Goal: Task Accomplishment & Management: Complete application form

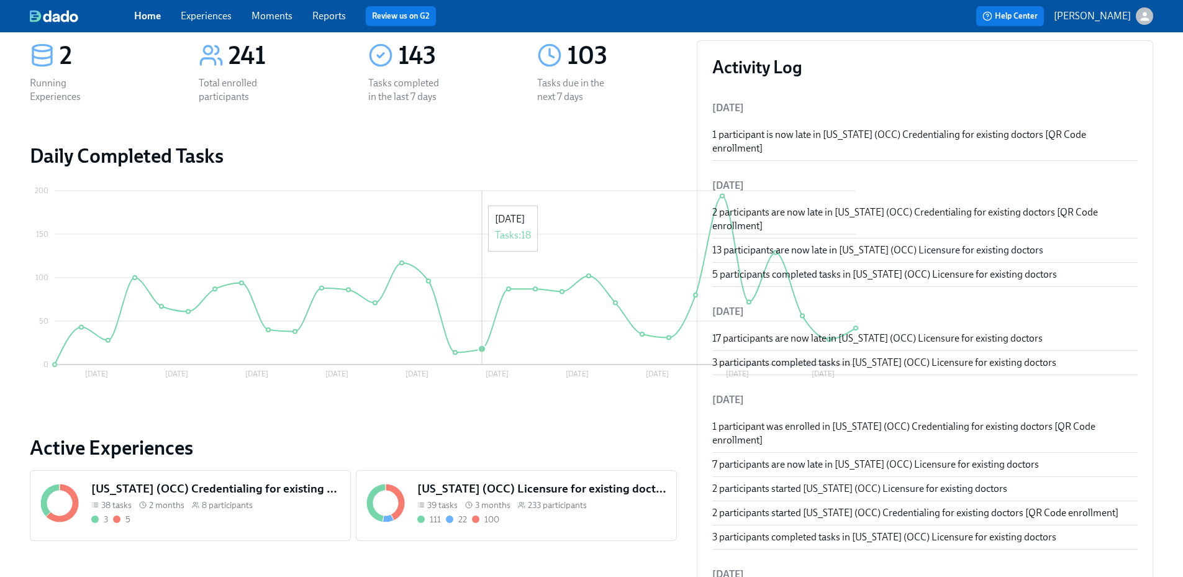
scroll to position [186, 0]
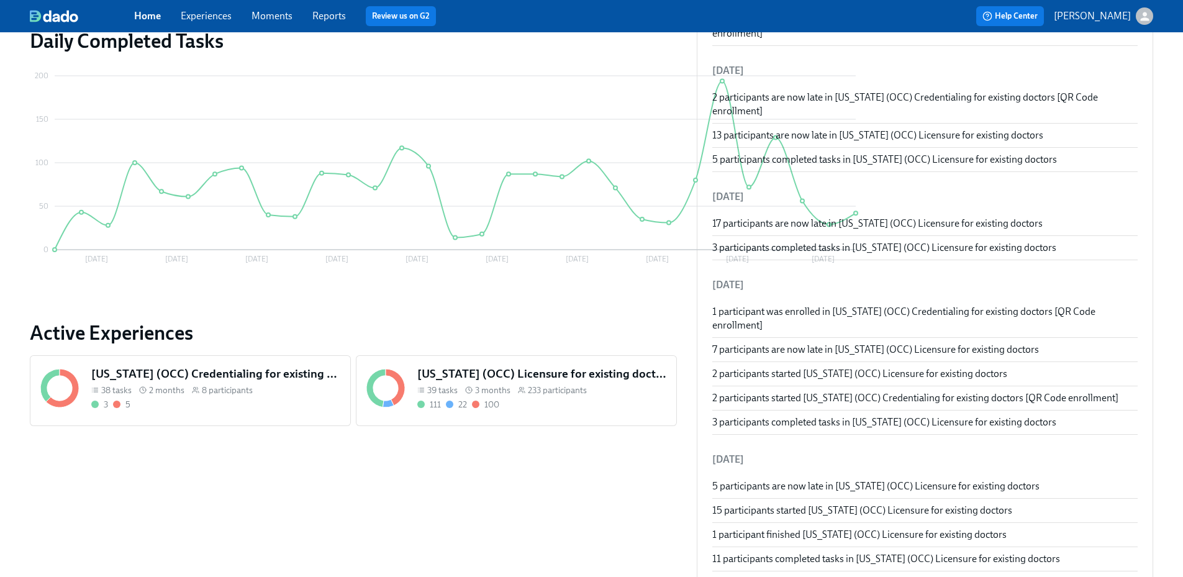
click at [523, 369] on h5 "[US_STATE] (OCC) Licensure for existing doctors" at bounding box center [541, 374] width 249 height 16
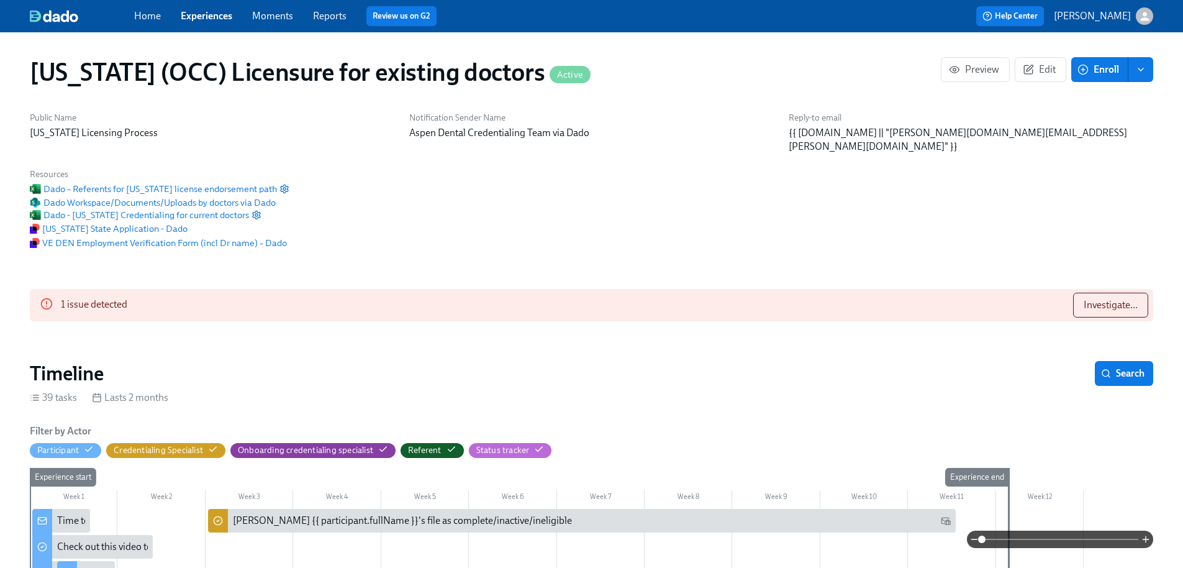
scroll to position [0, 15498]
click at [1100, 299] on span "Investigate..." at bounding box center [1111, 305] width 54 height 12
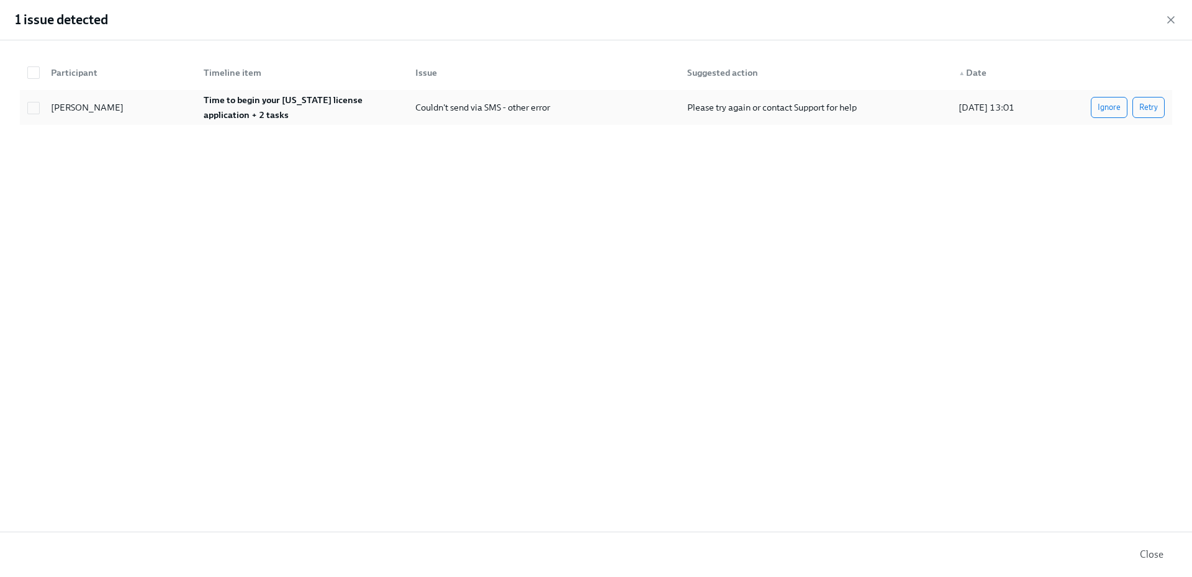
click at [1105, 112] on span "Ignore" at bounding box center [1109, 107] width 23 height 12
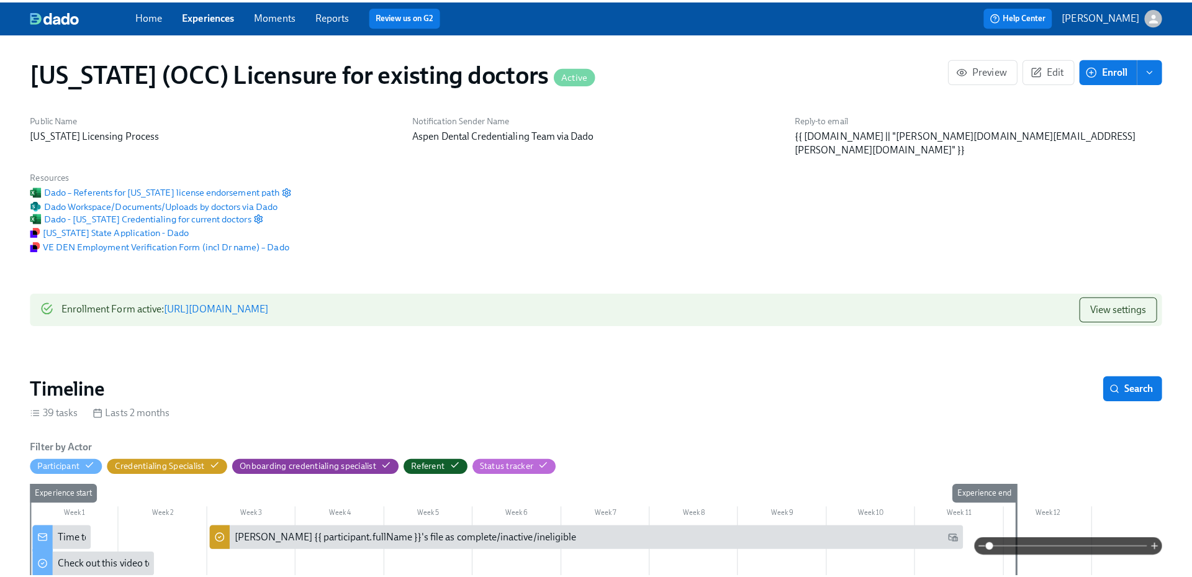
scroll to position [0, 15743]
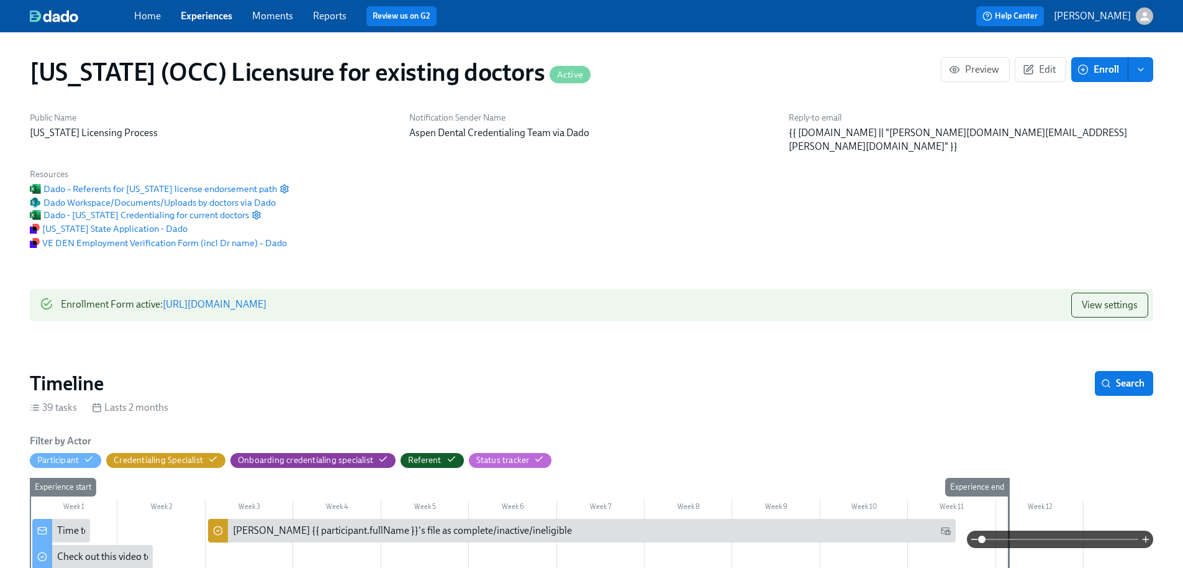
click at [331, 16] on link "Reports" at bounding box center [330, 16] width 34 height 12
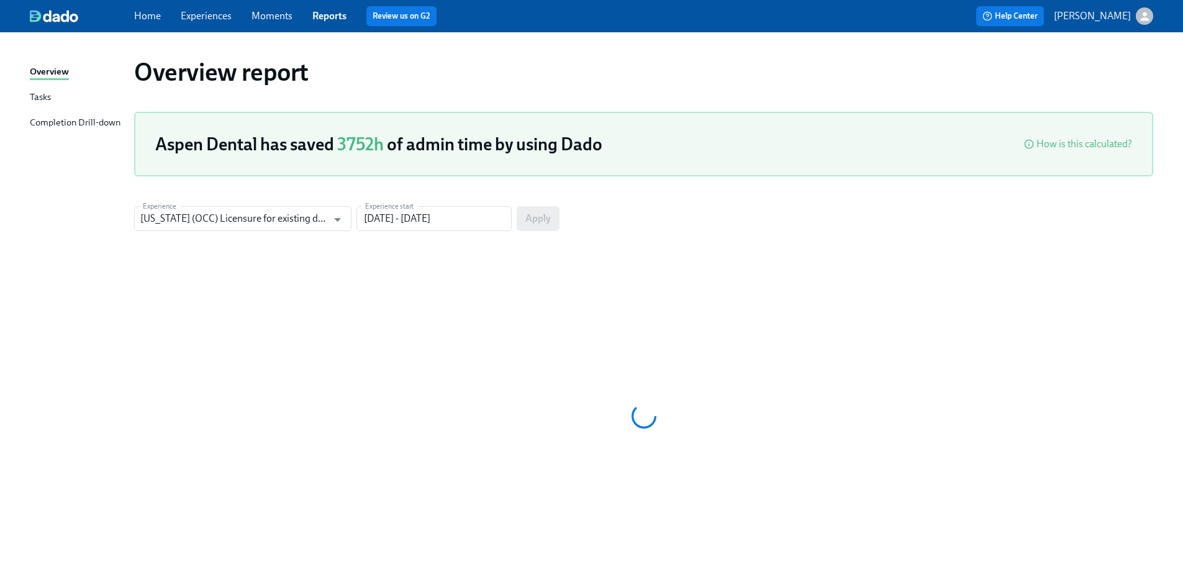
click at [96, 127] on div "Completion Drill-down" at bounding box center [75, 124] width 91 height 16
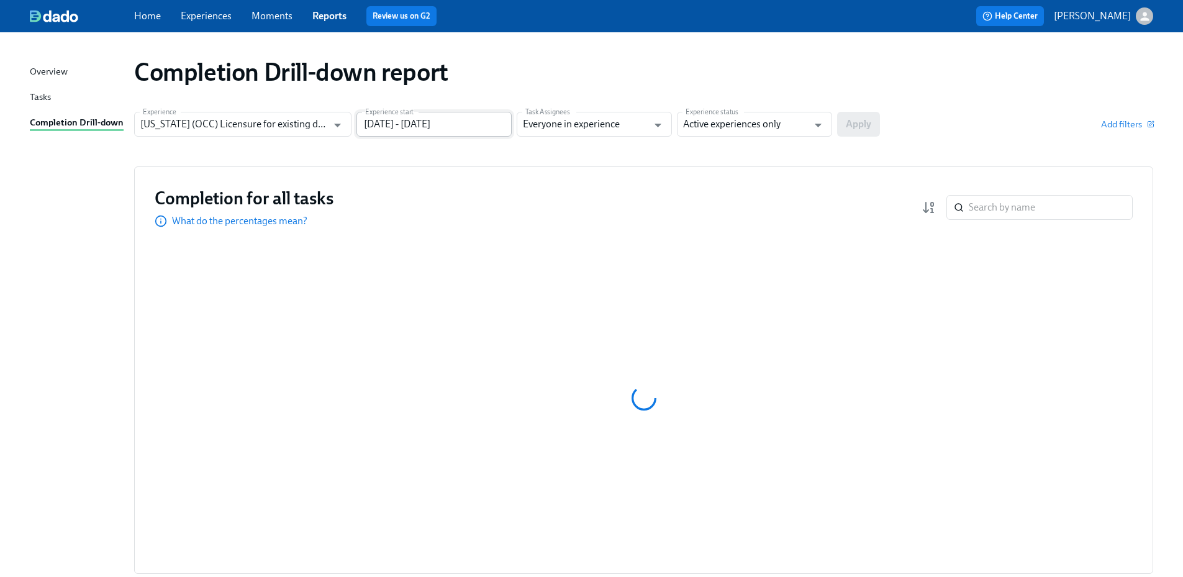
click at [462, 127] on input "05/20/2025 - 08/18/2025" at bounding box center [433, 124] width 155 height 25
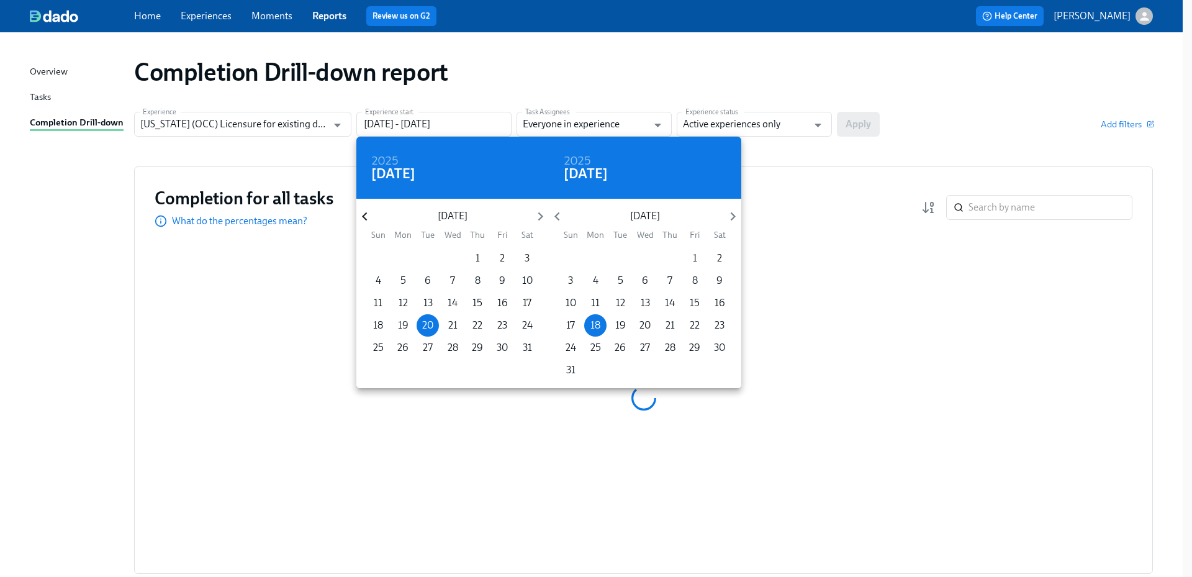
click at [369, 214] on icon "button" at bounding box center [364, 216] width 17 height 17
click at [369, 213] on icon "button" at bounding box center [364, 216] width 17 height 17
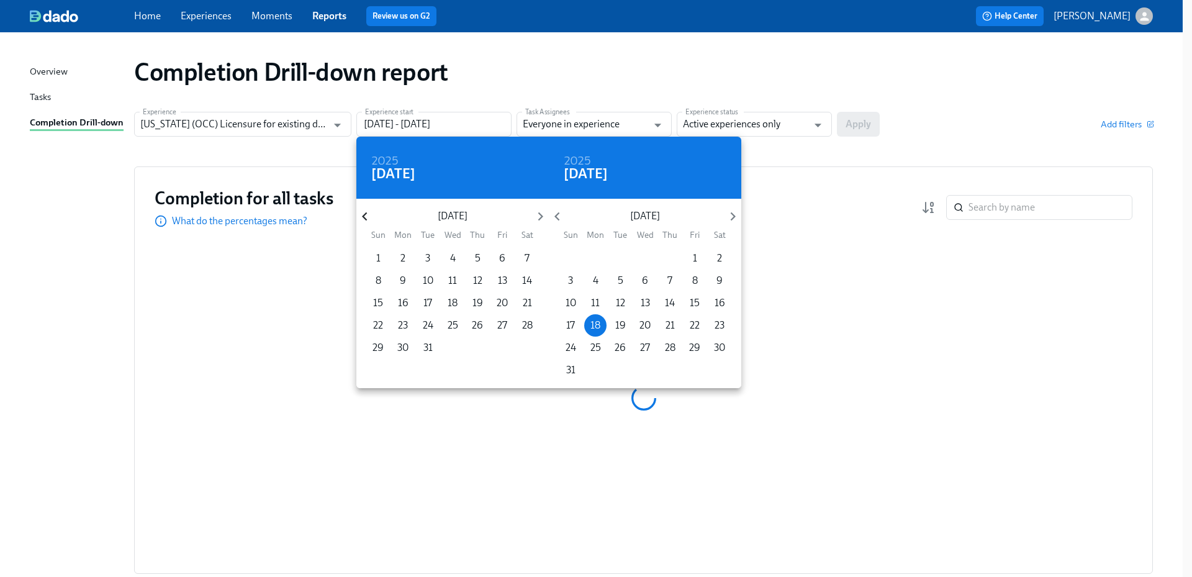
click at [369, 213] on icon "button" at bounding box center [364, 216] width 17 height 17
click at [478, 259] on p "1" at bounding box center [478, 259] width 4 height 14
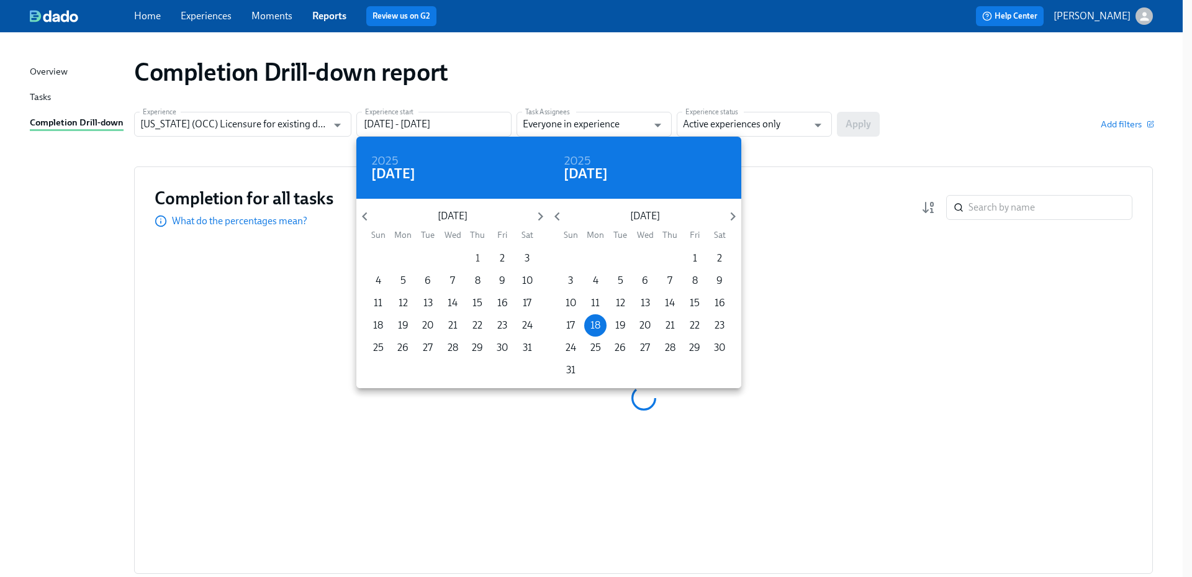
type input "08/01/2024 - 08/18/2025"
click at [728, 128] on div at bounding box center [596, 288] width 1192 height 577
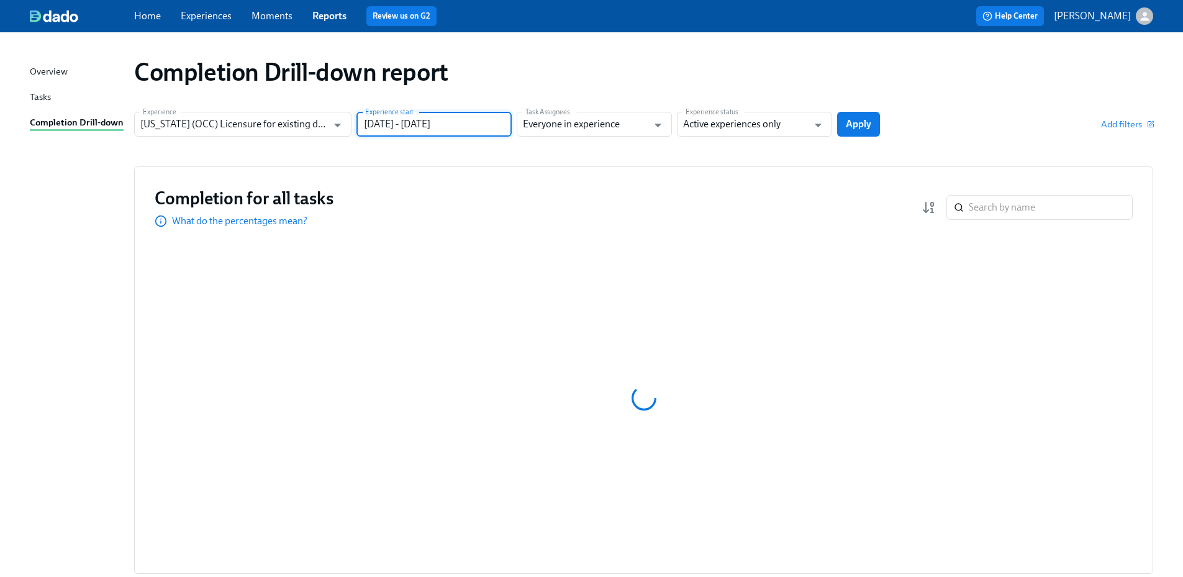
click at [753, 120] on div "2024 Thu, Aug 1 August 2024 Sun Mon Tue Wed Thu Fri Sat 28 29 30 31 1 2 3 4 5 6…" at bounding box center [591, 288] width 1183 height 577
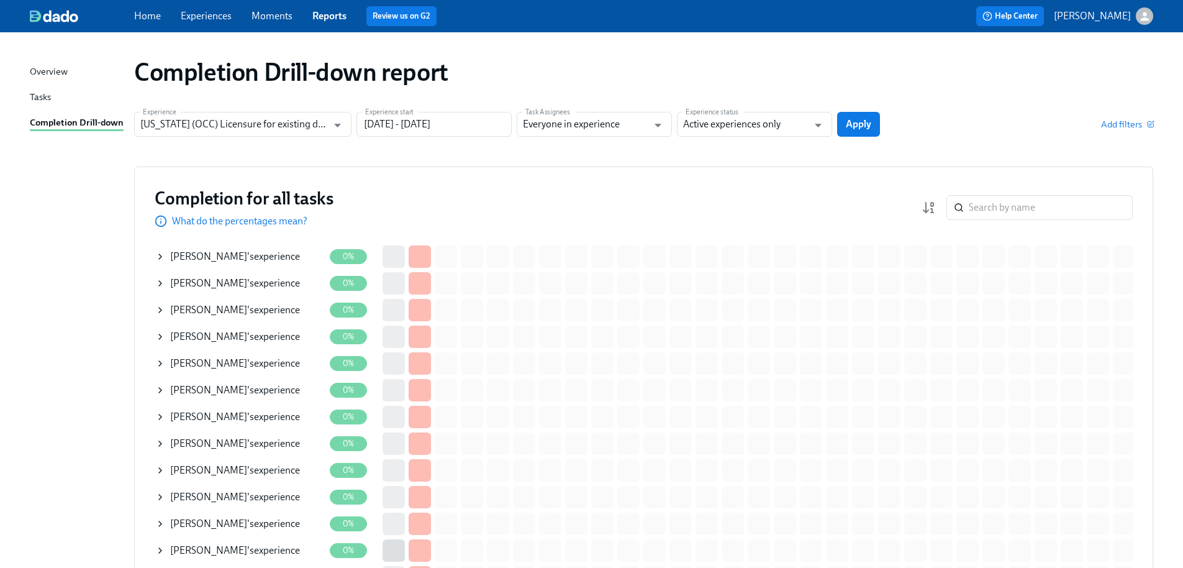
click at [751, 125] on input "Active experiences only" at bounding box center [745, 124] width 125 height 25
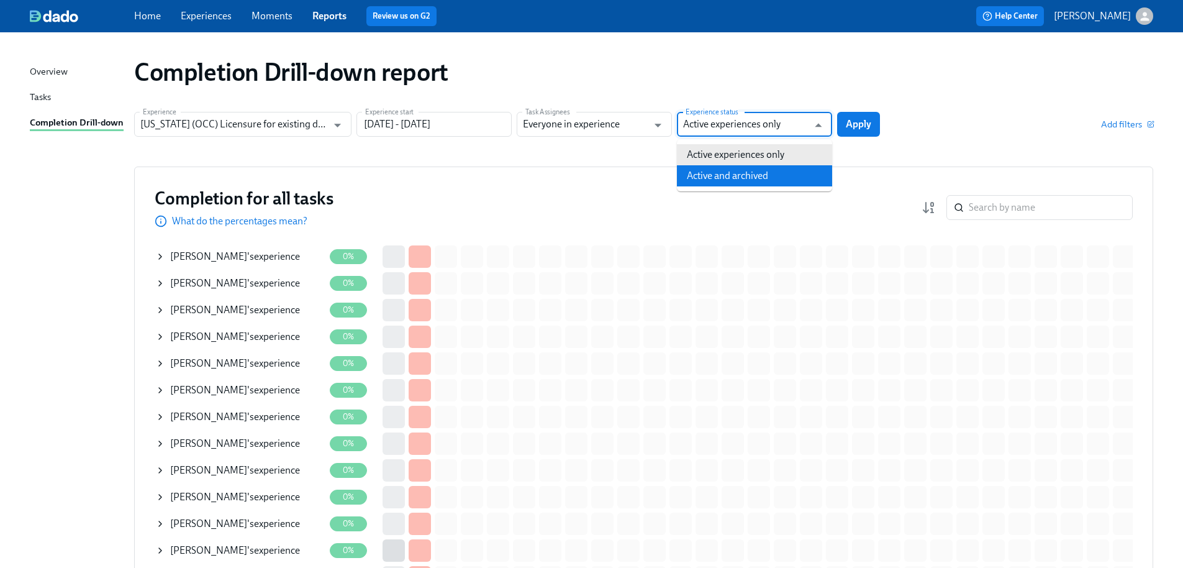
click at [741, 173] on li "Active and archived" at bounding box center [754, 175] width 155 height 21
type input "Active and archived"
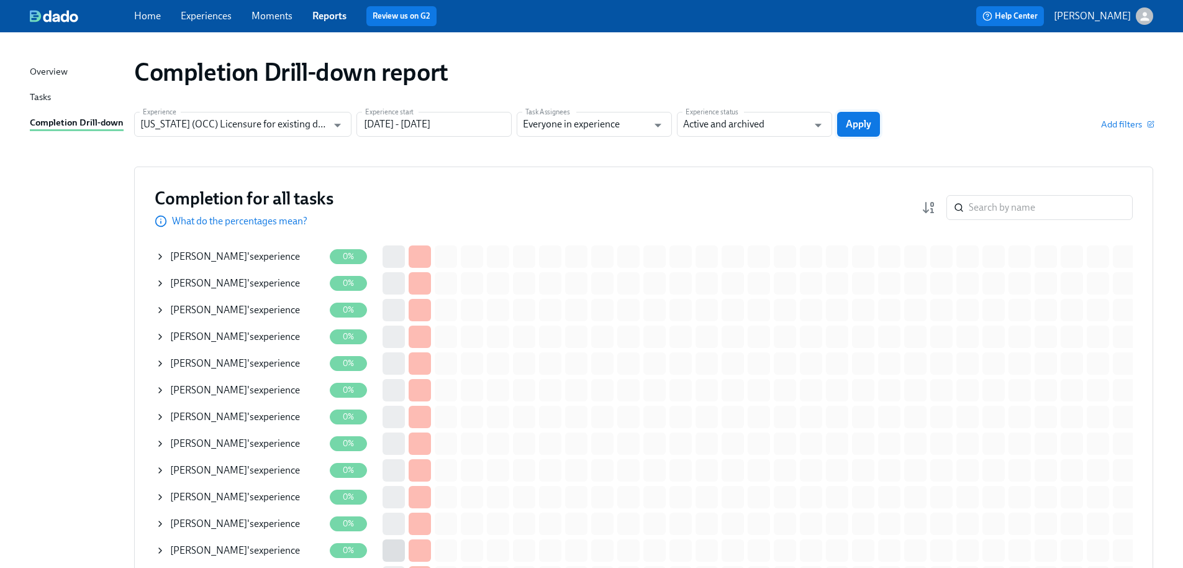
click at [851, 125] on span "Apply" at bounding box center [858, 124] width 25 height 12
click at [999, 214] on input "search" at bounding box center [1051, 207] width 164 height 25
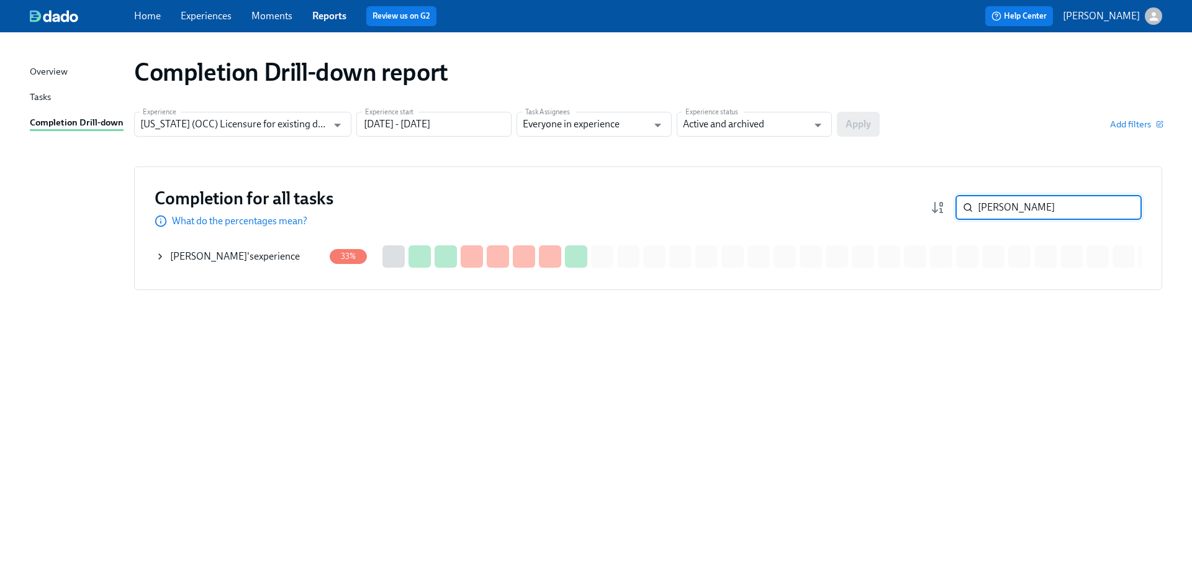
click at [264, 259] on div "Ian Day 's experience" at bounding box center [239, 256] width 169 height 25
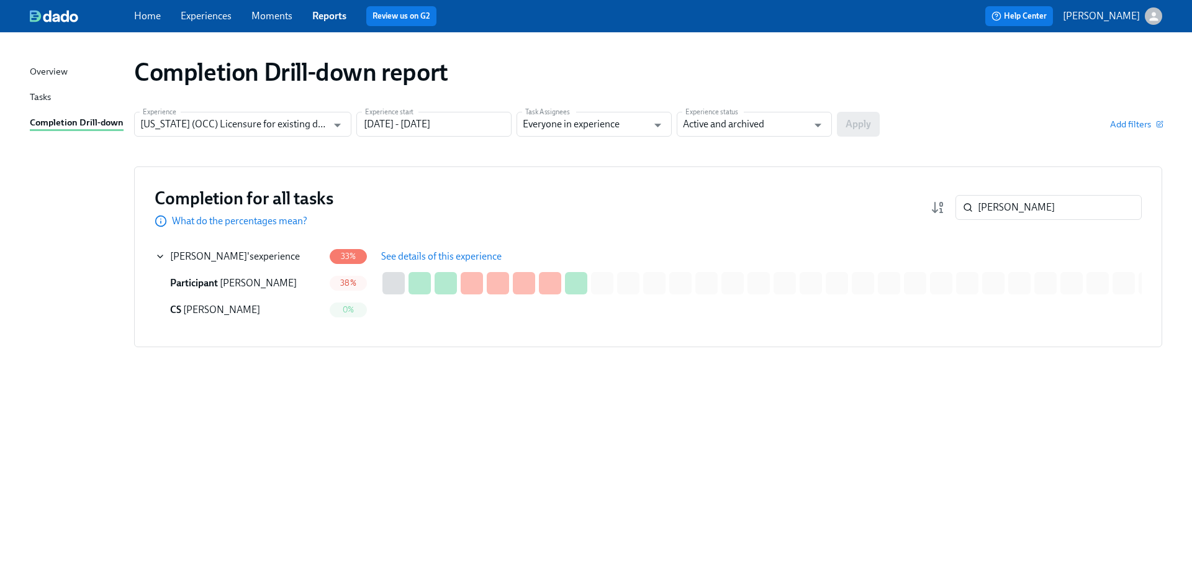
click at [384, 252] on span "See details of this experience" at bounding box center [441, 256] width 120 height 12
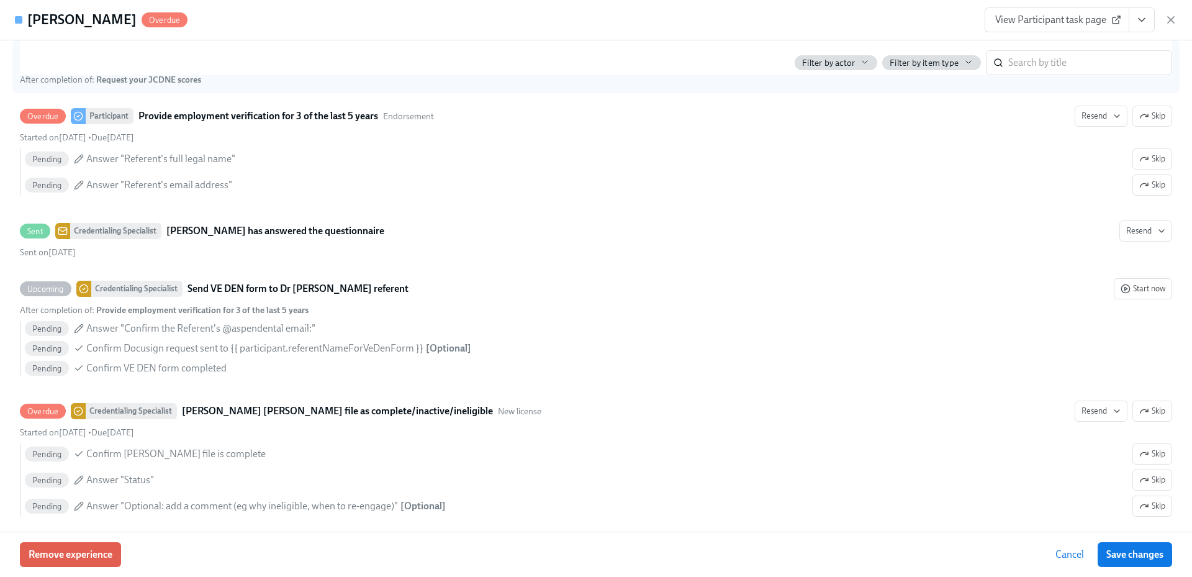
scroll to position [2586, 0]
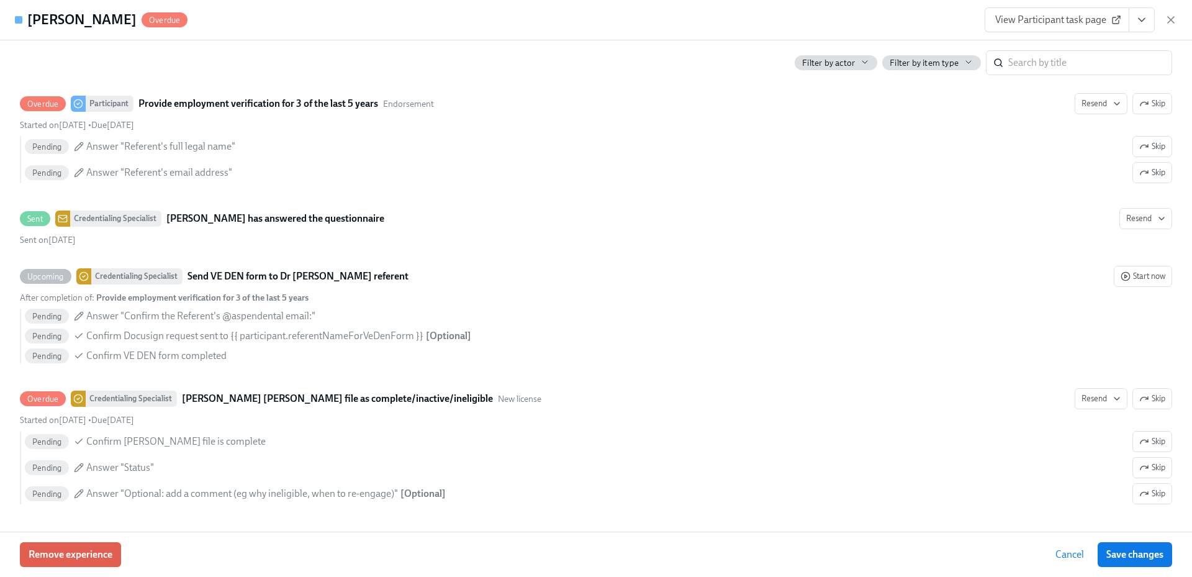
click at [1176, 17] on icon "button" at bounding box center [1171, 20] width 12 height 12
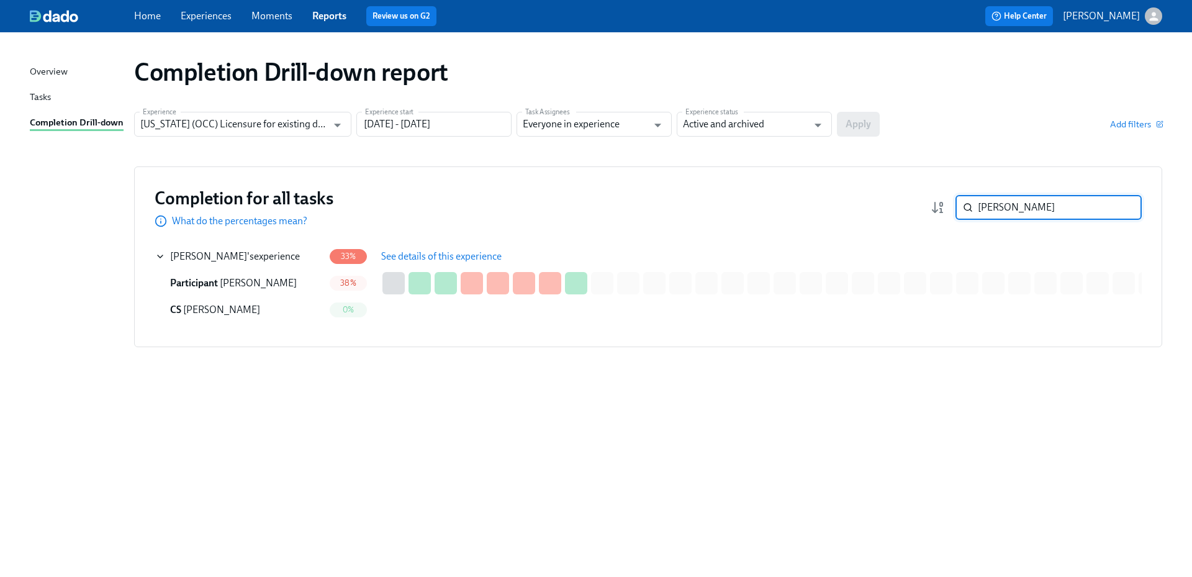
drag, startPoint x: 1022, startPoint y: 206, endPoint x: 923, endPoint y: 210, distance: 98.8
click at [923, 209] on div "Completion for all tasks What do the percentages mean? ian day ​" at bounding box center [648, 207] width 987 height 41
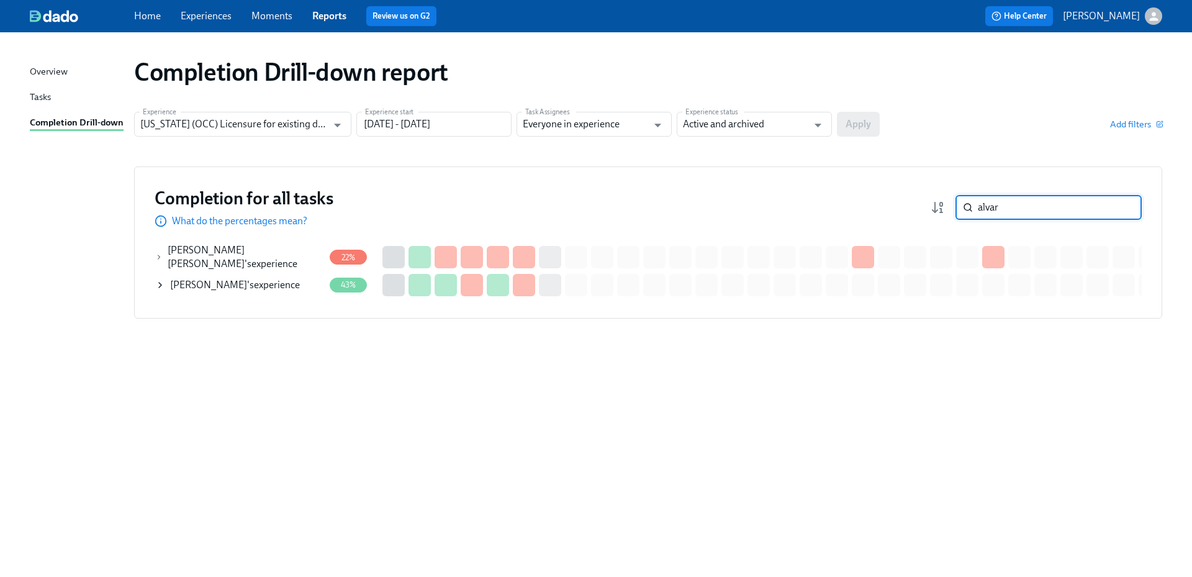
click at [300, 255] on div "W. ALVAREZ SUAREZ 's experience" at bounding box center [246, 256] width 156 height 27
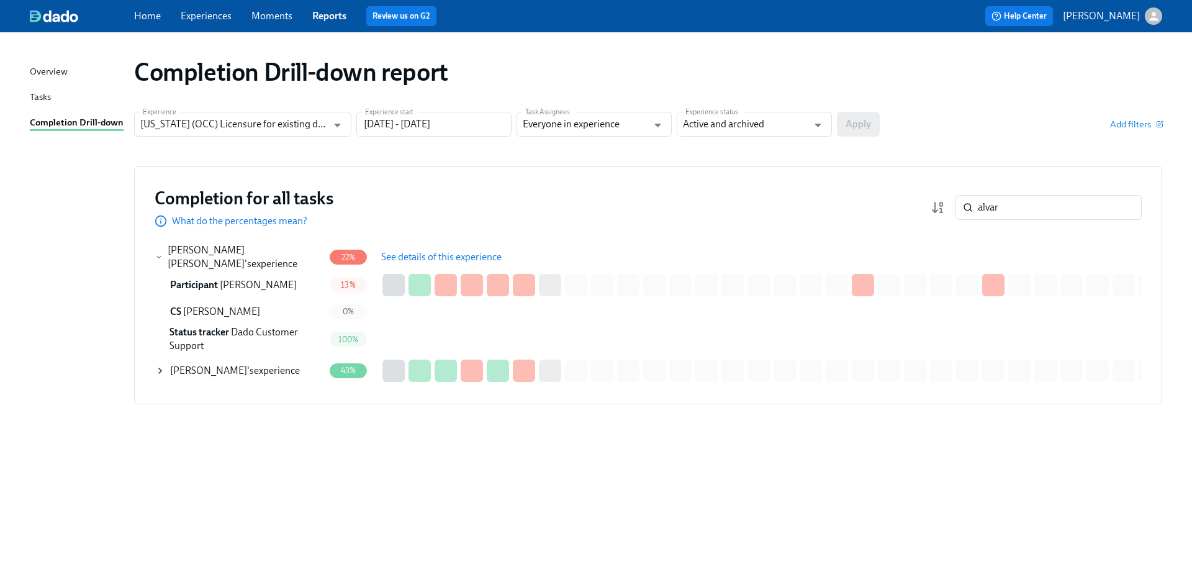
click at [424, 251] on span "See details of this experience" at bounding box center [441, 257] width 120 height 12
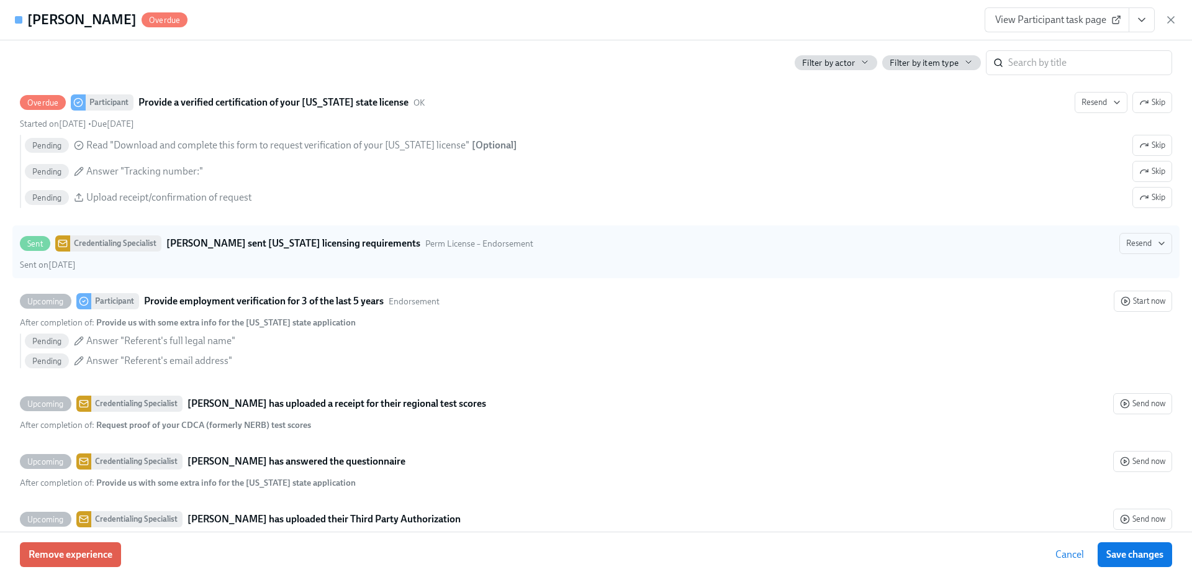
scroll to position [2562, 0]
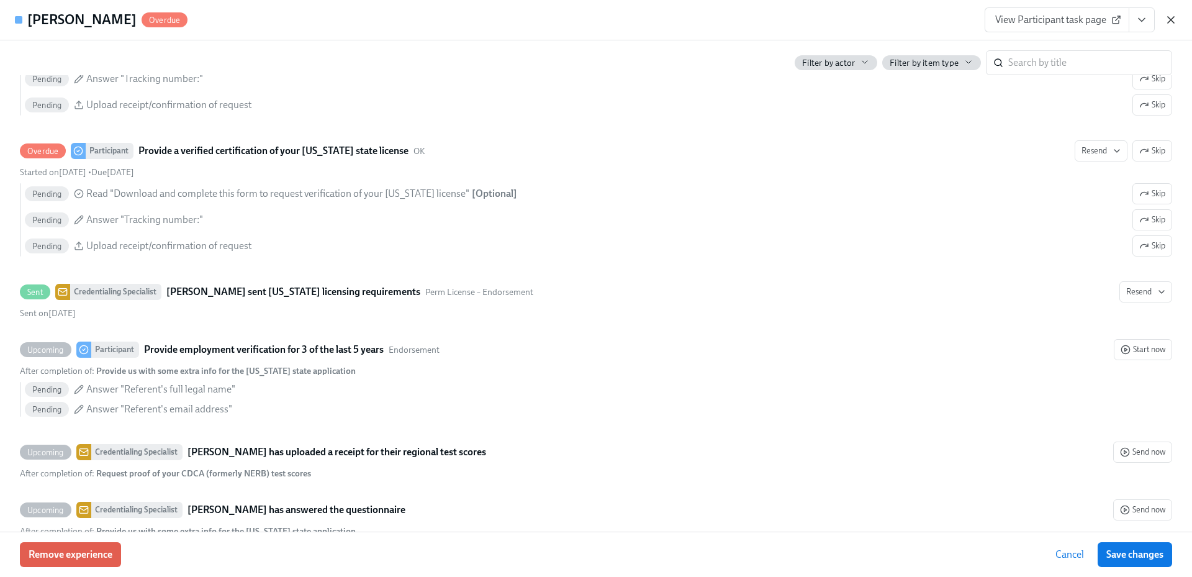
click at [1174, 23] on icon "button" at bounding box center [1171, 20] width 6 height 6
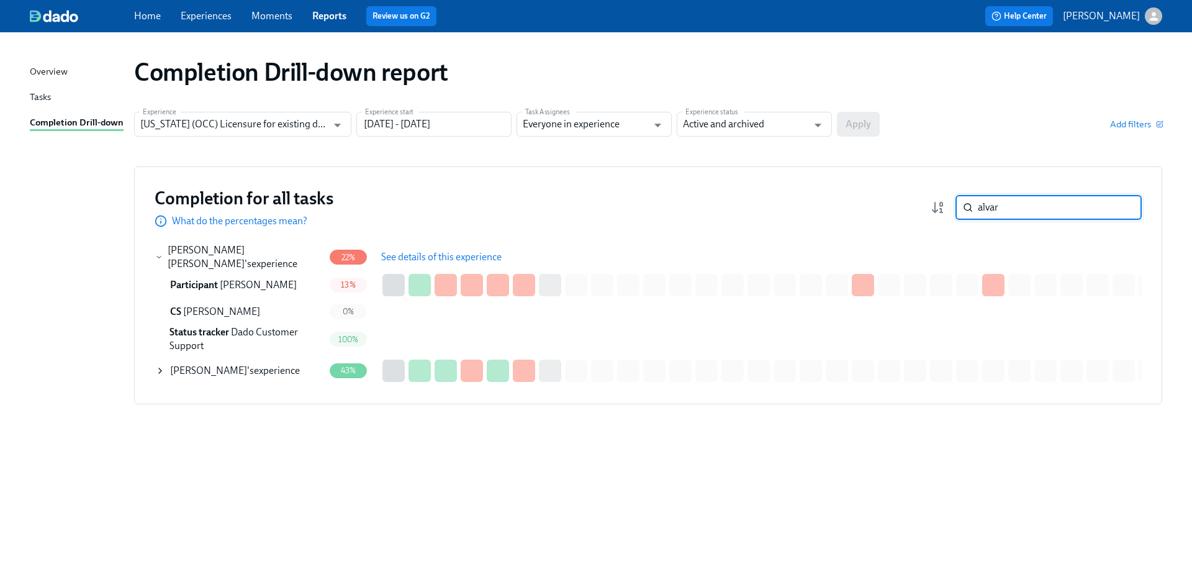
drag, startPoint x: 1014, startPoint y: 210, endPoint x: 923, endPoint y: 211, distance: 91.3
click at [923, 211] on div "Completion for all tasks What do the percentages mean? alvar ​" at bounding box center [648, 207] width 987 height 41
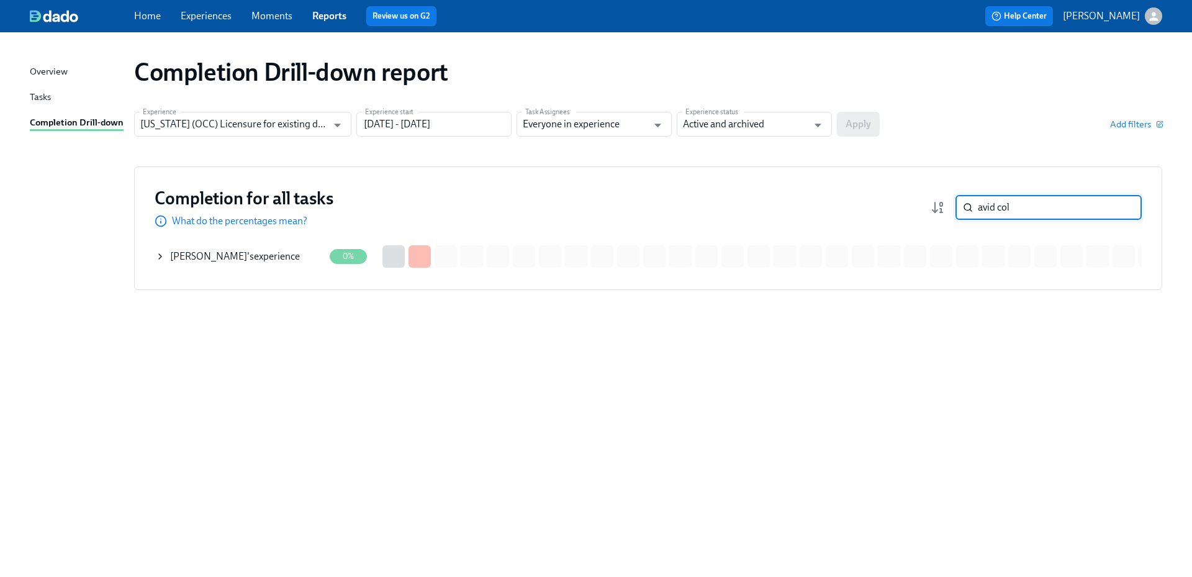
click at [278, 256] on div "david cole 's experience" at bounding box center [239, 256] width 169 height 25
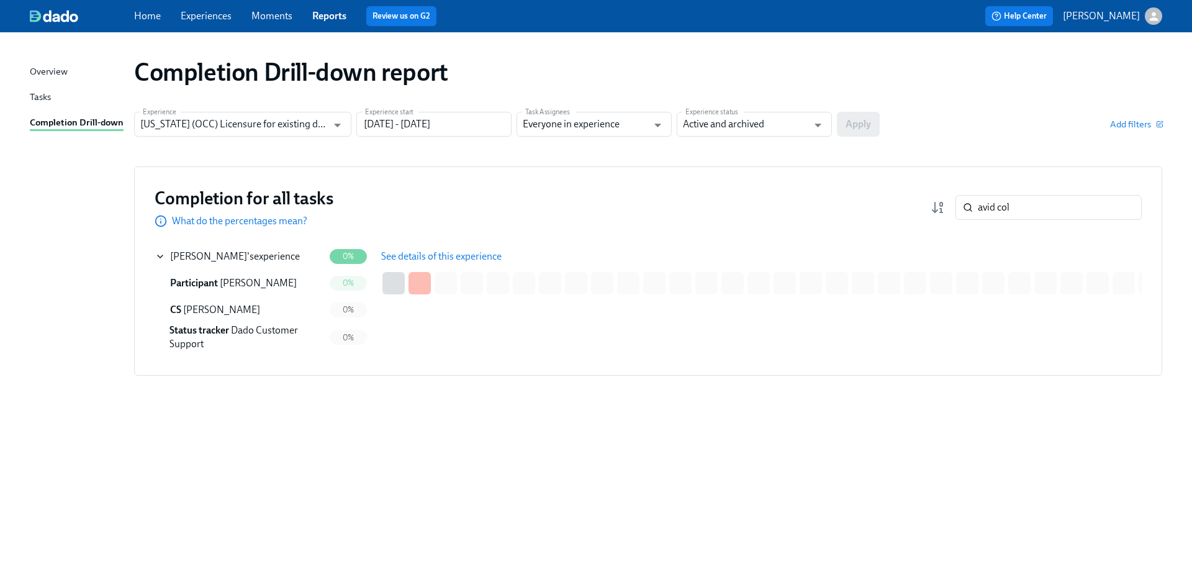
click at [399, 257] on span "See details of this experience" at bounding box center [441, 256] width 120 height 12
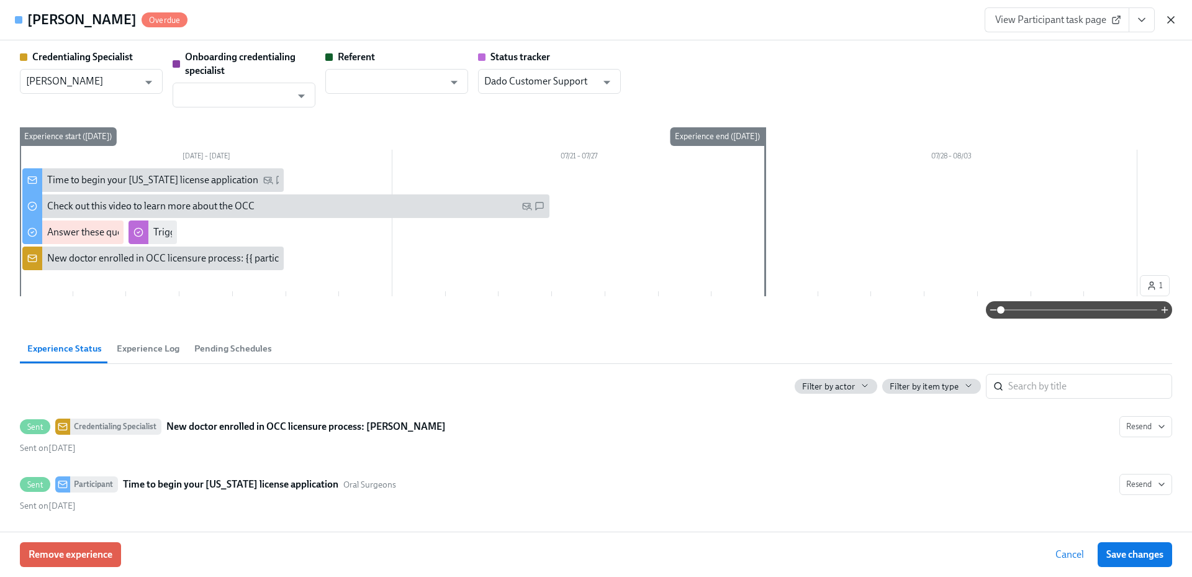
click at [1170, 19] on icon "button" at bounding box center [1171, 20] width 12 height 12
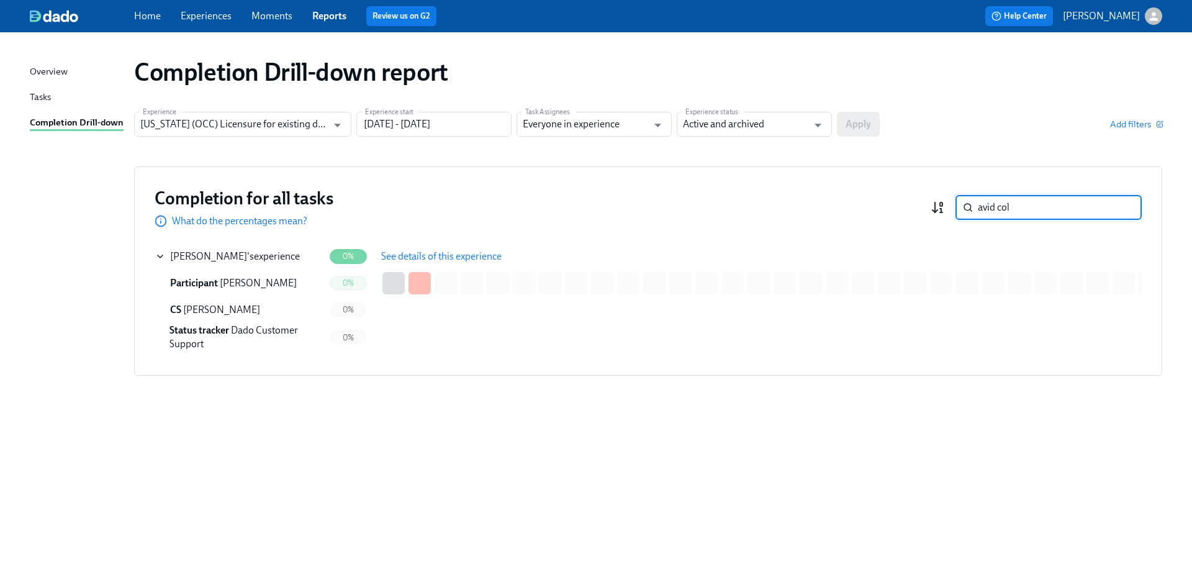
drag, startPoint x: 1017, startPoint y: 201, endPoint x: 944, endPoint y: 202, distance: 72.7
click at [944, 202] on div "avid col ​" at bounding box center [1036, 207] width 211 height 25
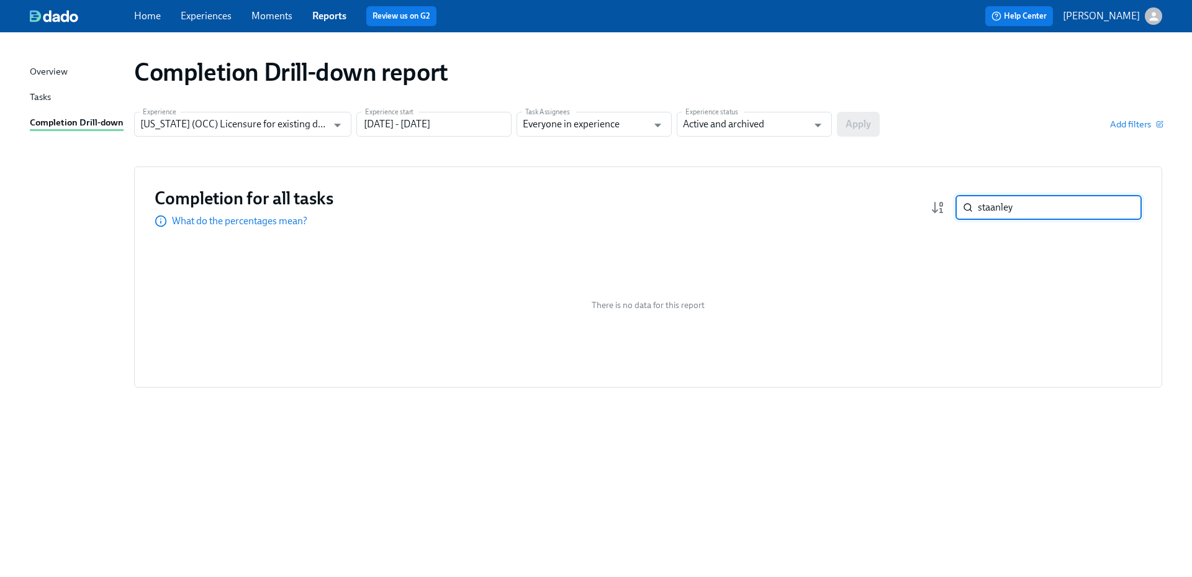
click at [992, 204] on input "staanley" at bounding box center [1060, 207] width 164 height 25
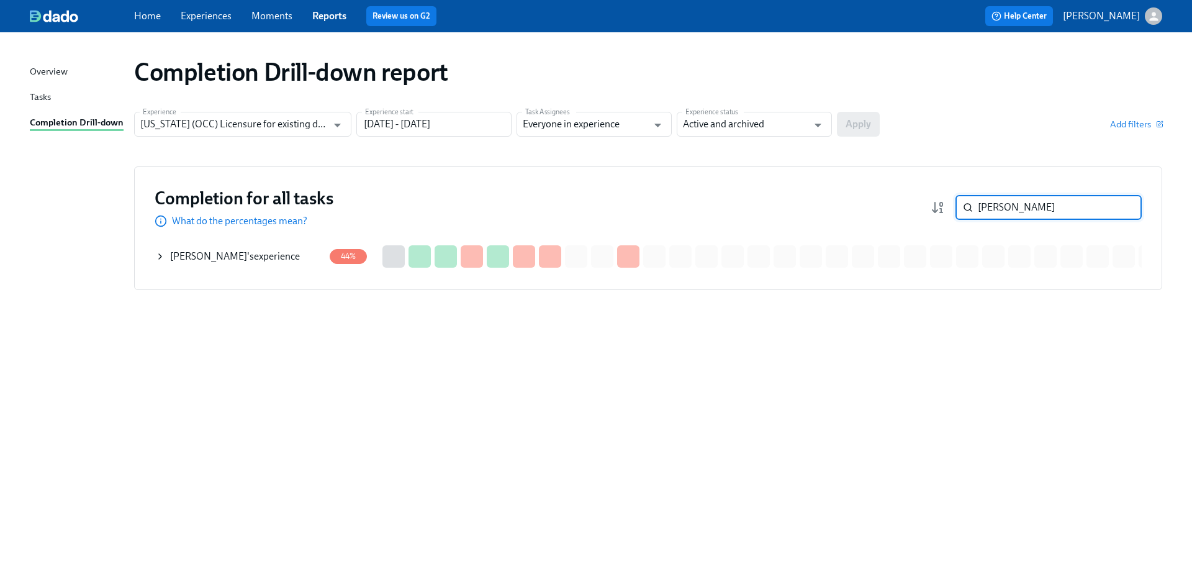
type input "stanley"
click at [298, 261] on div "Ross Stanley 's experience" at bounding box center [239, 256] width 169 height 25
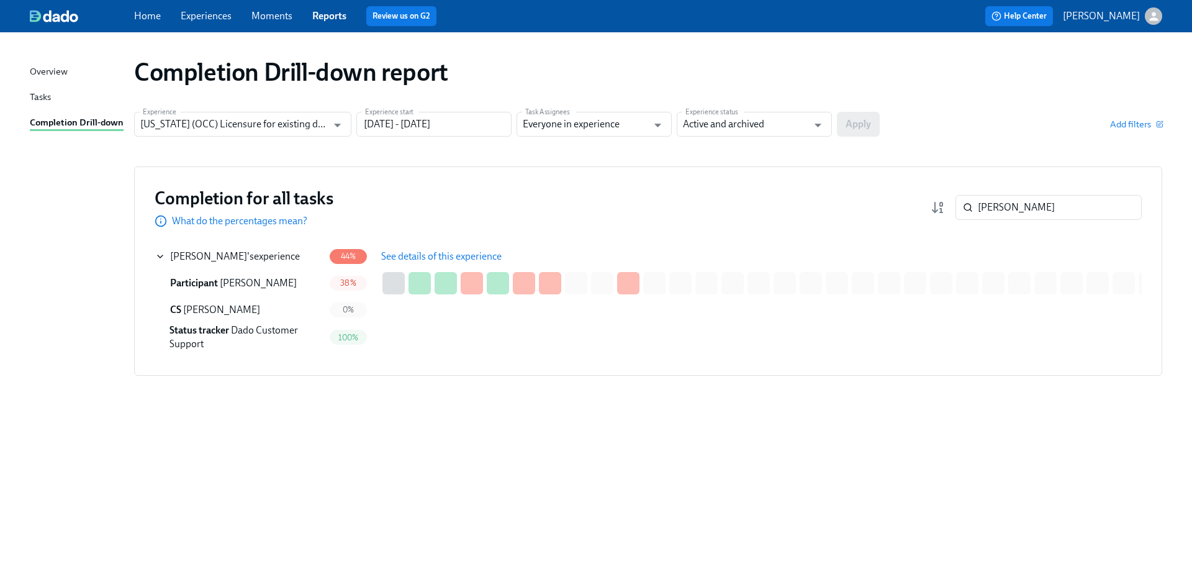
click at [417, 244] on button "See details of this experience" at bounding box center [442, 256] width 138 height 25
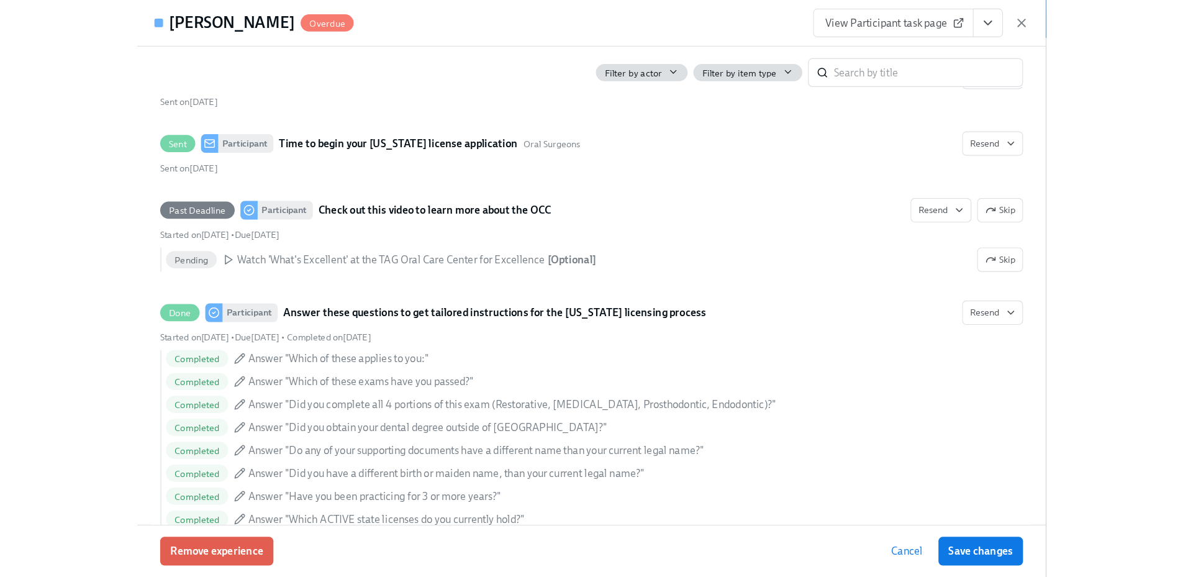
scroll to position [543, 0]
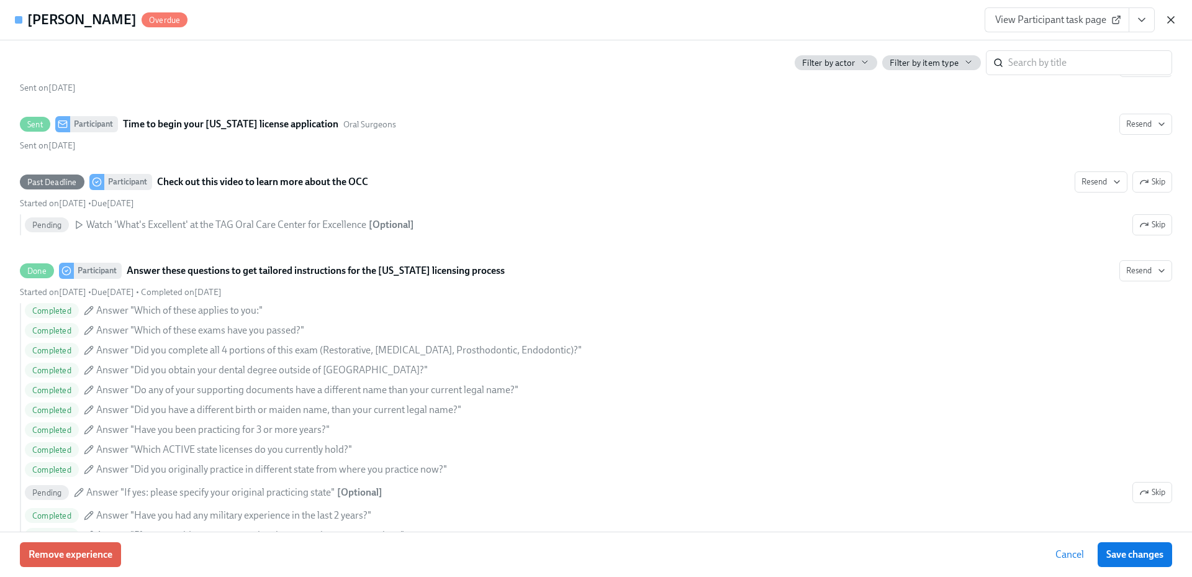
click at [1172, 14] on icon "button" at bounding box center [1171, 20] width 12 height 12
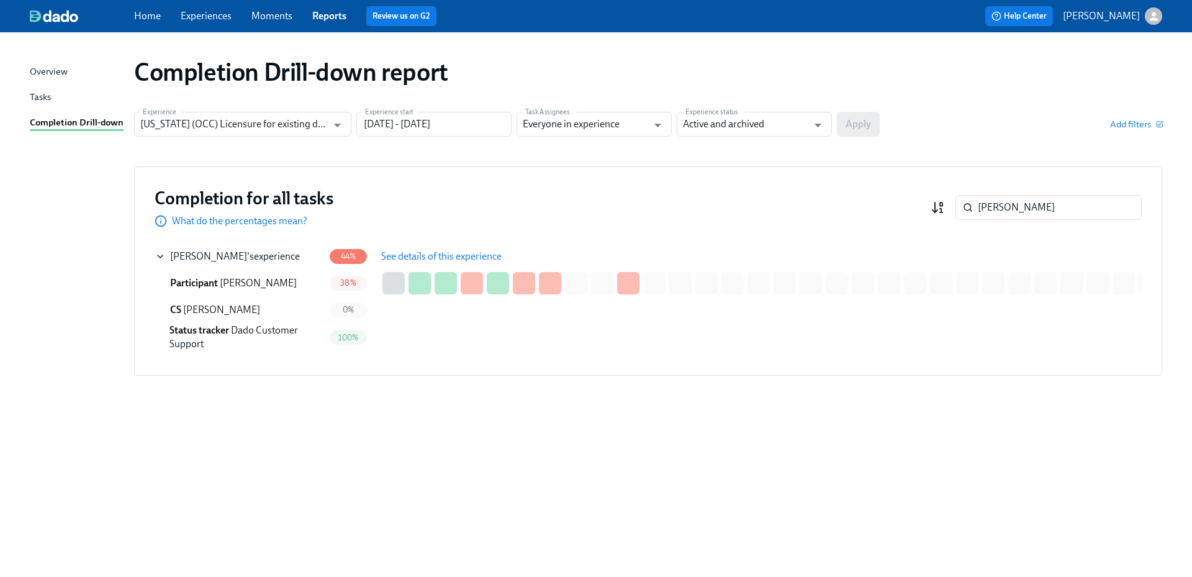
click at [941, 202] on div "stanley ​" at bounding box center [1036, 207] width 211 height 25
click at [146, 11] on link "Home" at bounding box center [147, 16] width 27 height 12
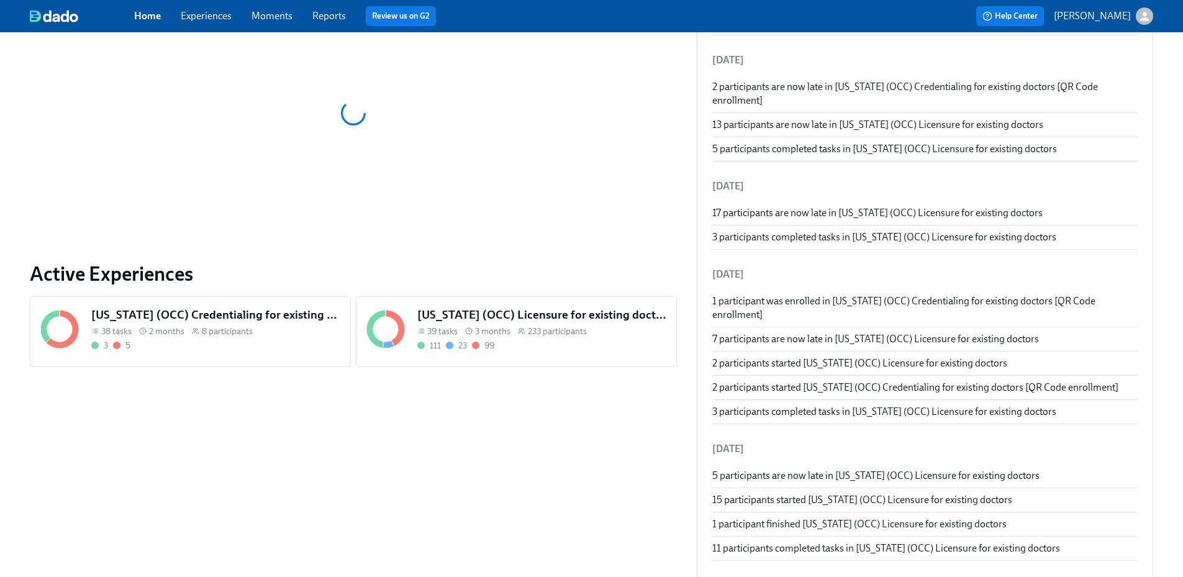
scroll to position [248, 0]
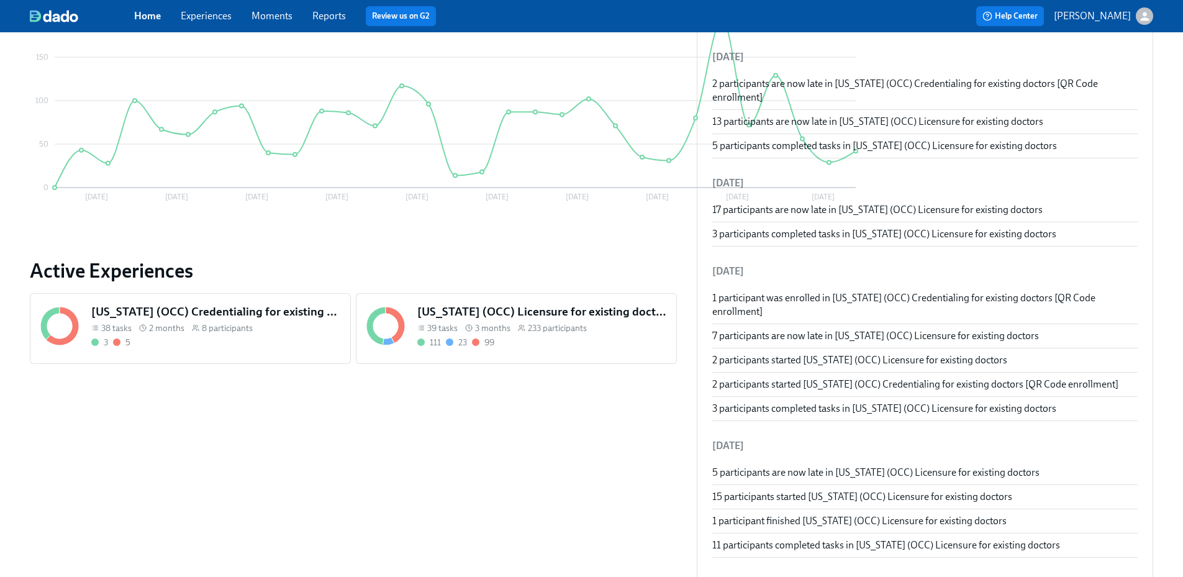
click at [522, 314] on h5 "Illinois (OCC) Licensure for existing doctors" at bounding box center [541, 312] width 249 height 16
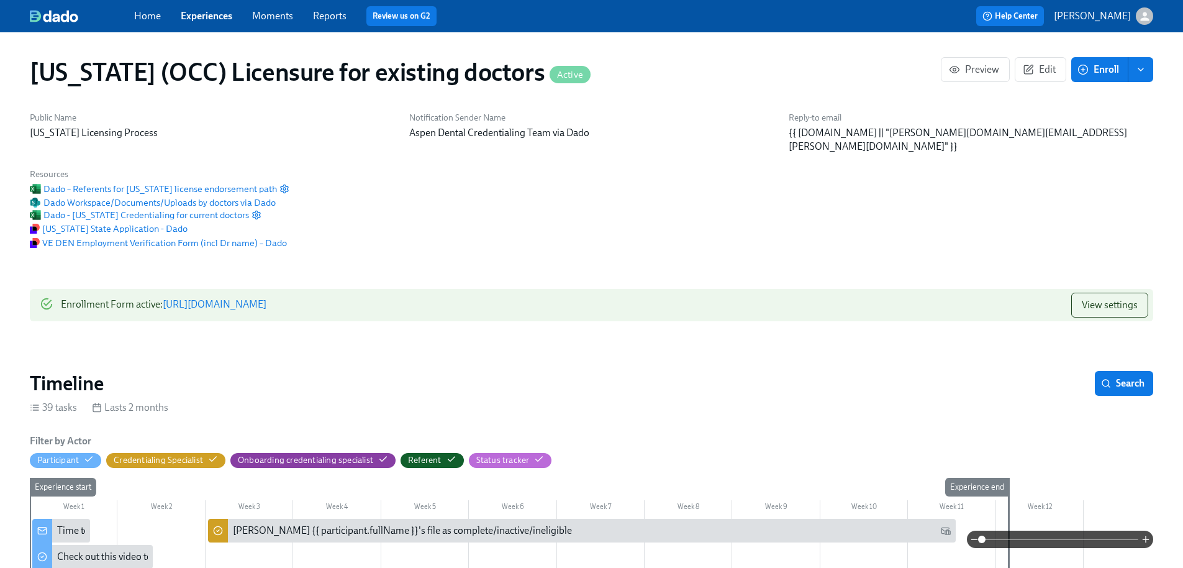
click at [1090, 75] on span "Enroll" at bounding box center [1099, 69] width 39 height 12
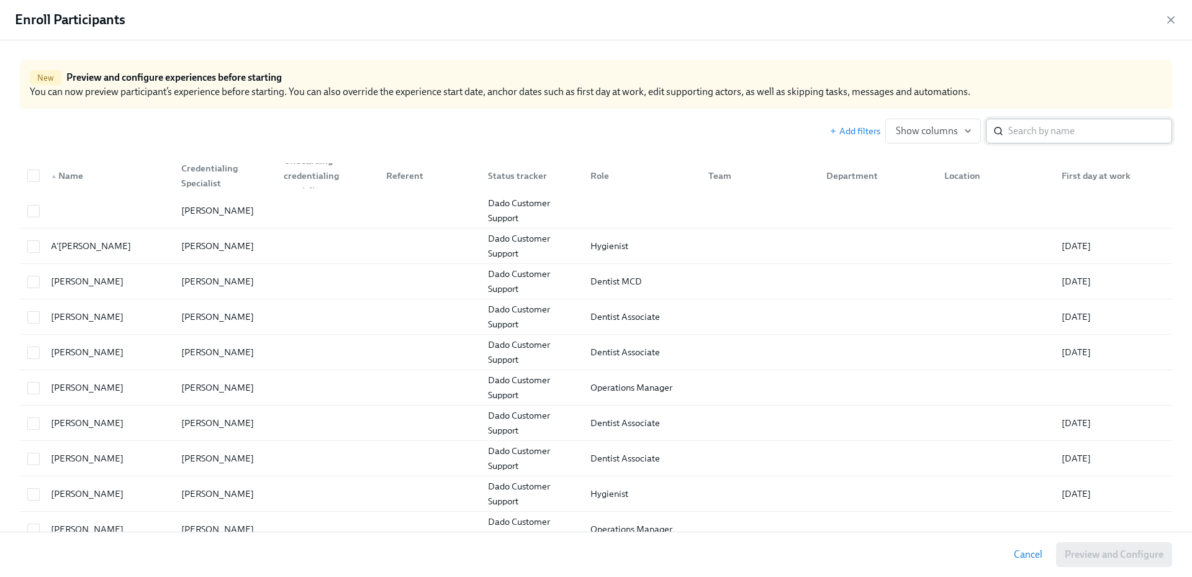
click at [1041, 130] on input "search" at bounding box center [1091, 131] width 164 height 25
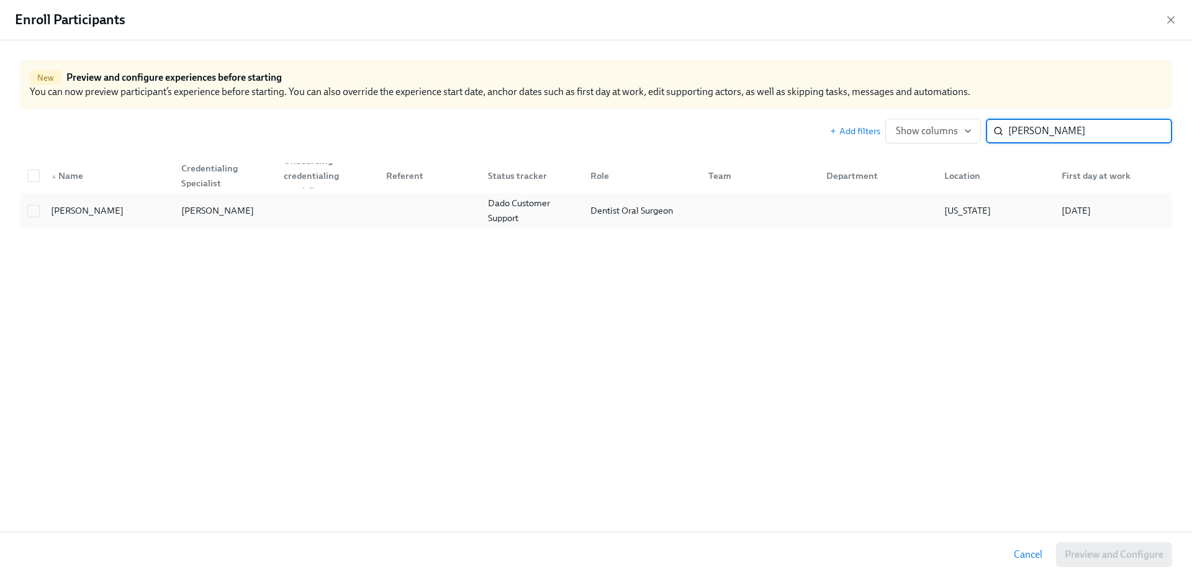
type input "sandhu"
click at [163, 215] on div "shabaz sandhu" at bounding box center [106, 210] width 130 height 25
checkbox input "true"
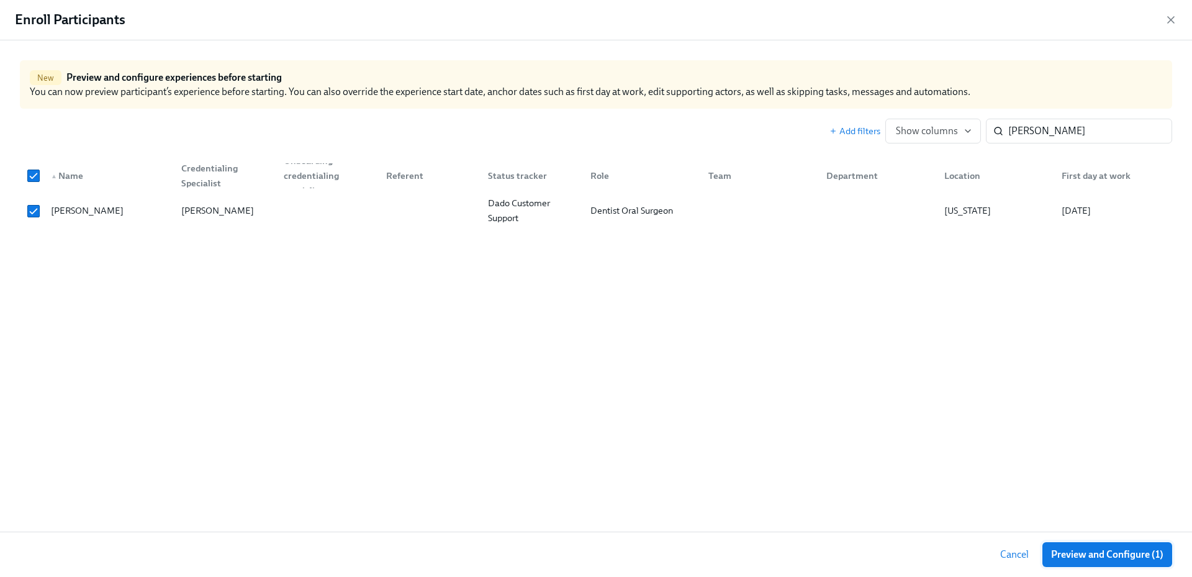
click at [1088, 551] on span "Preview and Configure (1)" at bounding box center [1107, 554] width 112 height 12
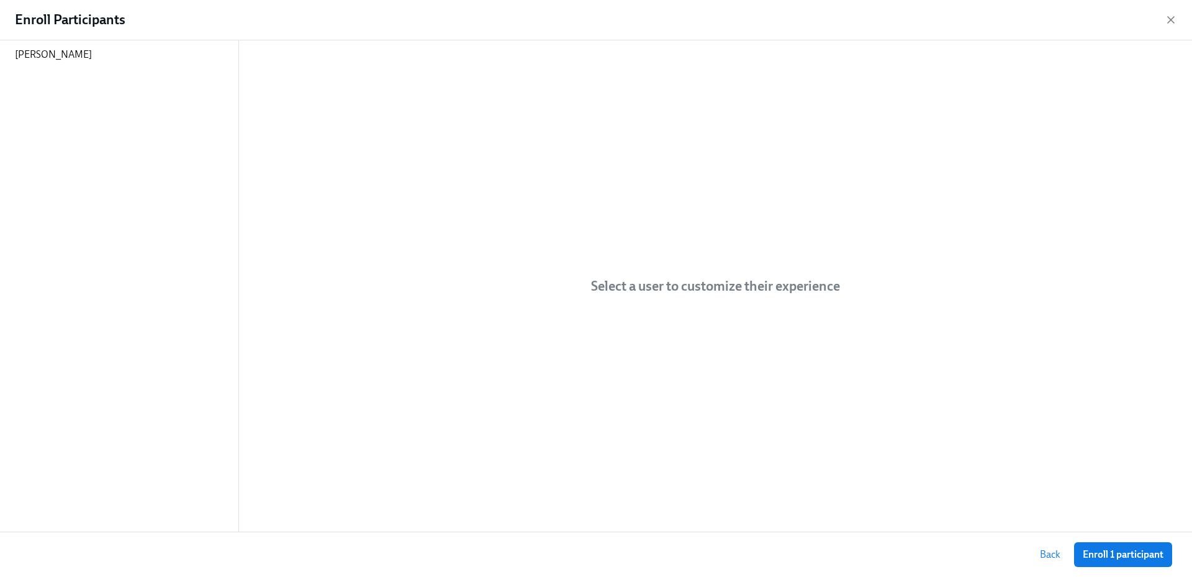
drag, startPoint x: 1118, startPoint y: 554, endPoint x: 450, endPoint y: 324, distance: 707.2
click at [1118, 553] on span "Enroll 1 participant" at bounding box center [1123, 554] width 81 height 12
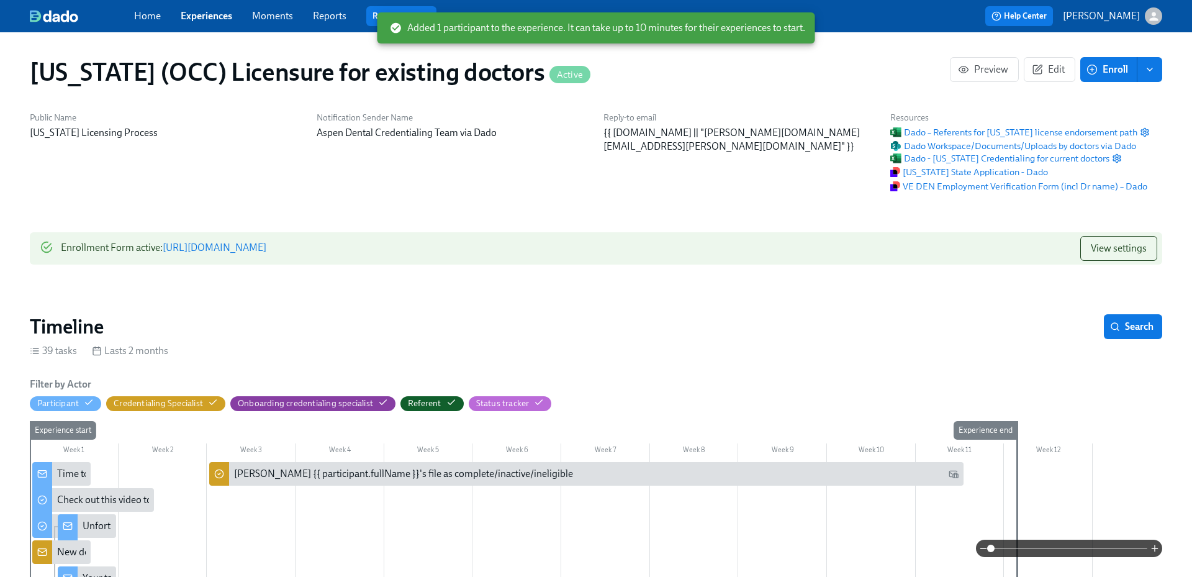
scroll to position [0, 15930]
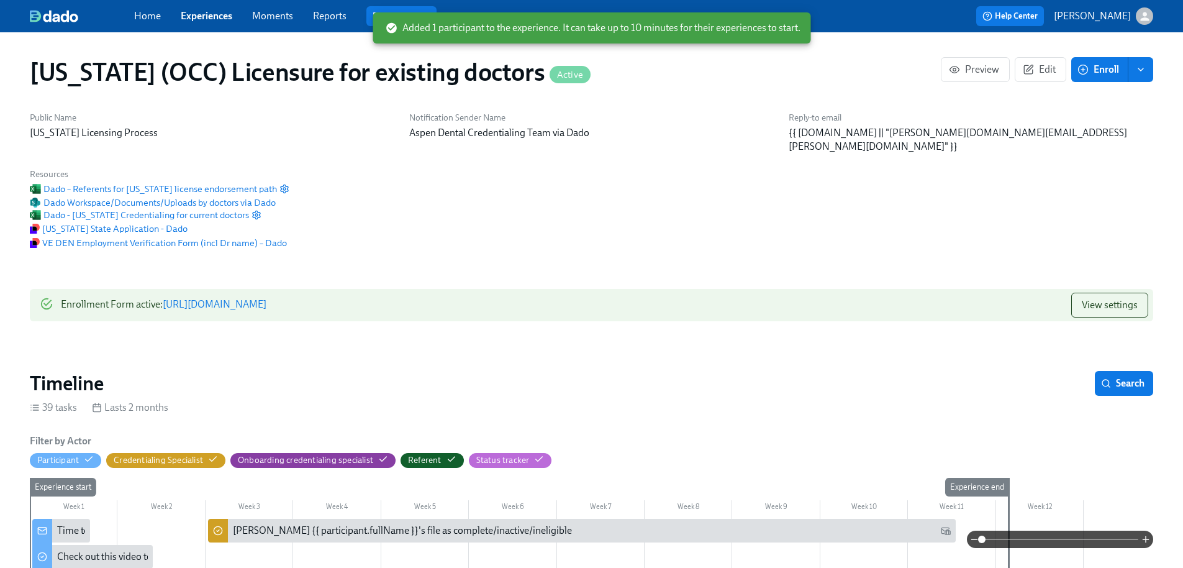
click at [329, 16] on link "Reports" at bounding box center [330, 16] width 34 height 12
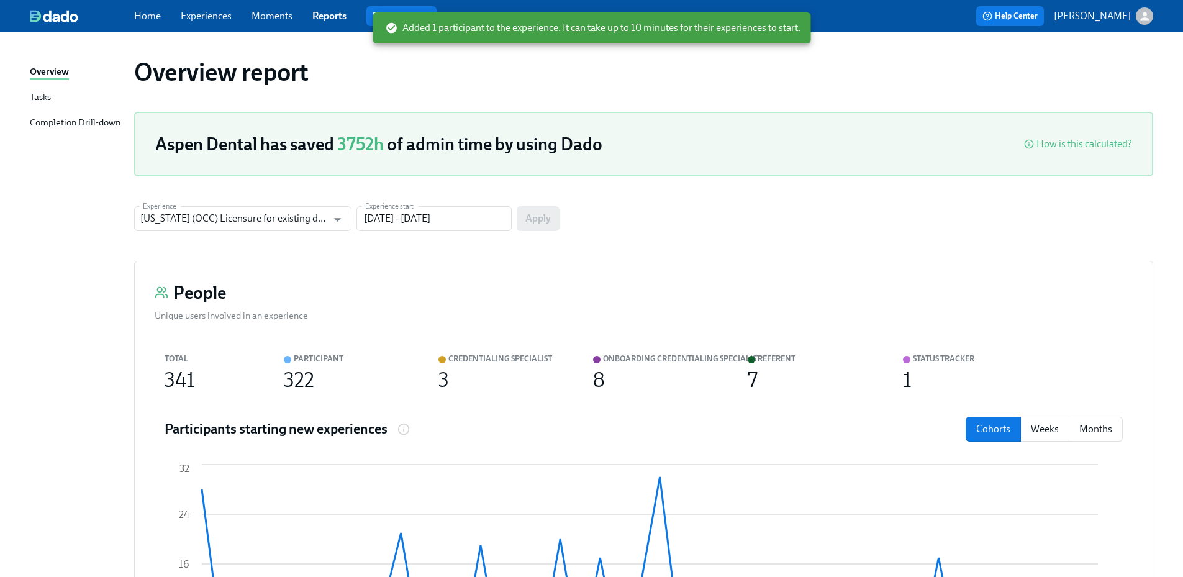
click at [94, 114] on div "Overview Tasks Completion Drill-down" at bounding box center [82, 103] width 104 height 76
click at [86, 114] on div "Overview Tasks Completion Drill-down" at bounding box center [82, 103] width 104 height 76
click at [93, 123] on div "Completion Drill-down" at bounding box center [75, 124] width 91 height 16
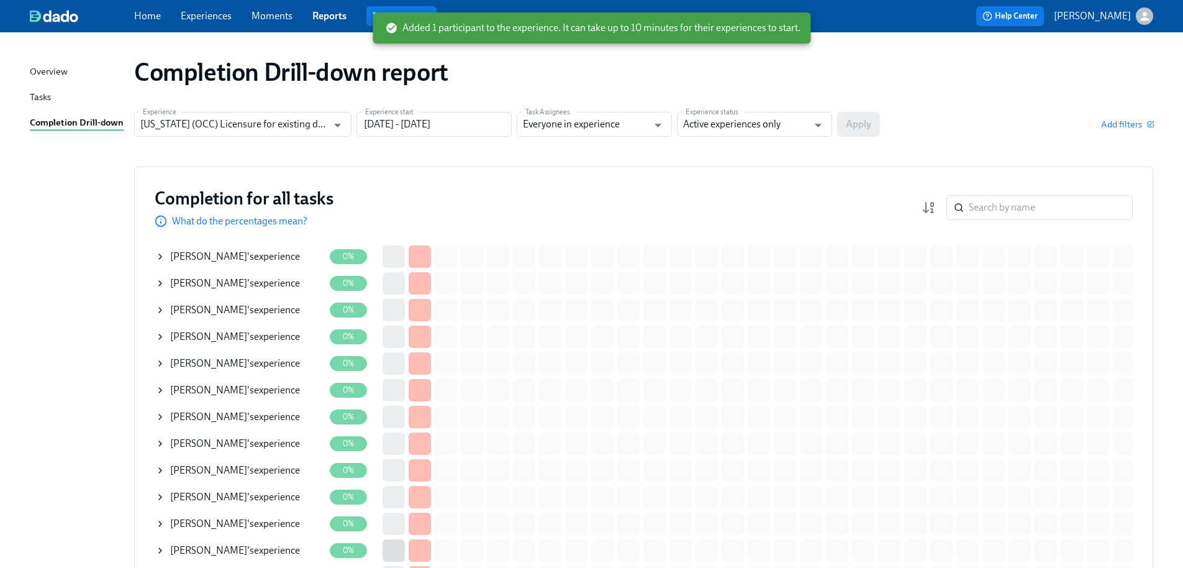
click at [280, 216] on p "What do the percentages mean?" at bounding box center [239, 221] width 135 height 14
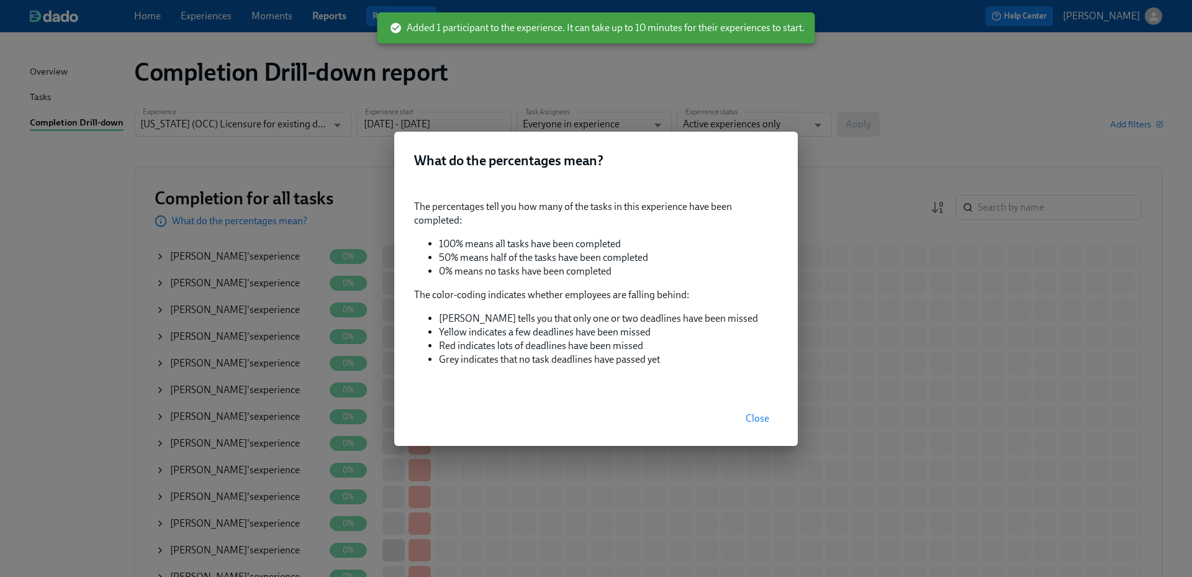
click at [297, 178] on div "What do the percentages mean? The percentages tell you how many of the tasks in…" at bounding box center [596, 288] width 1192 height 577
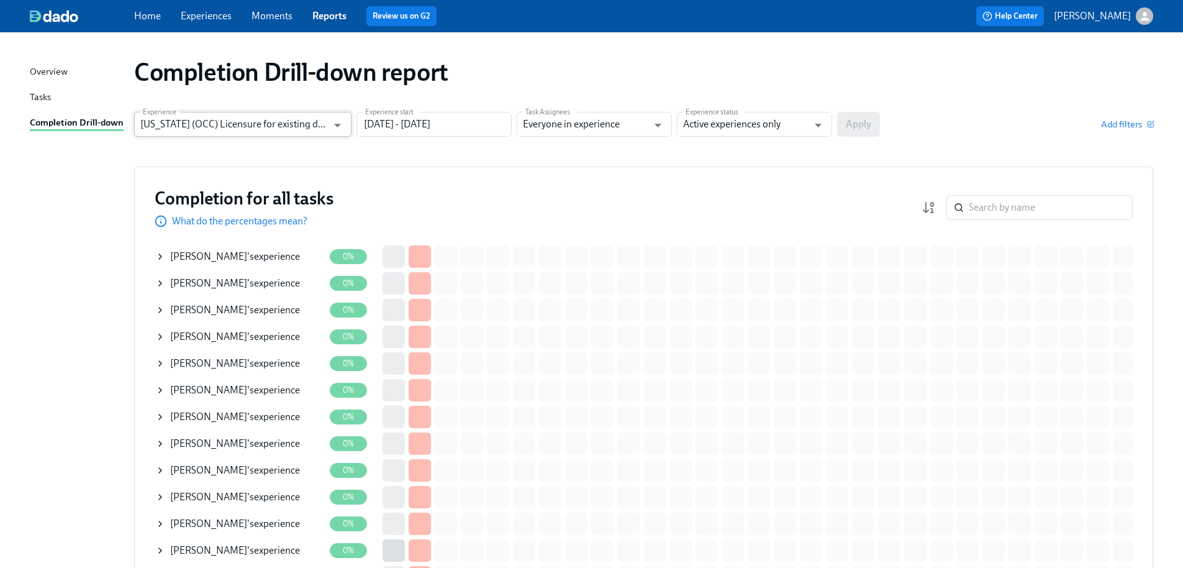
click at [238, 118] on input "Illinois (OCC) Licensure for existing doctors" at bounding box center [233, 124] width 187 height 25
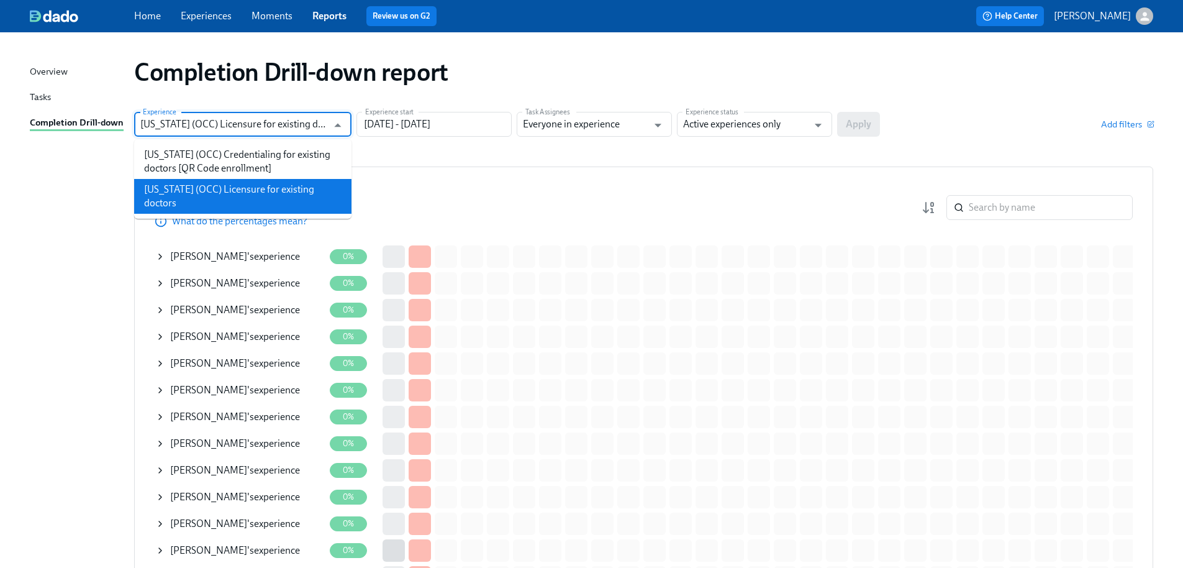
click at [238, 119] on input "Illinois (OCC) Licensure for existing doctors" at bounding box center [233, 124] width 187 height 25
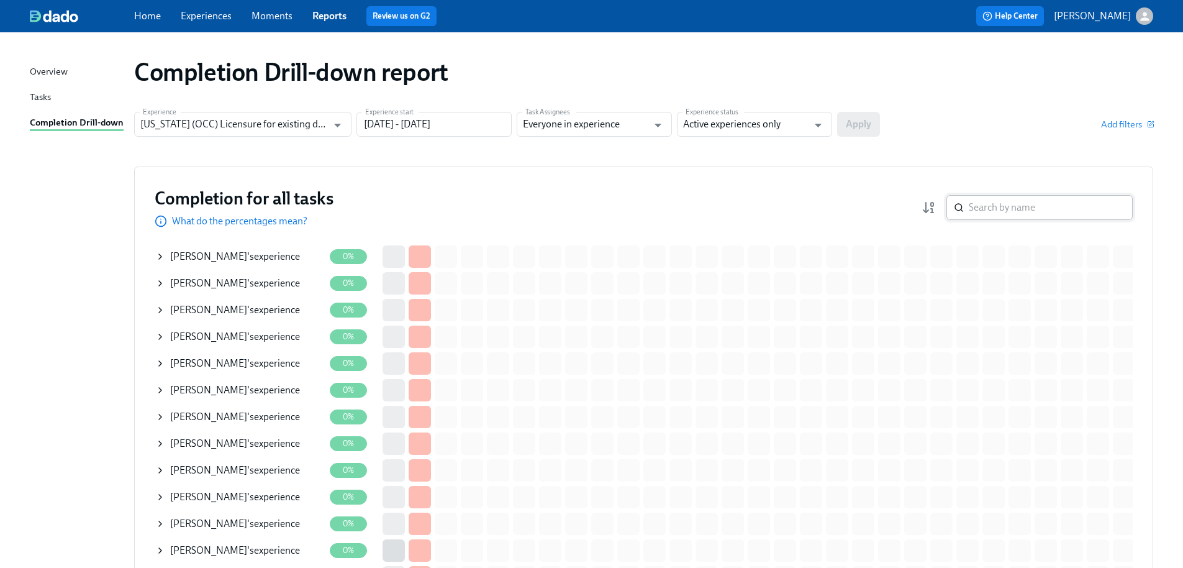
click at [1005, 213] on input "search" at bounding box center [1051, 207] width 164 height 25
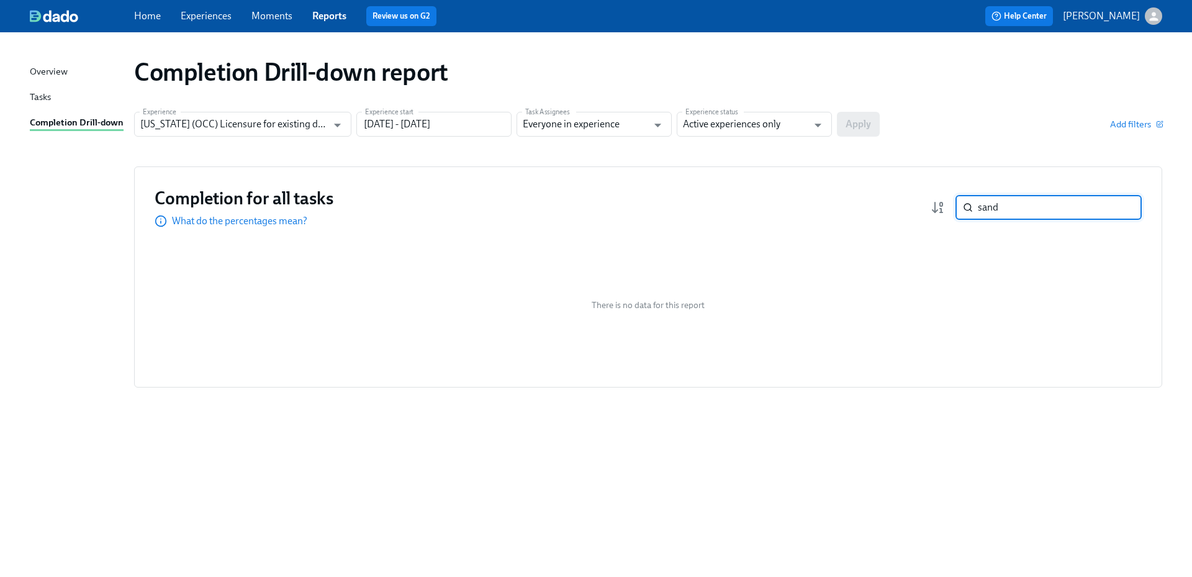
type input "sand"
click at [102, 124] on div "Completion Drill-down" at bounding box center [77, 124] width 94 height 16
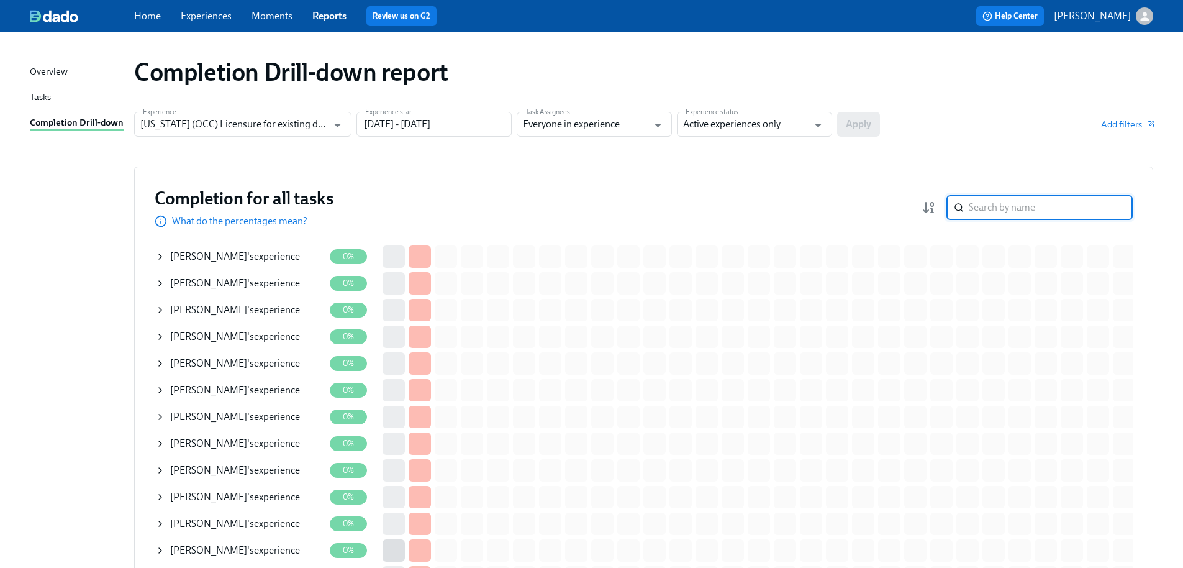
click at [1072, 214] on input "search" at bounding box center [1051, 207] width 164 height 25
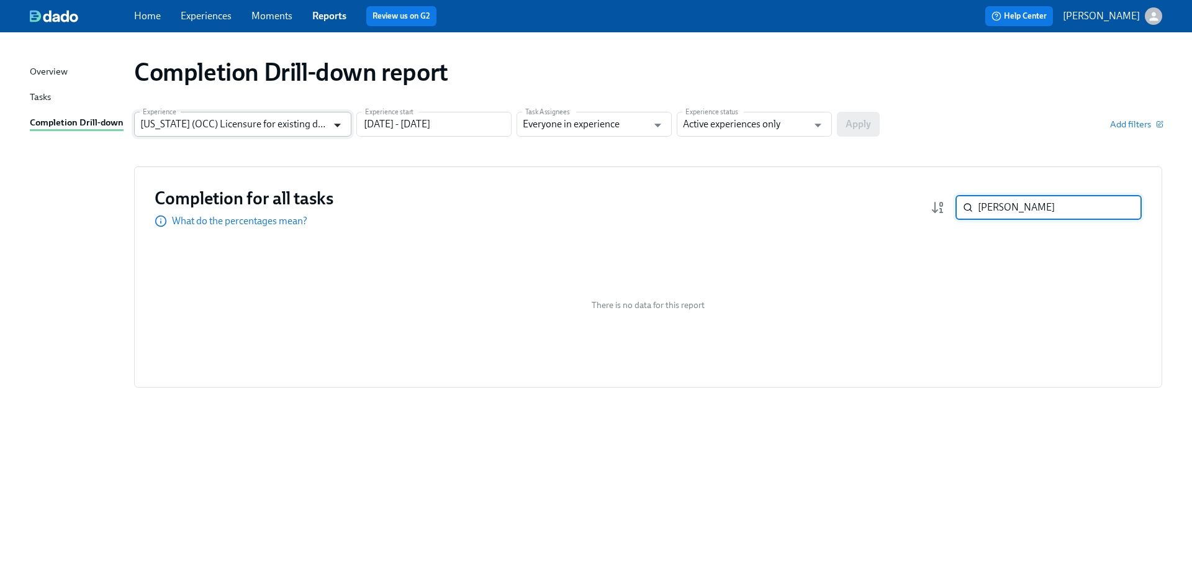
click at [332, 130] on icon "Open" at bounding box center [337, 125] width 17 height 17
type input "ross"
click at [372, 131] on input "05/20/2025 - 08/18/2025" at bounding box center [433, 124] width 155 height 25
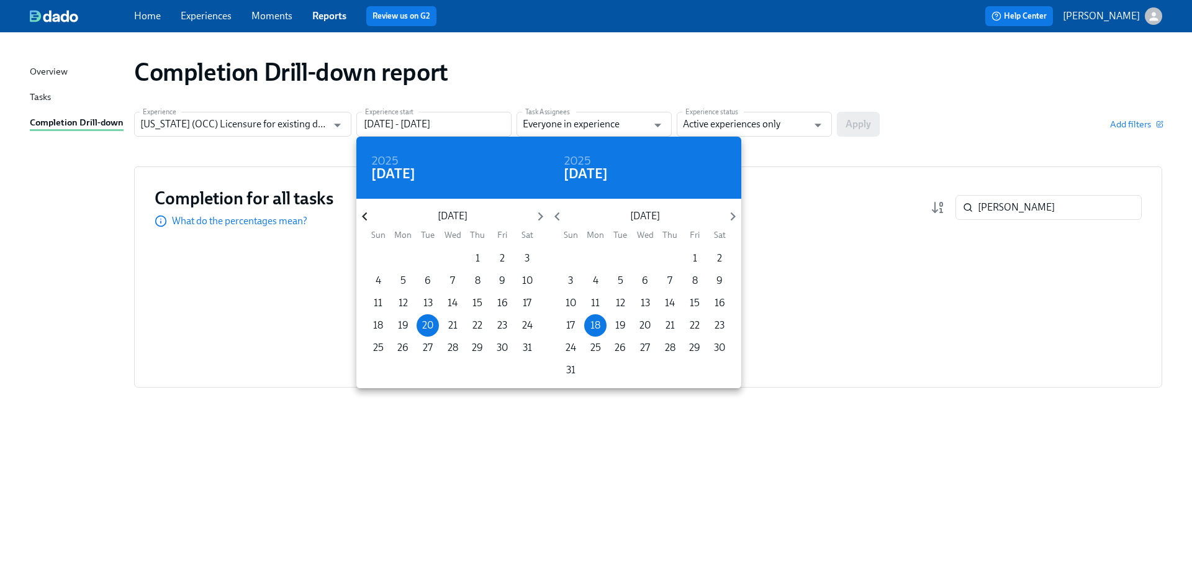
click at [367, 222] on icon "button" at bounding box center [364, 216] width 17 height 17
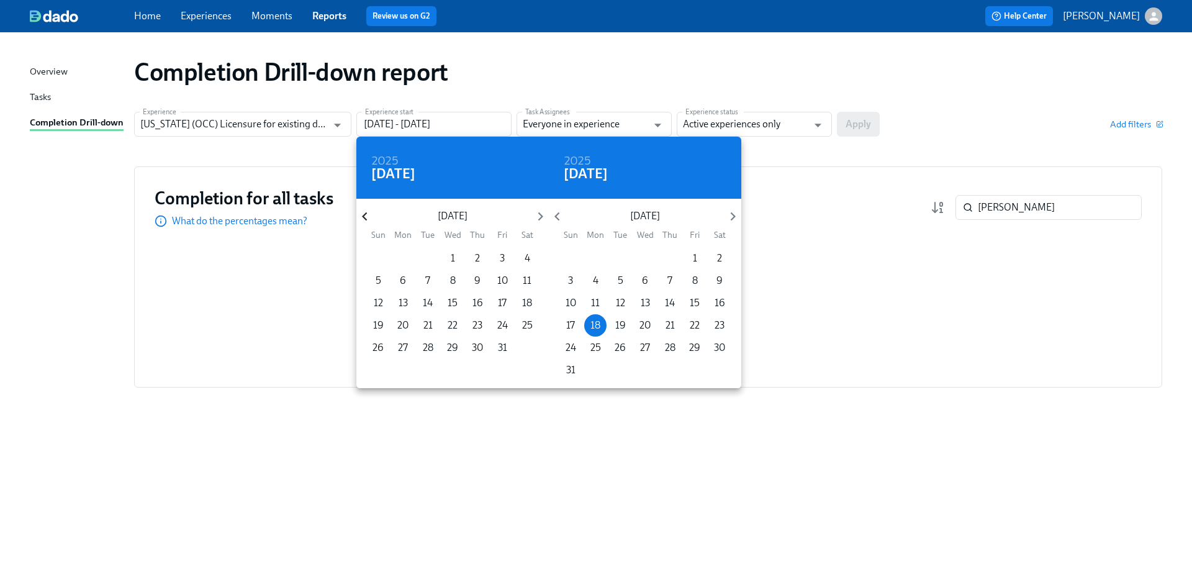
click at [367, 222] on icon "button" at bounding box center [364, 216] width 17 height 17
click at [479, 255] on p "1" at bounding box center [478, 259] width 4 height 14
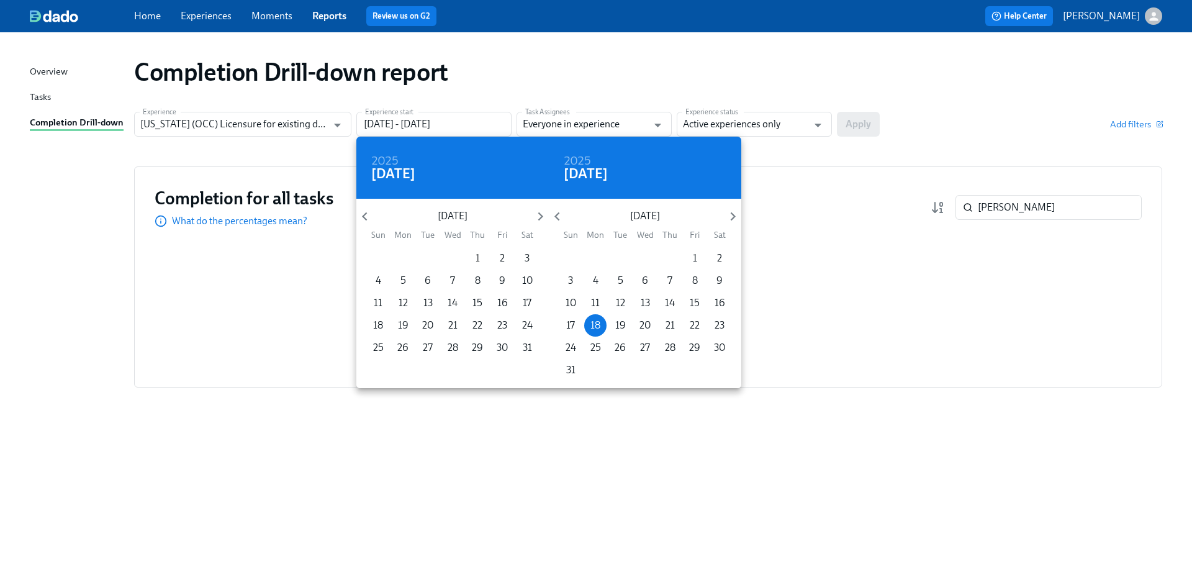
type input "08/01/2024 - 08/18/2025"
click at [781, 134] on div at bounding box center [596, 288] width 1192 height 577
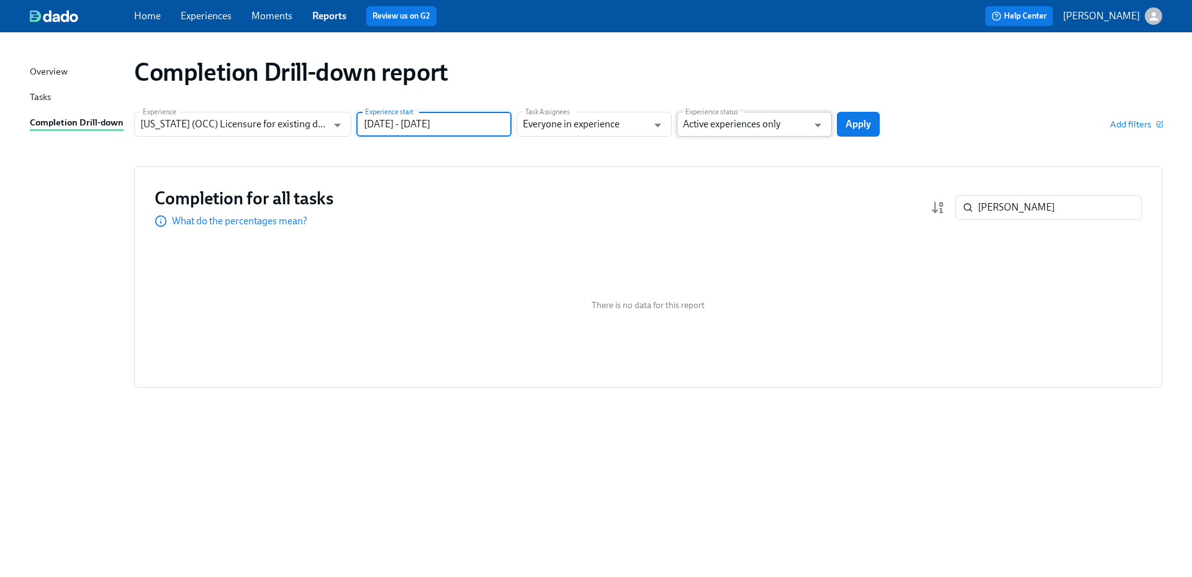
click at [782, 126] on input "Active experiences only" at bounding box center [745, 124] width 125 height 25
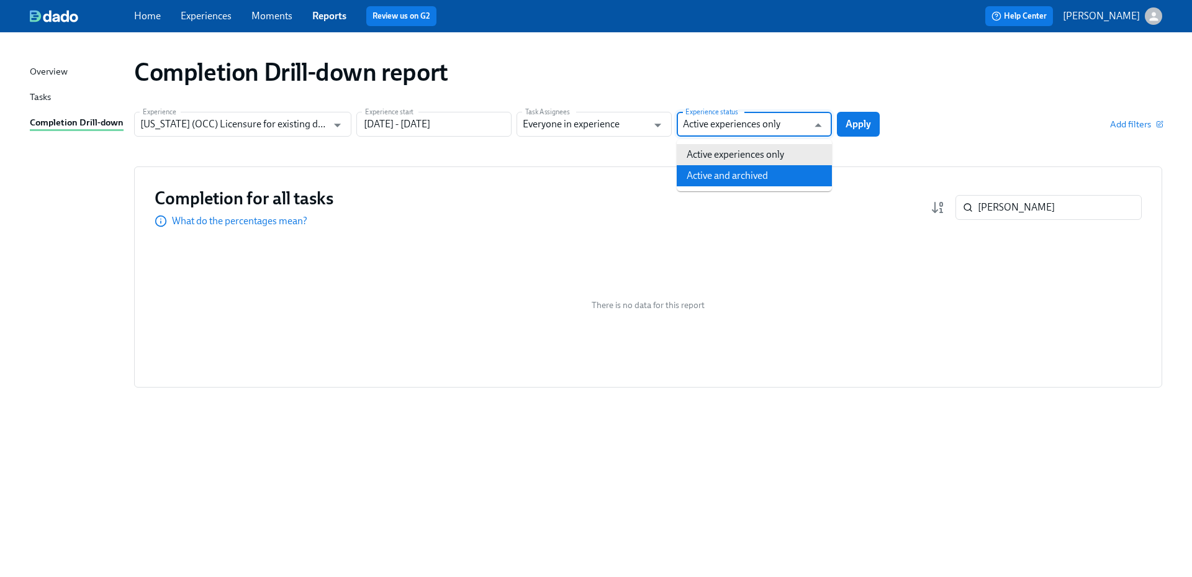
click at [779, 170] on li "Active and archived" at bounding box center [754, 175] width 155 height 21
type input "Active and archived"
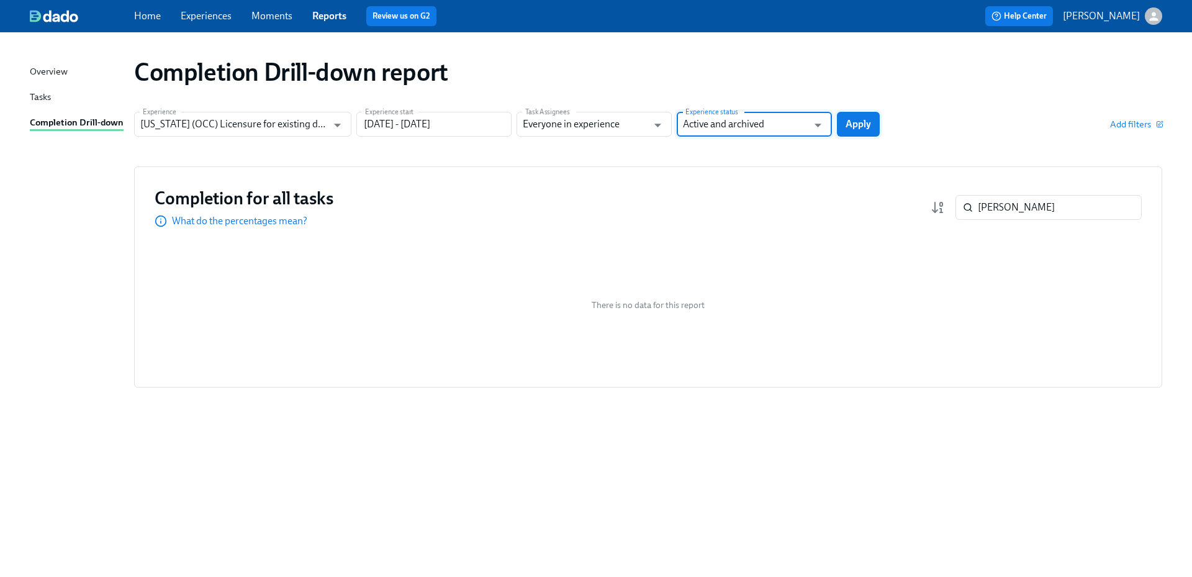
click at [853, 130] on button "Apply" at bounding box center [858, 124] width 43 height 25
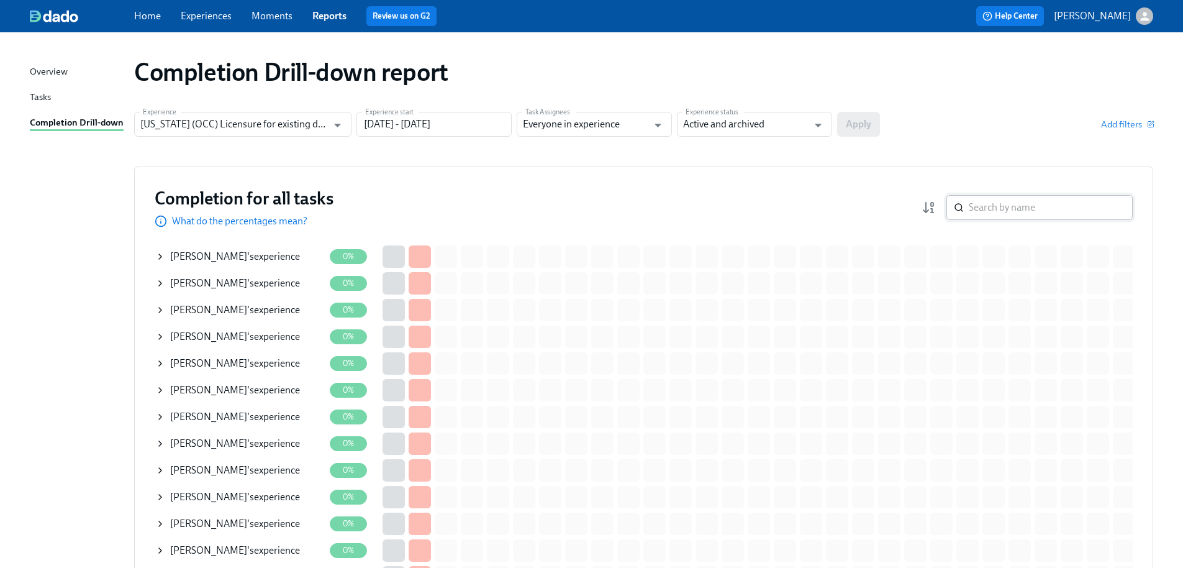
click at [1008, 212] on input "search" at bounding box center [1051, 207] width 164 height 25
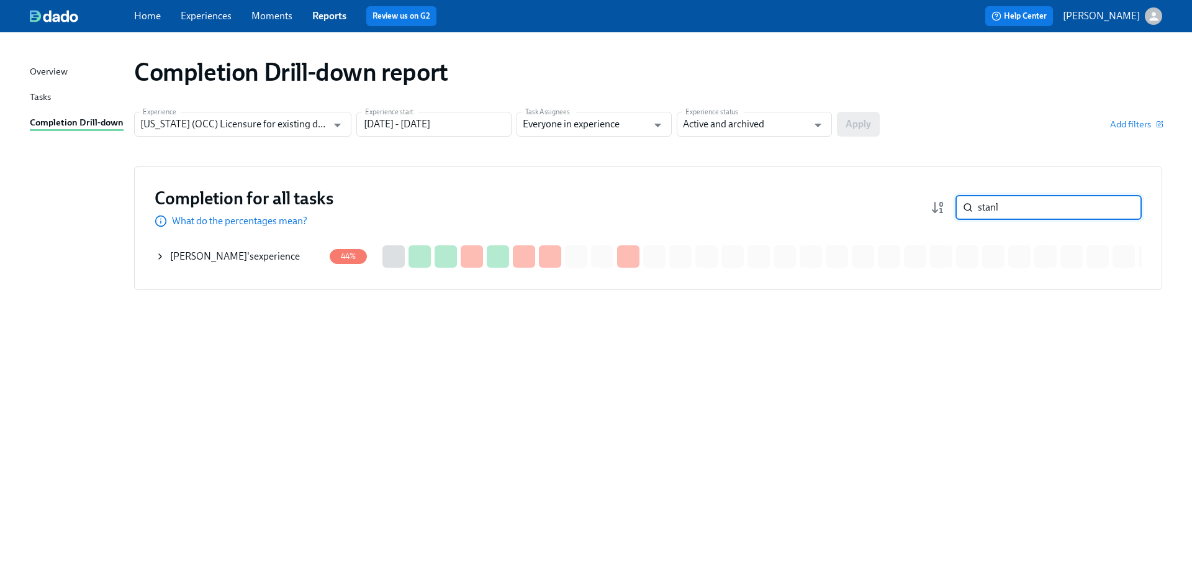
type input "stanl"
click at [279, 256] on div "Ross Stanley 's experience" at bounding box center [239, 256] width 169 height 25
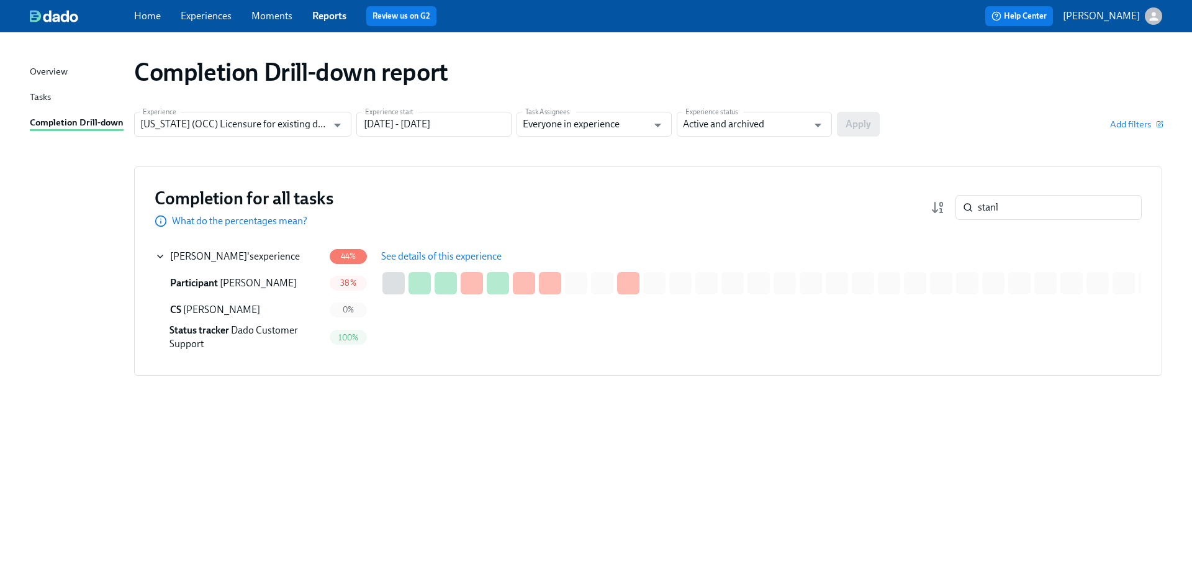
click at [435, 252] on span "See details of this experience" at bounding box center [441, 256] width 120 height 12
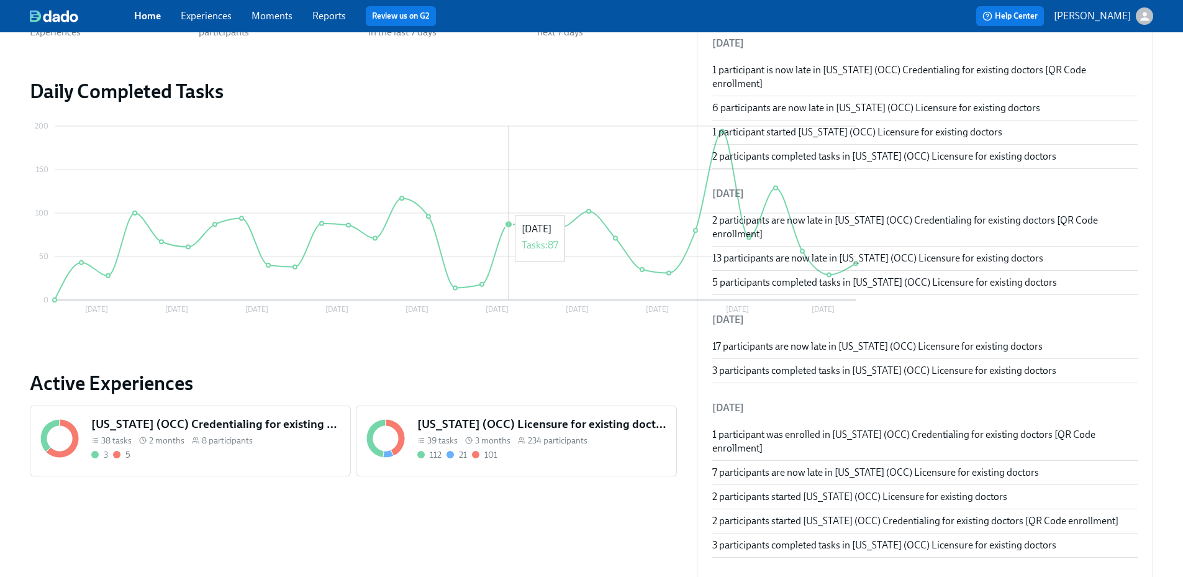
scroll to position [248, 0]
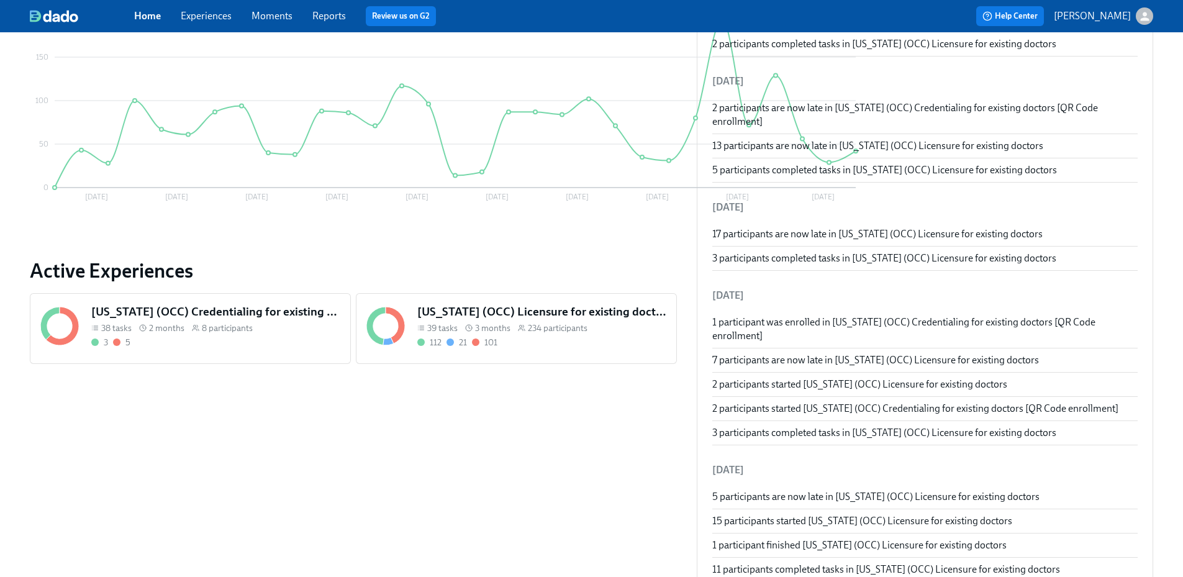
click at [541, 348] on div "[US_STATE] (OCC) Licensure for existing doctors 39 tasks 3 months 234 participa…" at bounding box center [542, 326] width 254 height 50
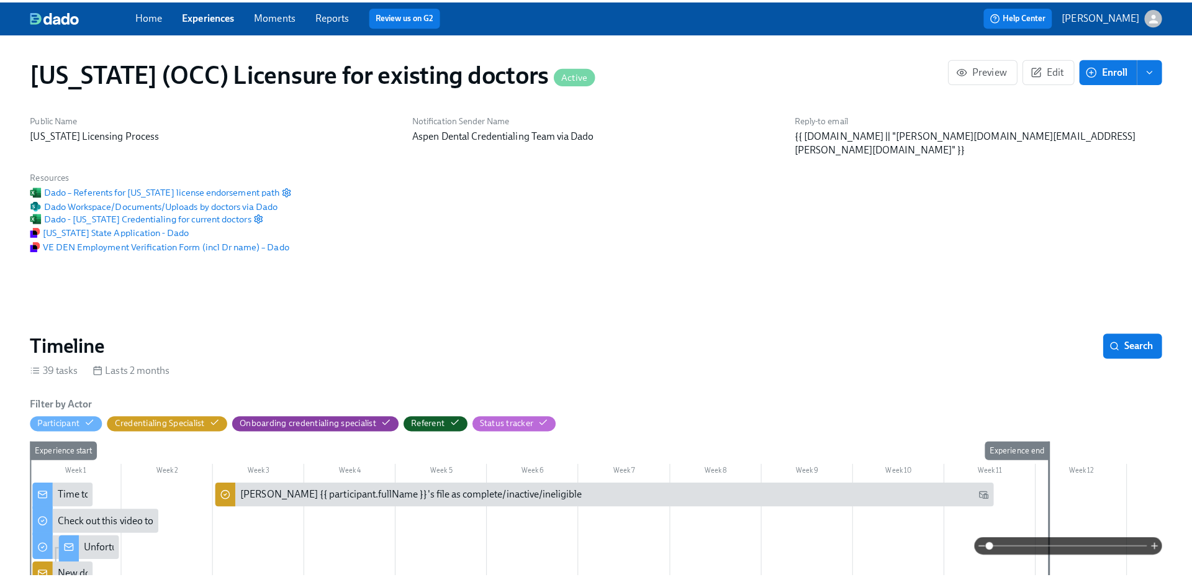
scroll to position [0, 14909]
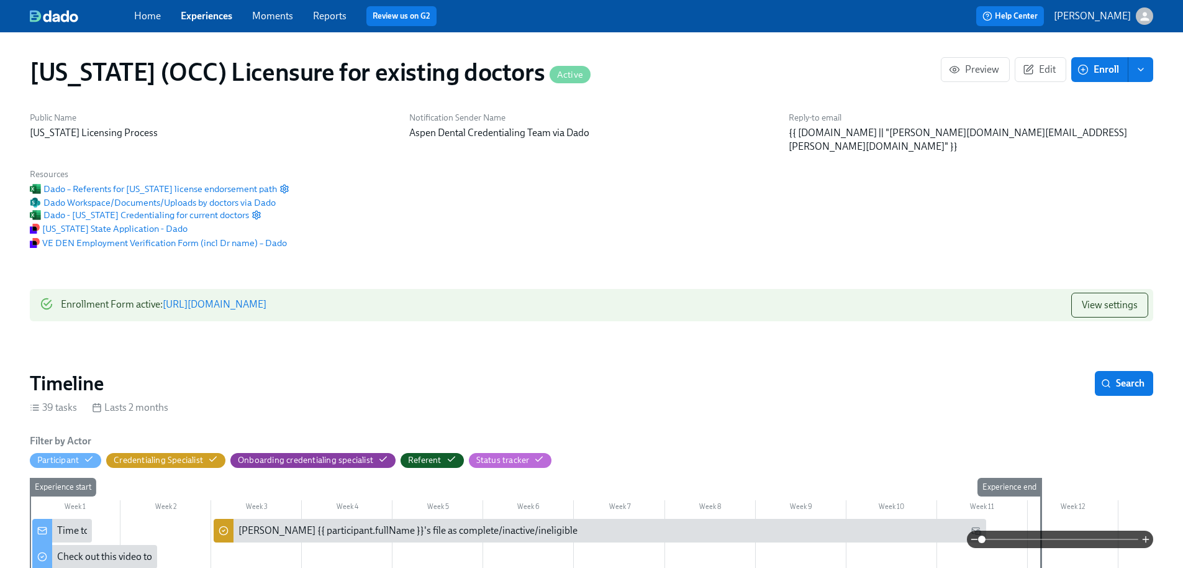
click at [325, 19] on link "Reports" at bounding box center [330, 16] width 34 height 12
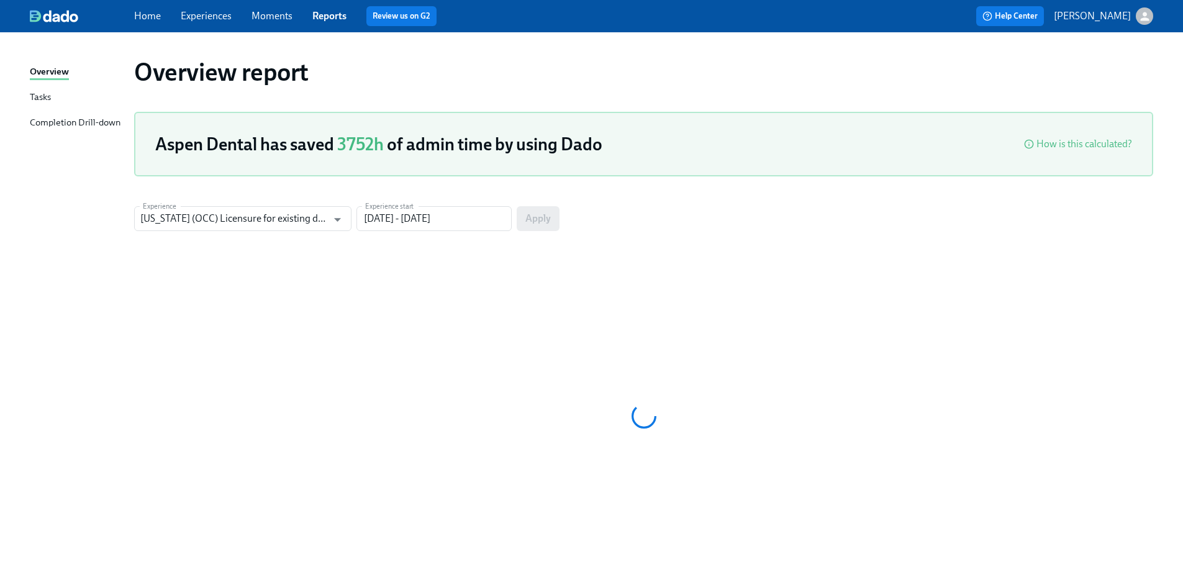
click at [107, 124] on div "Completion Drill-down" at bounding box center [75, 124] width 91 height 16
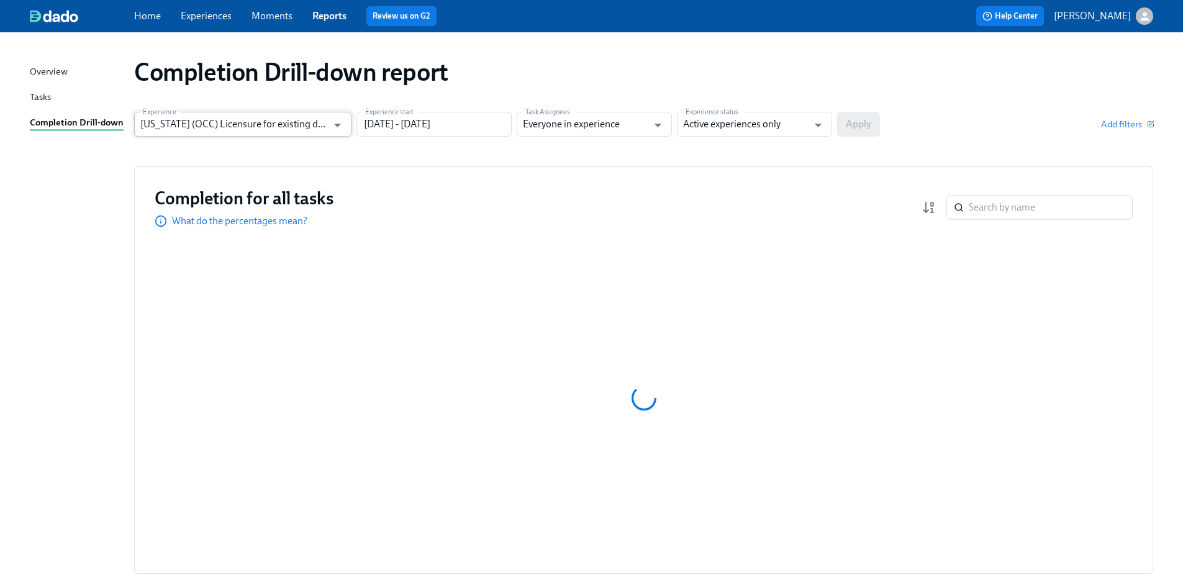
click at [242, 120] on input "[US_STATE] (OCC) Licensure for existing doctors" at bounding box center [233, 124] width 187 height 25
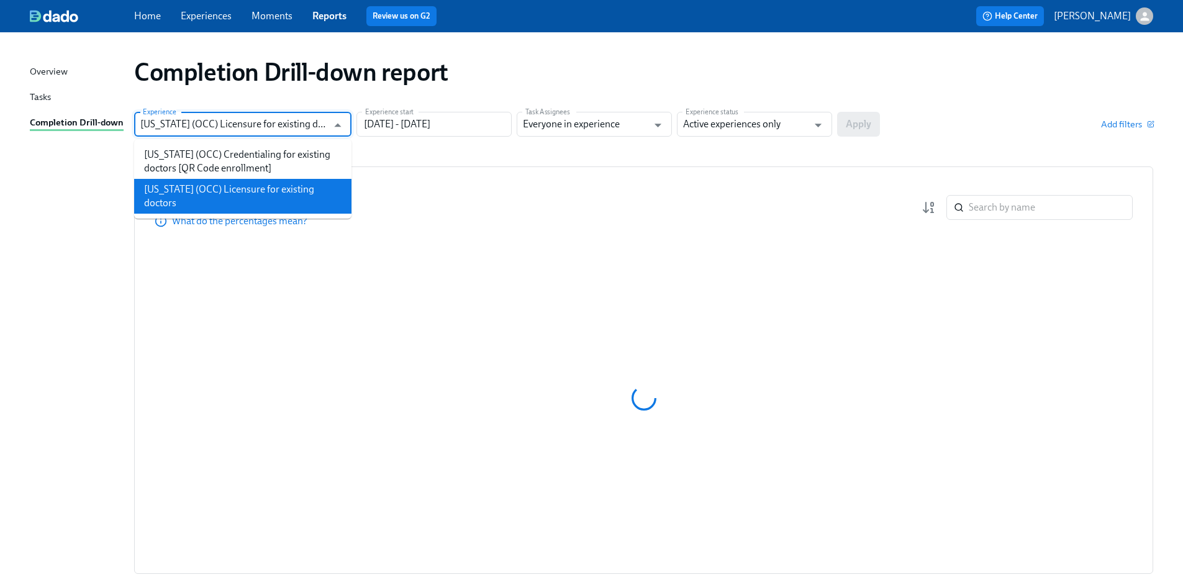
click at [232, 191] on li "[US_STATE] (OCC) Licensure for existing doctors" at bounding box center [242, 196] width 217 height 35
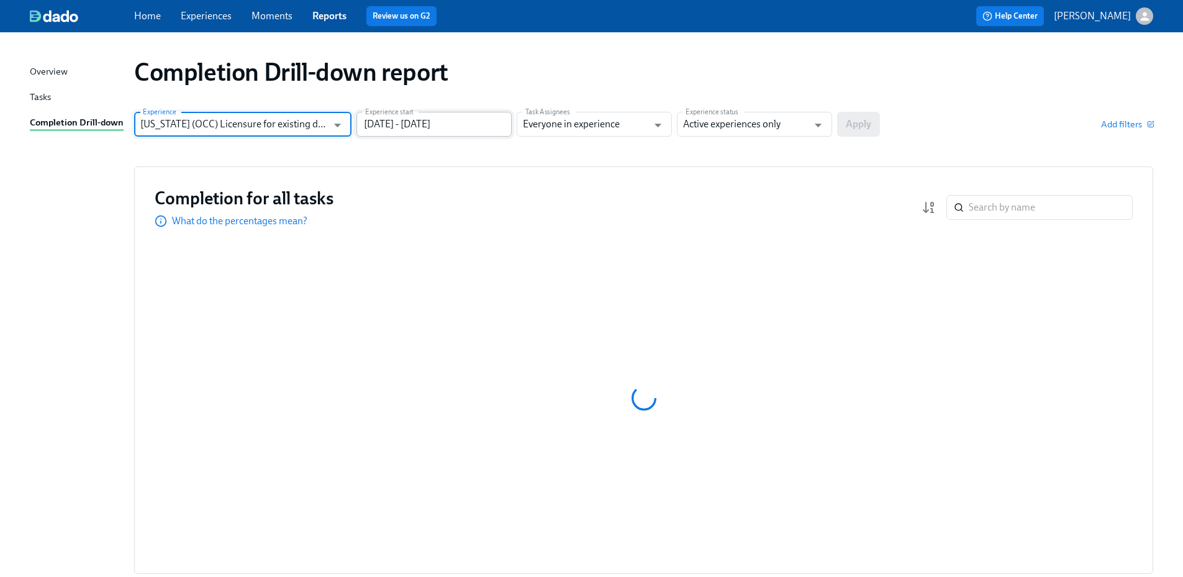
click at [389, 130] on input "05/20/2025 - 08/18/2025" at bounding box center [433, 124] width 155 height 25
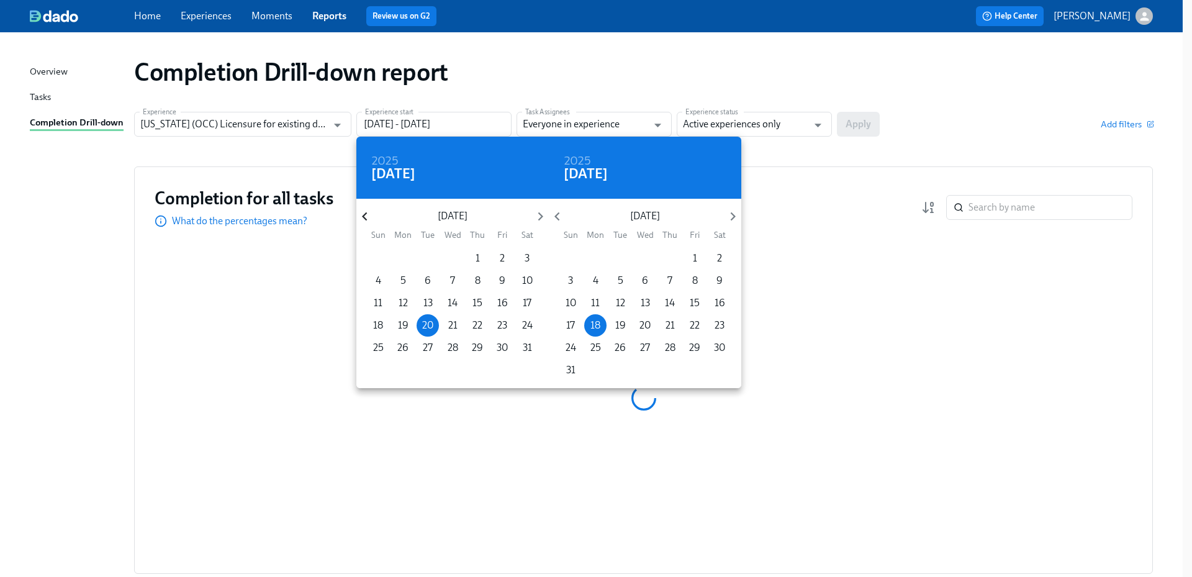
click at [369, 218] on icon "button" at bounding box center [364, 216] width 17 height 17
click at [369, 217] on icon "button" at bounding box center [364, 216] width 17 height 17
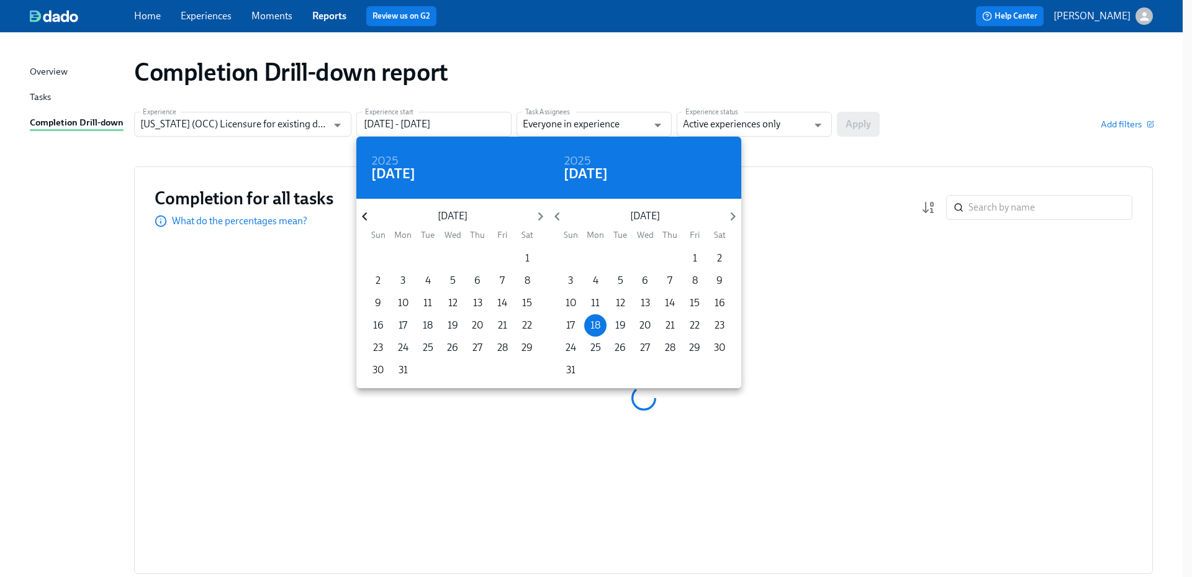
click at [369, 217] on icon "button" at bounding box center [364, 216] width 17 height 17
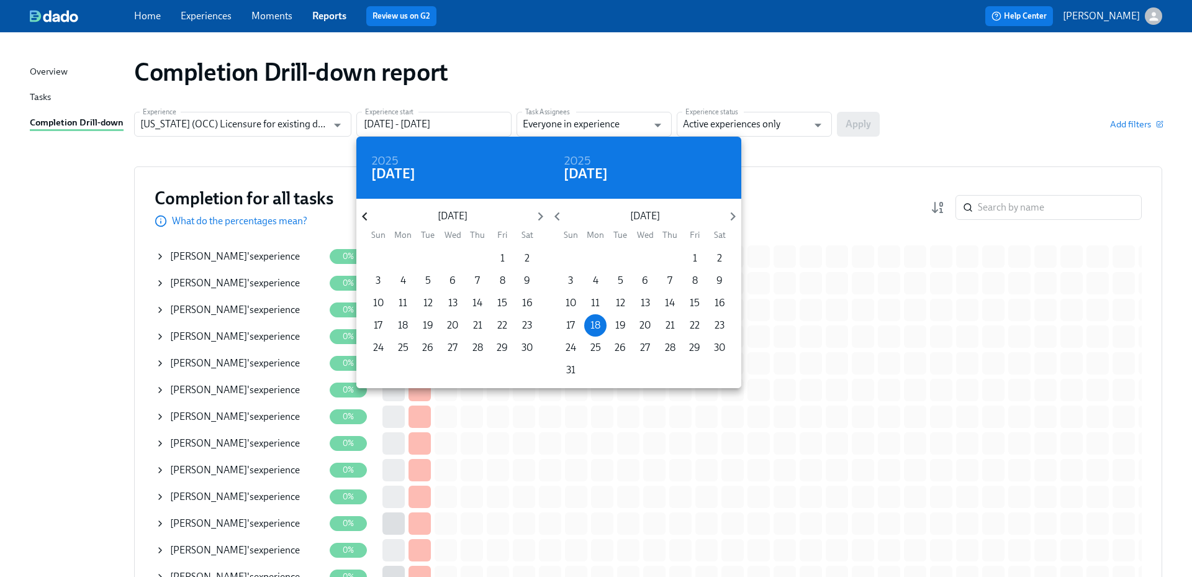
click at [369, 217] on icon "button" at bounding box center [364, 216] width 17 height 17
click at [478, 258] on p "1" at bounding box center [478, 259] width 4 height 14
type input "08/01/2024 - 08/18/2025"
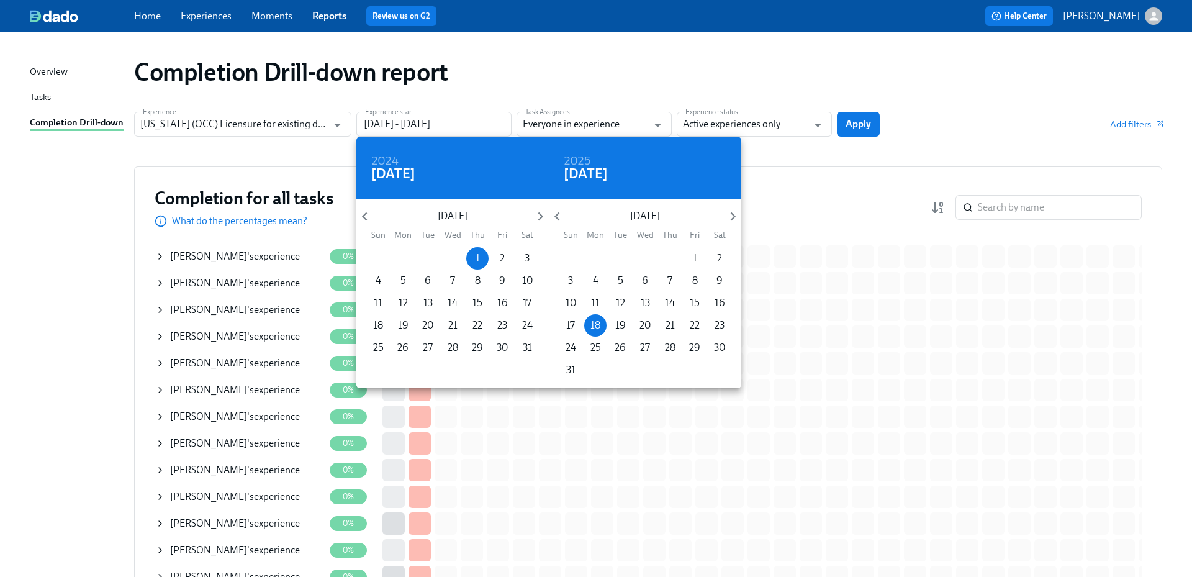
click at [767, 114] on div at bounding box center [596, 288] width 1192 height 577
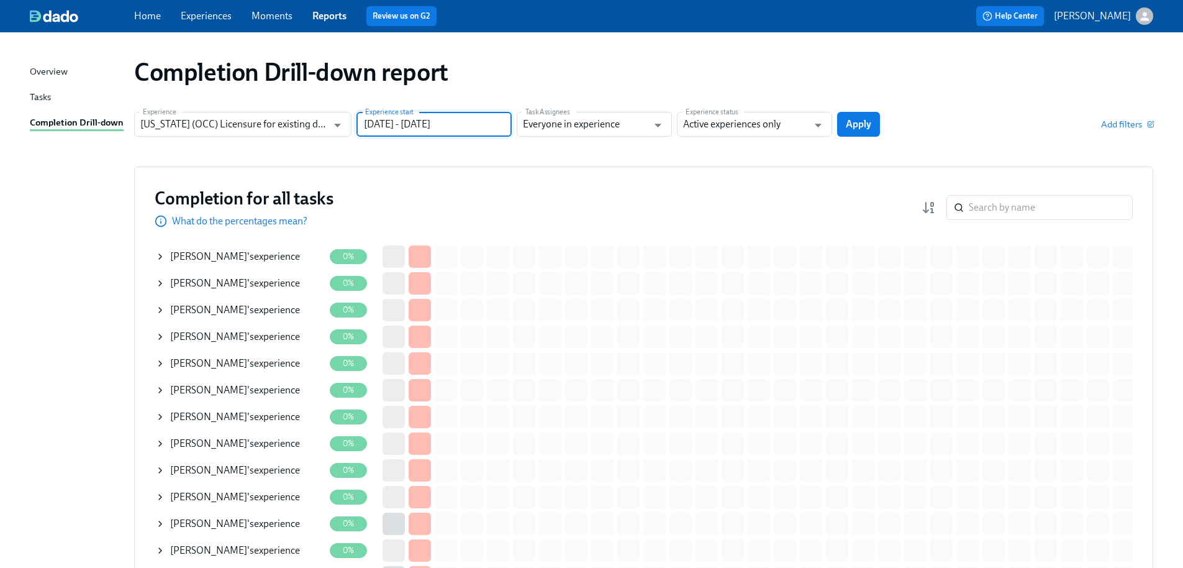
click at [769, 124] on input "Active experiences only" at bounding box center [745, 124] width 125 height 25
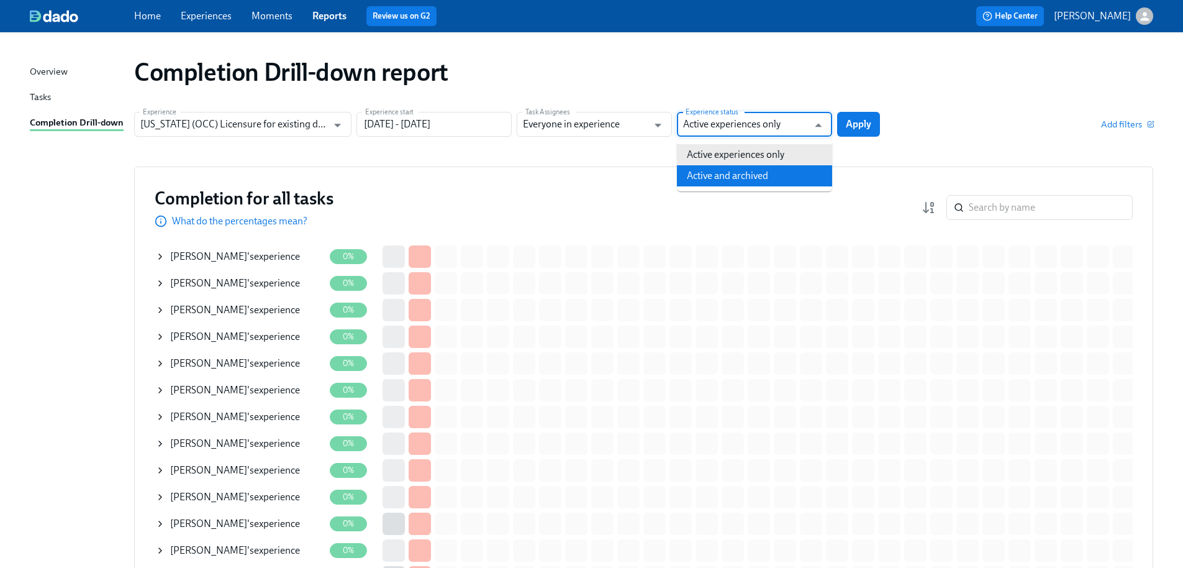
click at [769, 173] on li "Active and archived" at bounding box center [754, 175] width 155 height 21
type input "Active and archived"
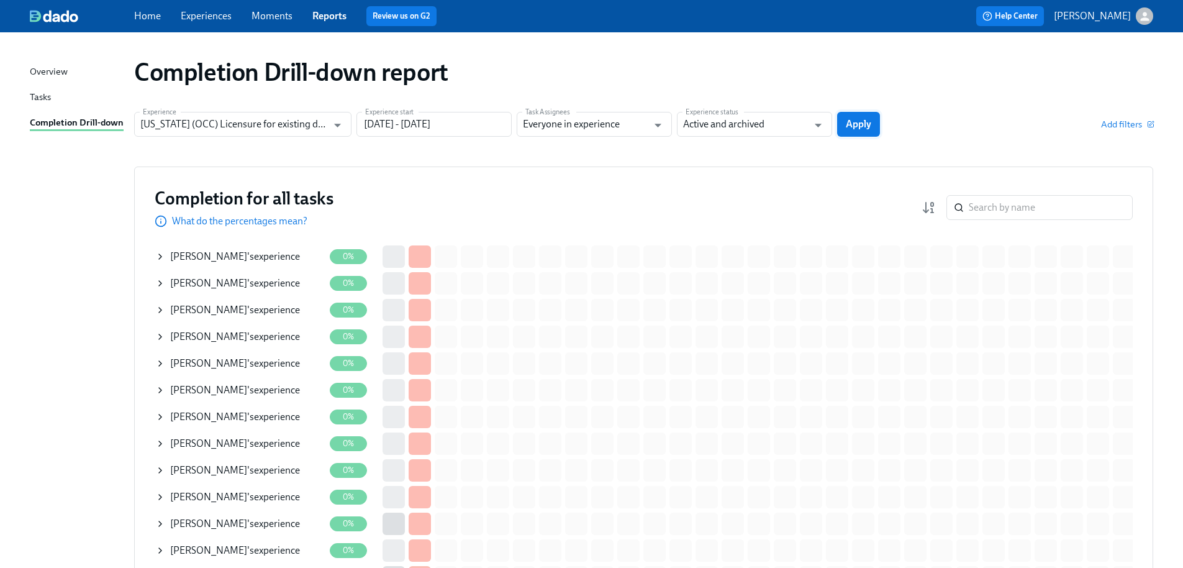
click at [878, 116] on button "Apply" at bounding box center [858, 124] width 43 height 25
click at [1008, 207] on input "search" at bounding box center [1051, 207] width 164 height 25
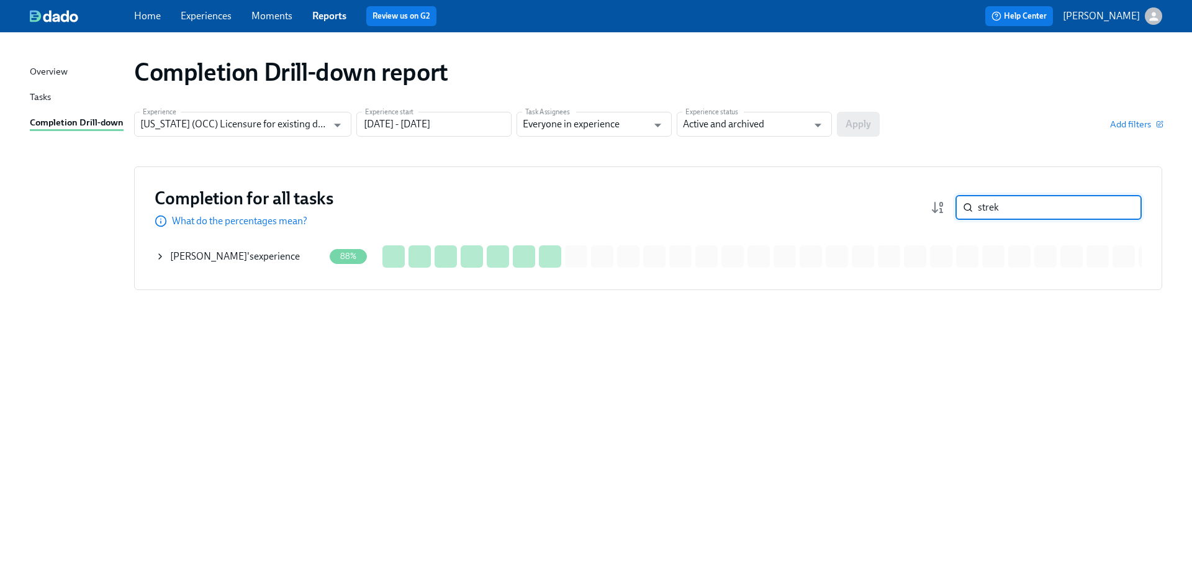
type input "strek"
click at [252, 254] on div "Hanna Strek 's experience" at bounding box center [235, 257] width 130 height 14
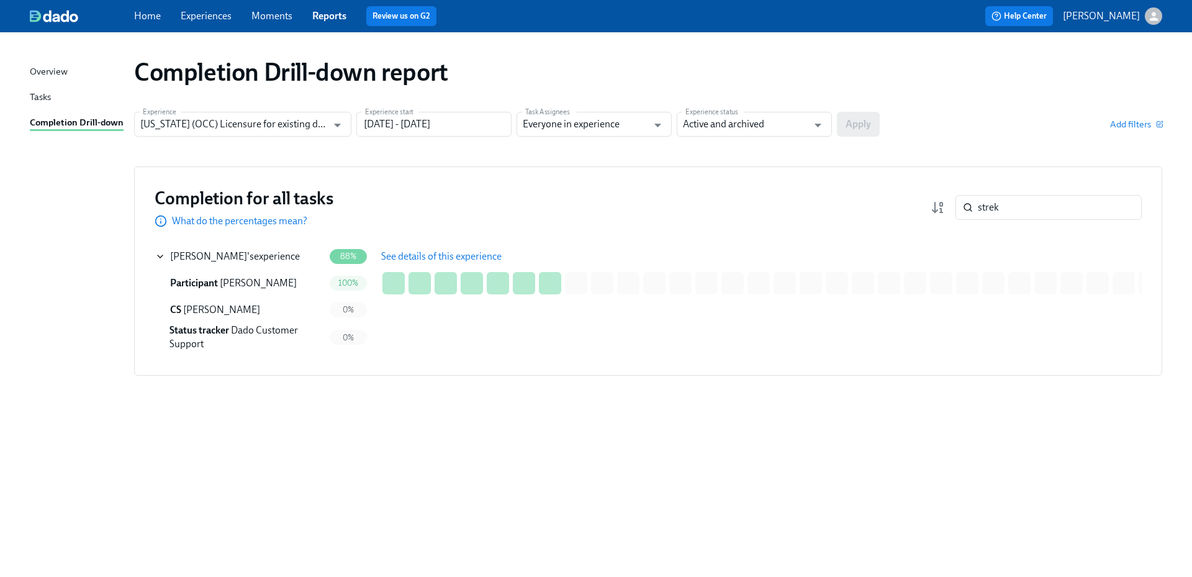
click at [459, 253] on span "See details of this experience" at bounding box center [441, 256] width 120 height 12
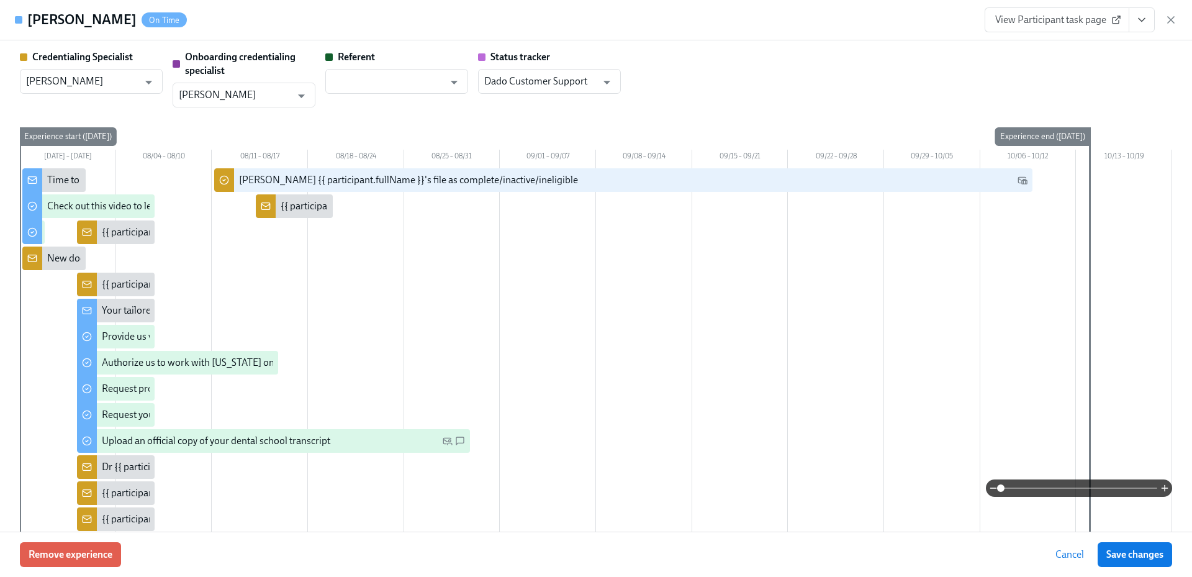
click at [1045, 17] on span "View Participant task page" at bounding box center [1057, 20] width 124 height 12
click at [1045, 18] on span "View Participant task page" at bounding box center [1057, 20] width 124 height 12
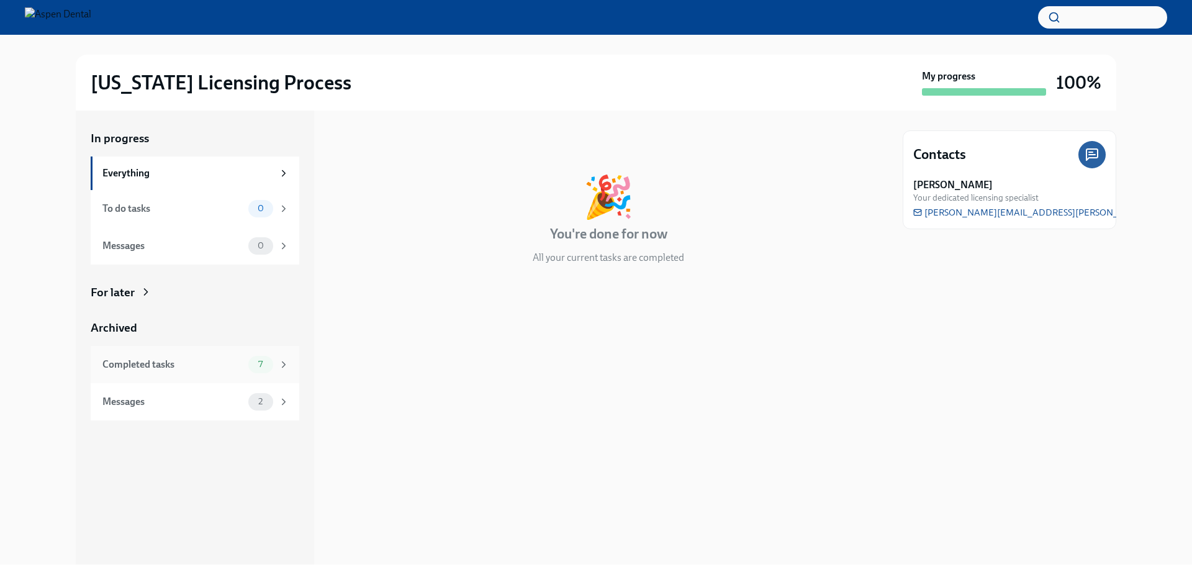
click at [188, 366] on div "Completed tasks" at bounding box center [172, 365] width 141 height 14
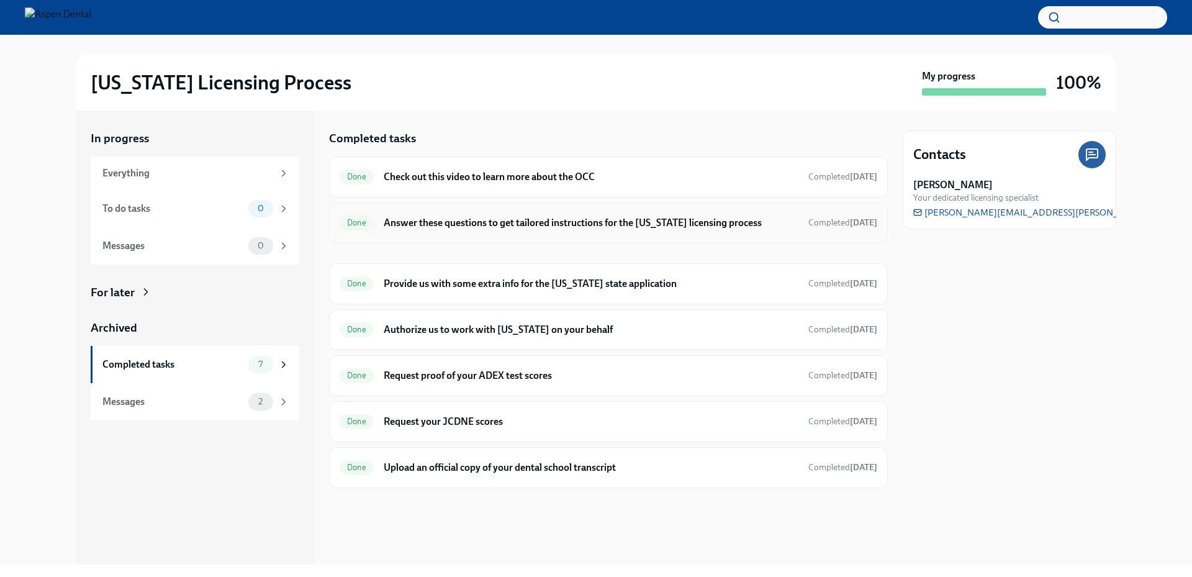
click at [520, 220] on h6 "Answer these questions to get tailored instructions for the [US_STATE] licensin…" at bounding box center [591, 223] width 415 height 14
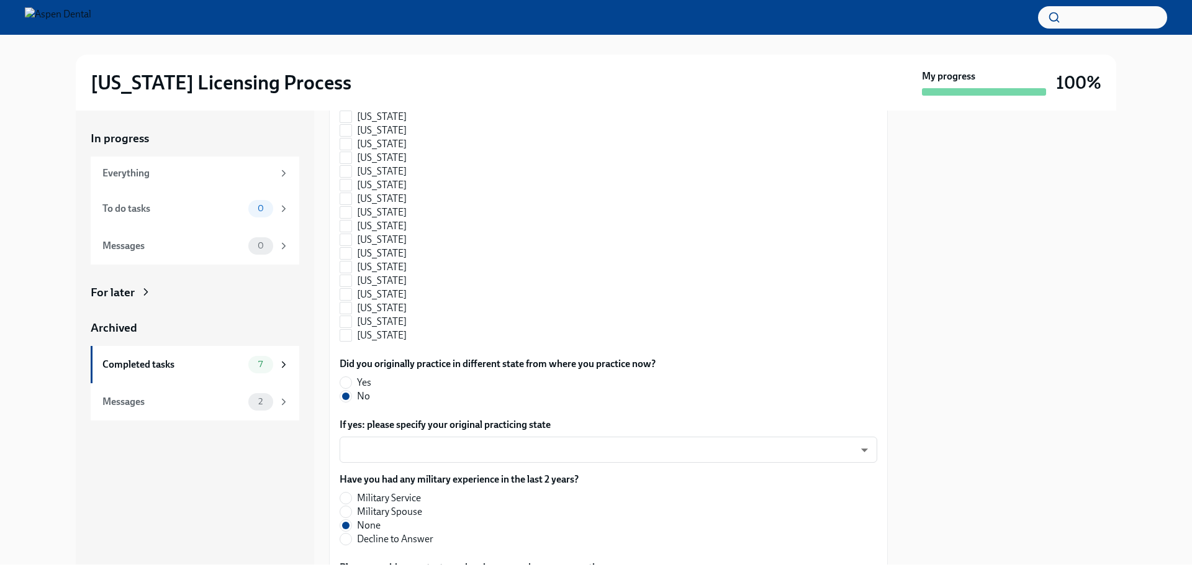
scroll to position [1306, 0]
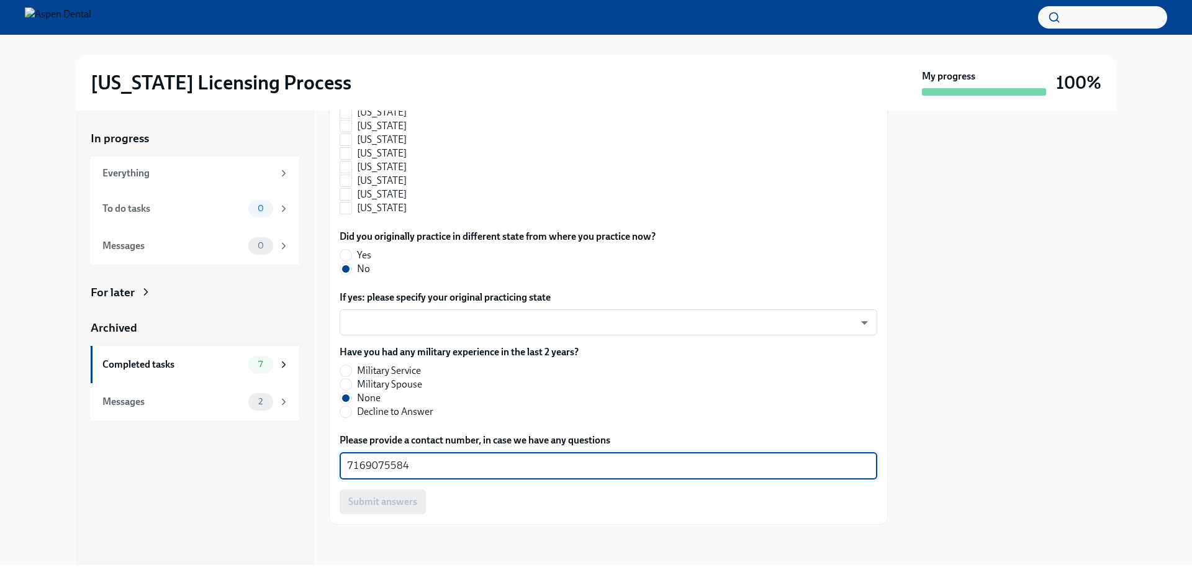
drag, startPoint x: 424, startPoint y: 473, endPoint x: 310, endPoint y: 466, distance: 114.5
click at [310, 466] on div "In progress Everything To do tasks 0 Messages 0 For later Archived Completed ta…" at bounding box center [596, 338] width 1041 height 454
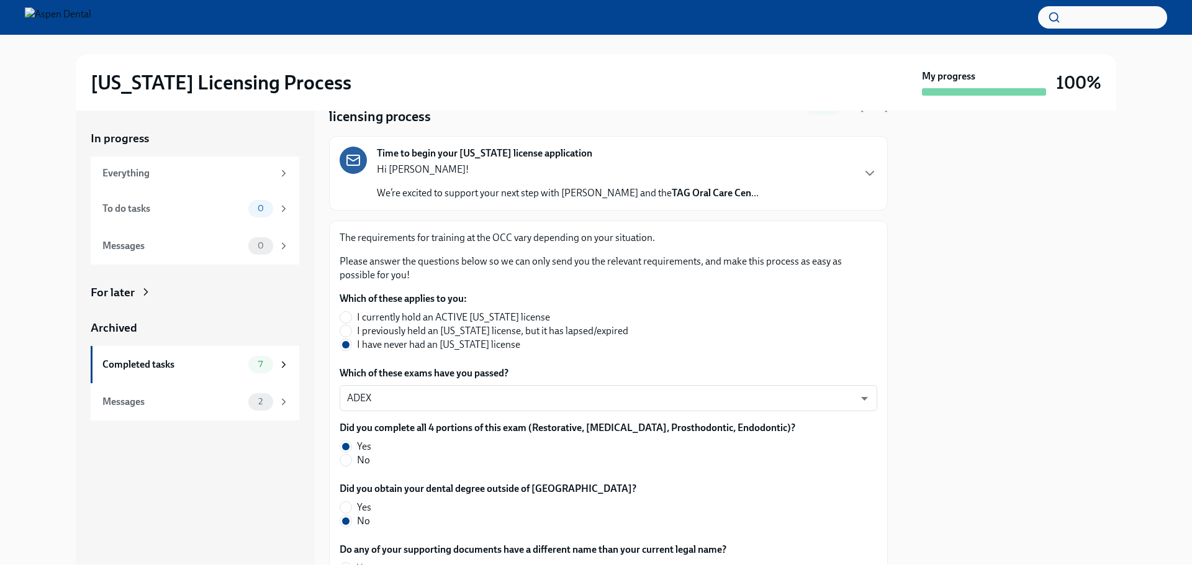
scroll to position [64, 0]
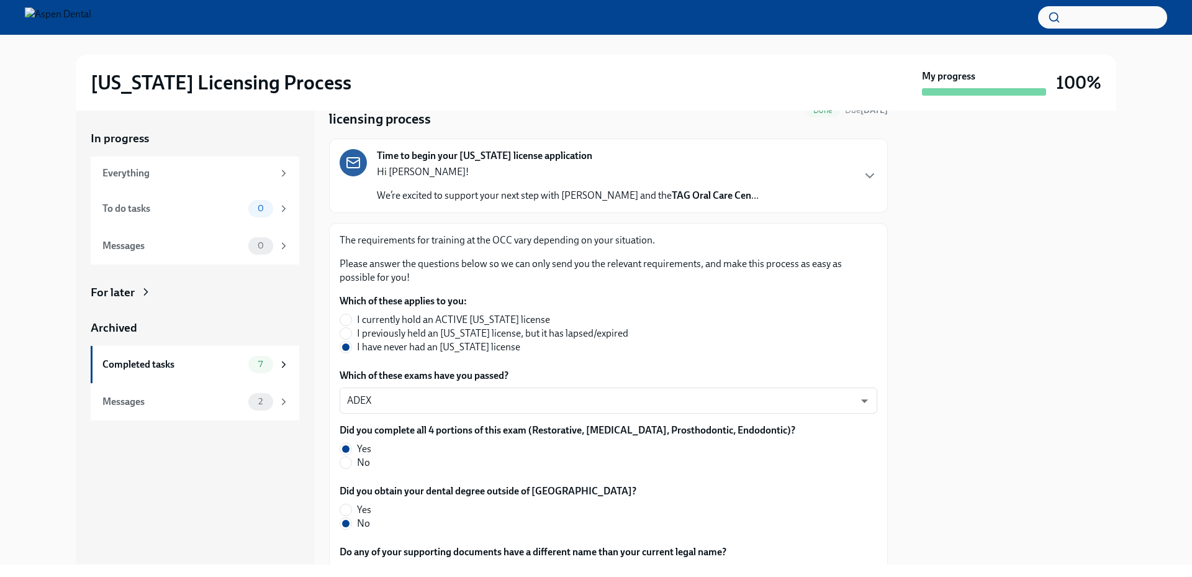
click at [1117, 310] on div "In progress Everything To do tasks 0 Messages 0 For later Archived Completed ta…" at bounding box center [596, 338] width 1153 height 454
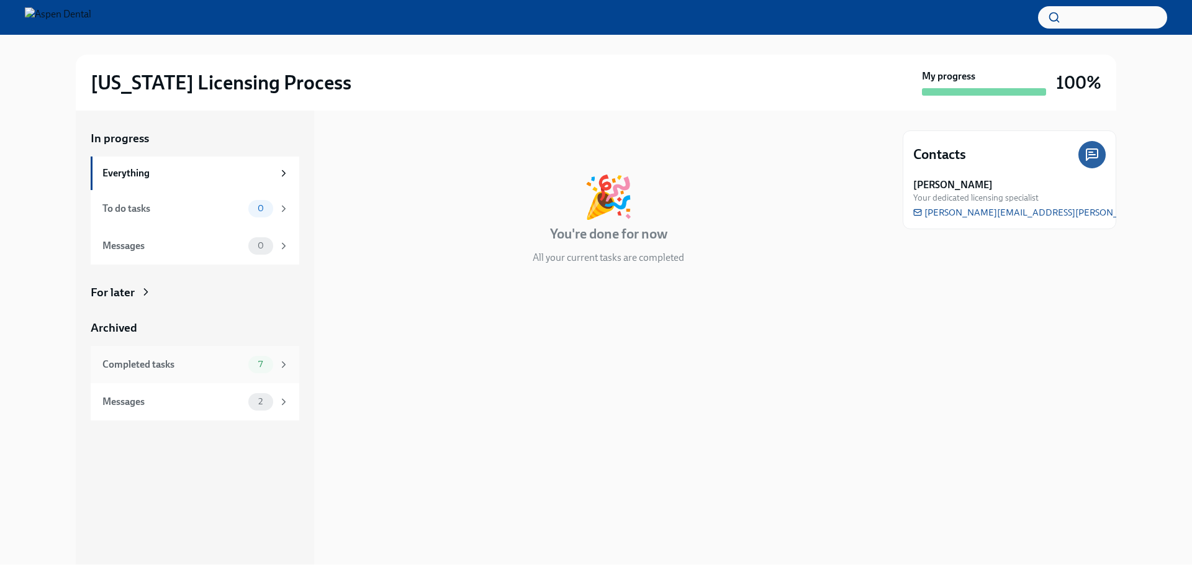
click at [224, 363] on div "Completed tasks" at bounding box center [172, 365] width 141 height 14
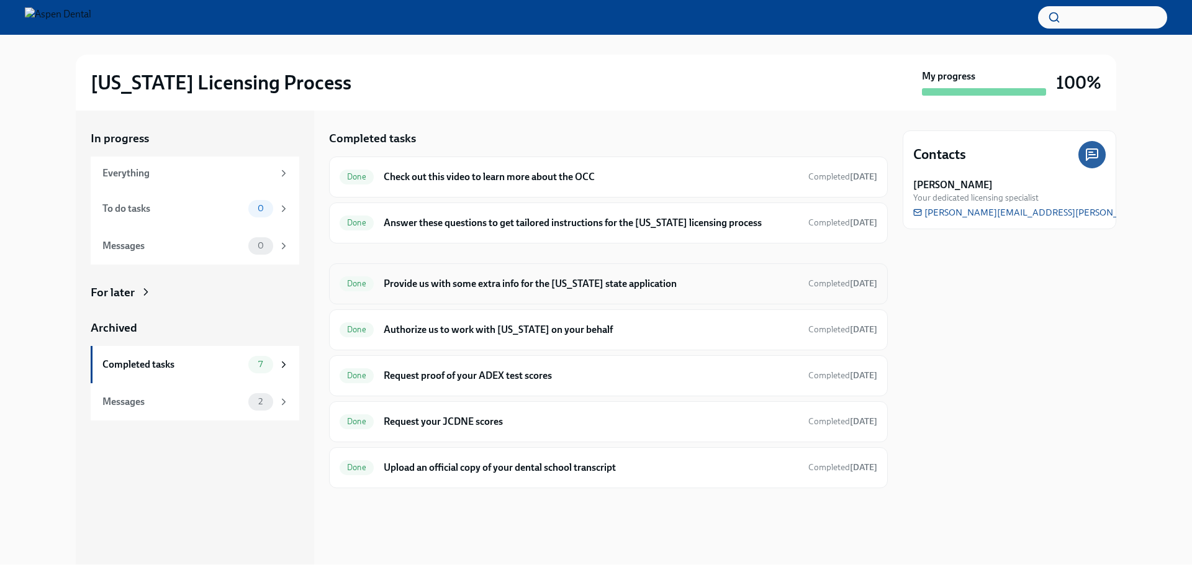
click at [494, 289] on h6 "Provide us with some extra info for the [US_STATE] state application" at bounding box center [591, 284] width 415 height 14
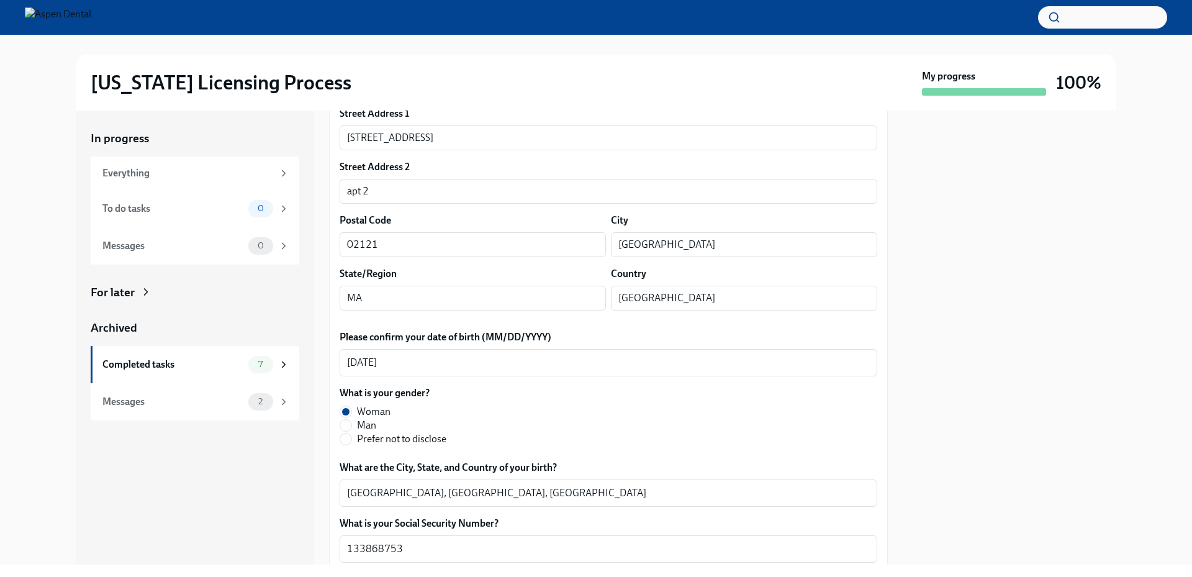
scroll to position [311, 0]
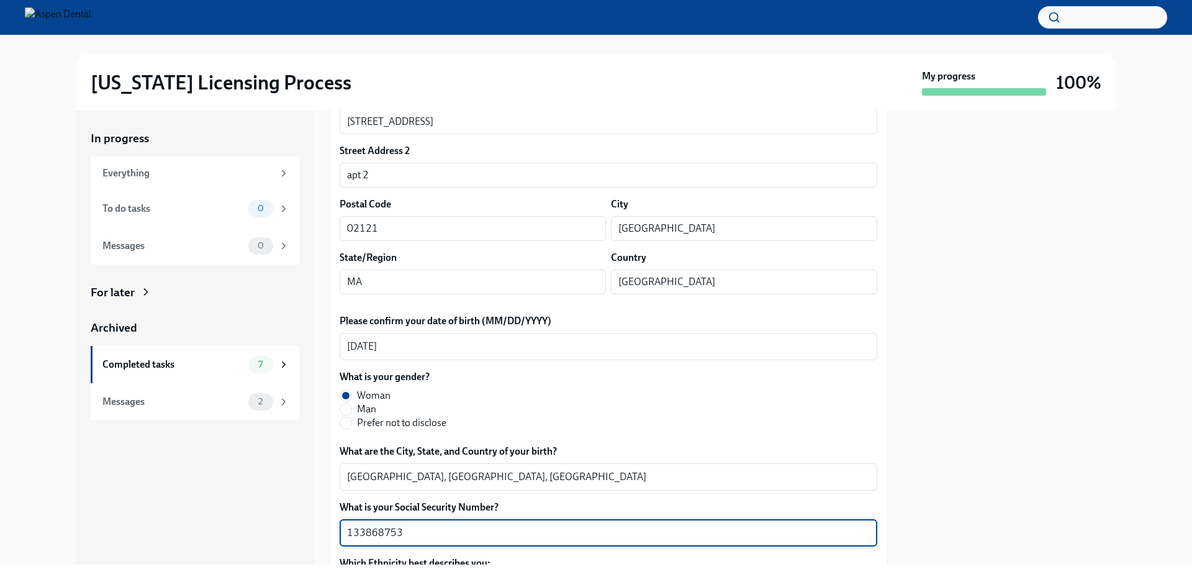
drag, startPoint x: 392, startPoint y: 535, endPoint x: 339, endPoint y: 538, distance: 52.9
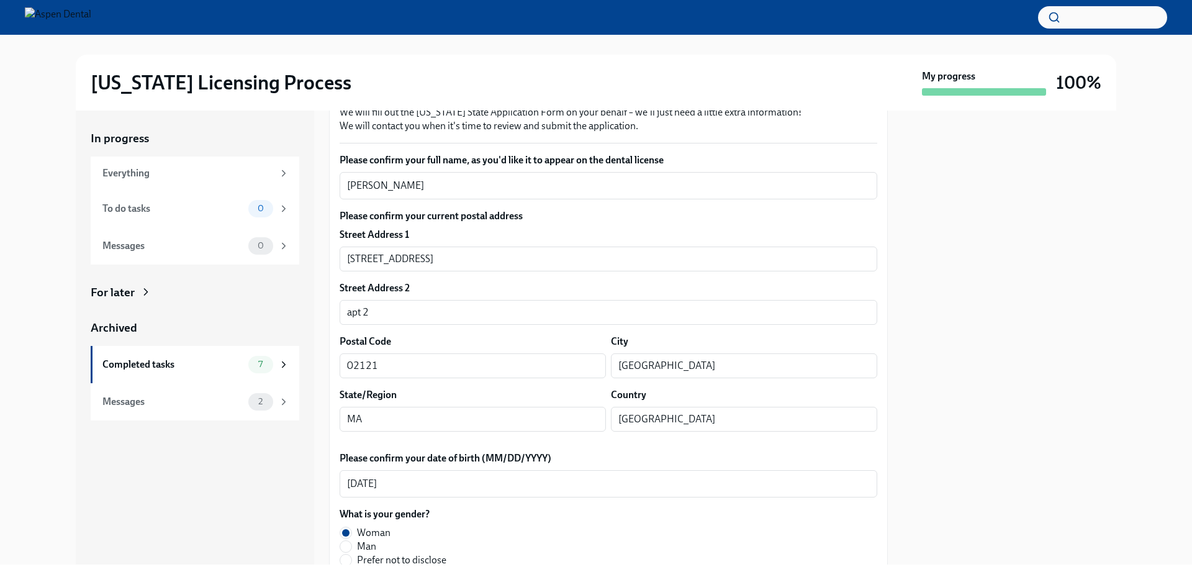
scroll to position [124, 0]
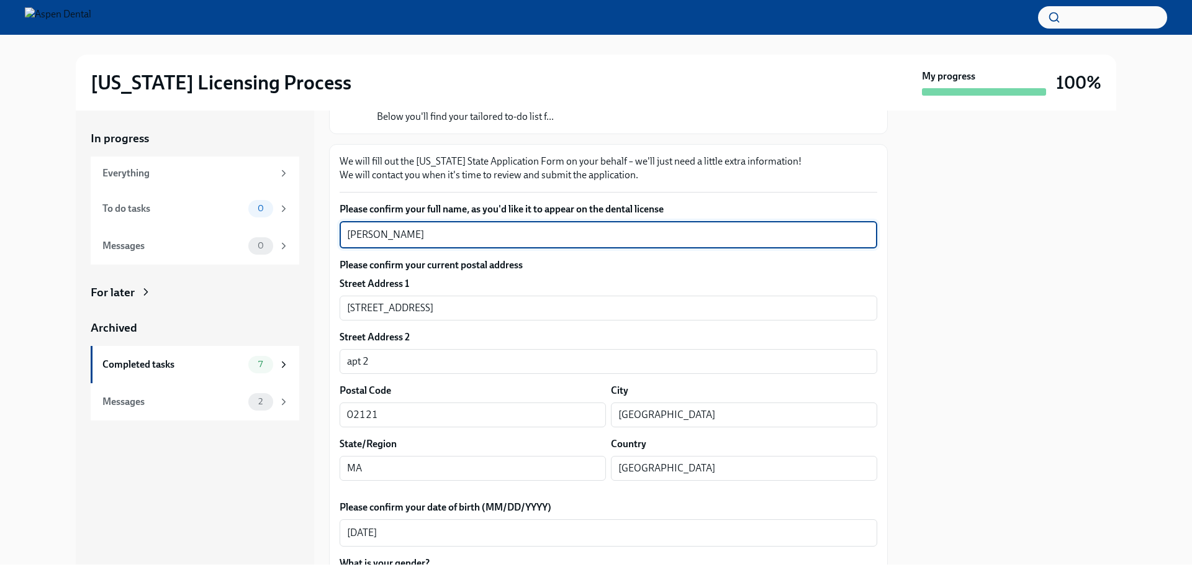
drag, startPoint x: 398, startPoint y: 235, endPoint x: 341, endPoint y: 233, distance: 57.1
click at [341, 233] on div "Hanna Strek x ​" at bounding box center [609, 234] width 538 height 27
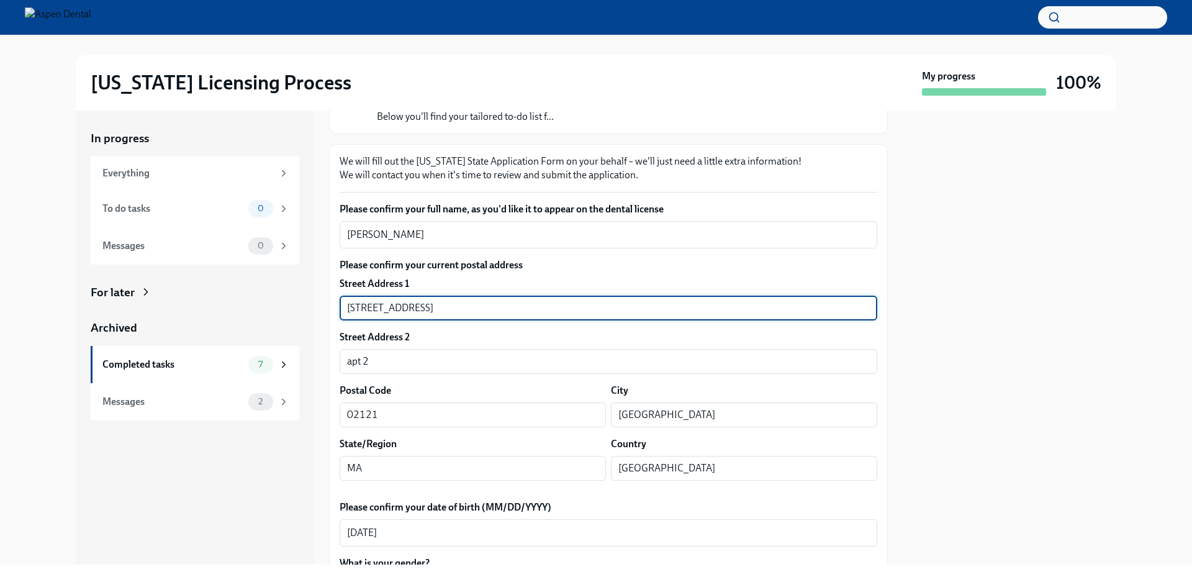
drag, startPoint x: 435, startPoint y: 311, endPoint x: 342, endPoint y: 310, distance: 93.2
click at [342, 310] on input "24 Holborn St" at bounding box center [609, 308] width 538 height 25
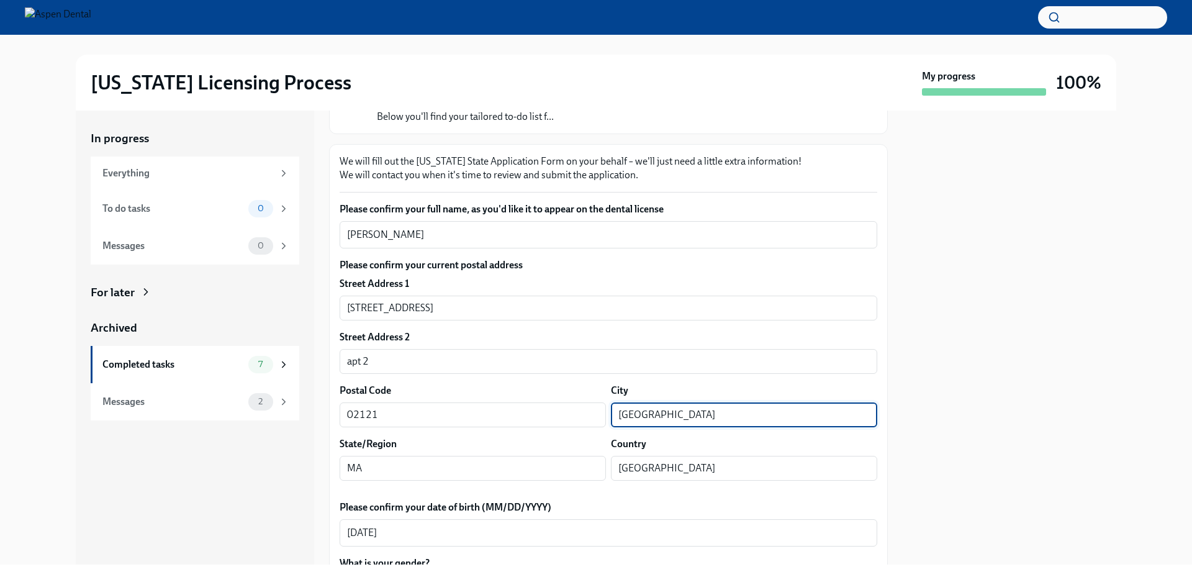
click at [627, 415] on input "Boston" at bounding box center [744, 414] width 266 height 25
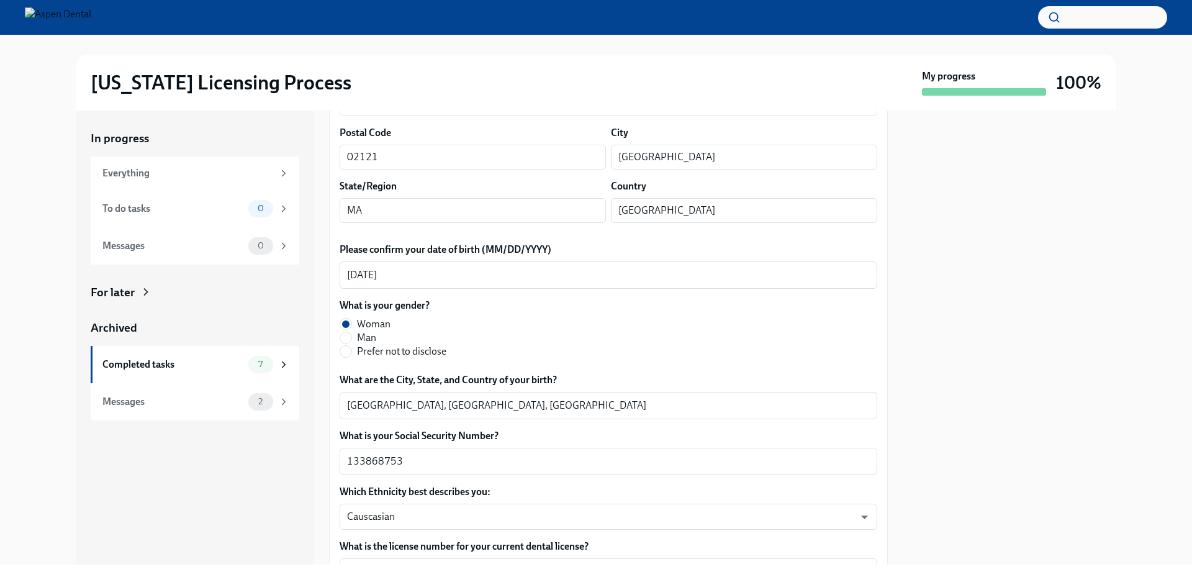
scroll to position [444, 0]
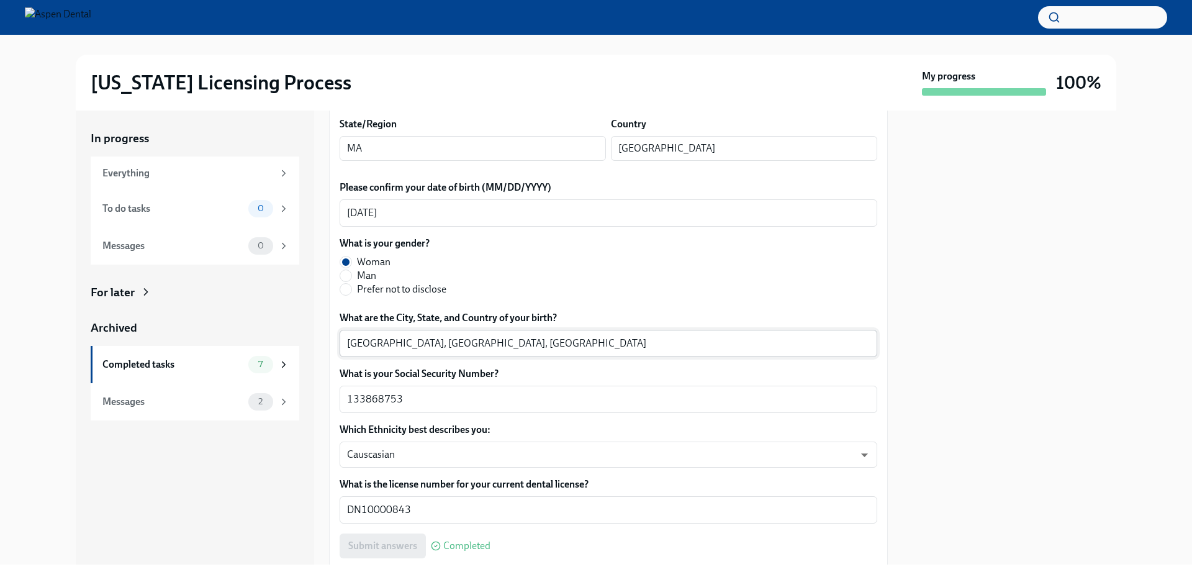
click at [363, 342] on textarea "Buffalo, NY, USA" at bounding box center [608, 343] width 523 height 15
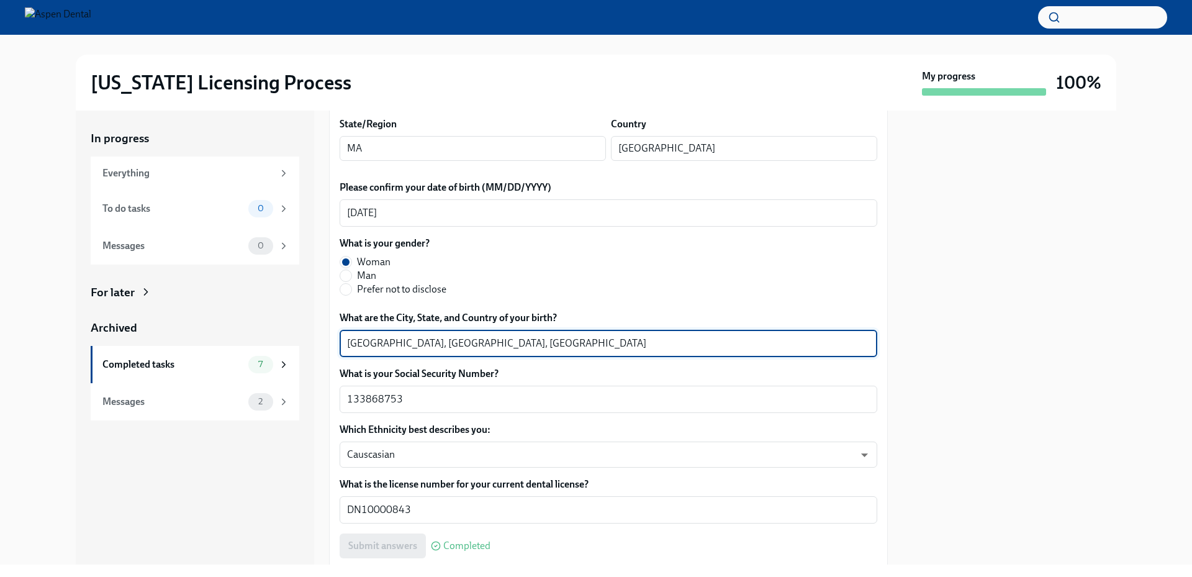
click at [363, 342] on textarea "Buffalo, NY, USA" at bounding box center [608, 343] width 523 height 15
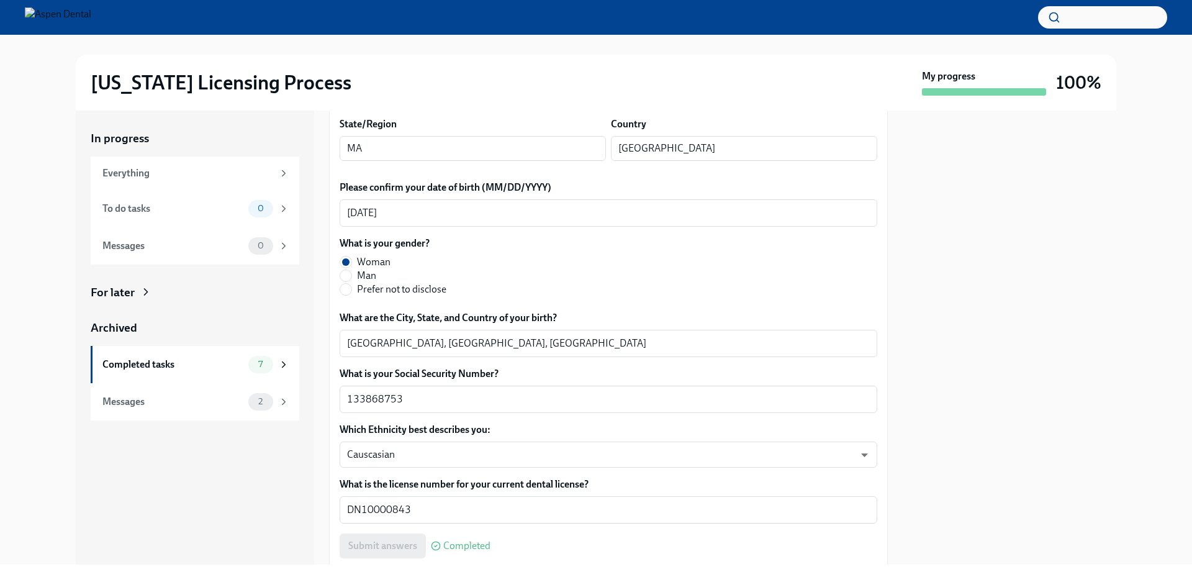
click at [950, 289] on div at bounding box center [1010, 338] width 214 height 454
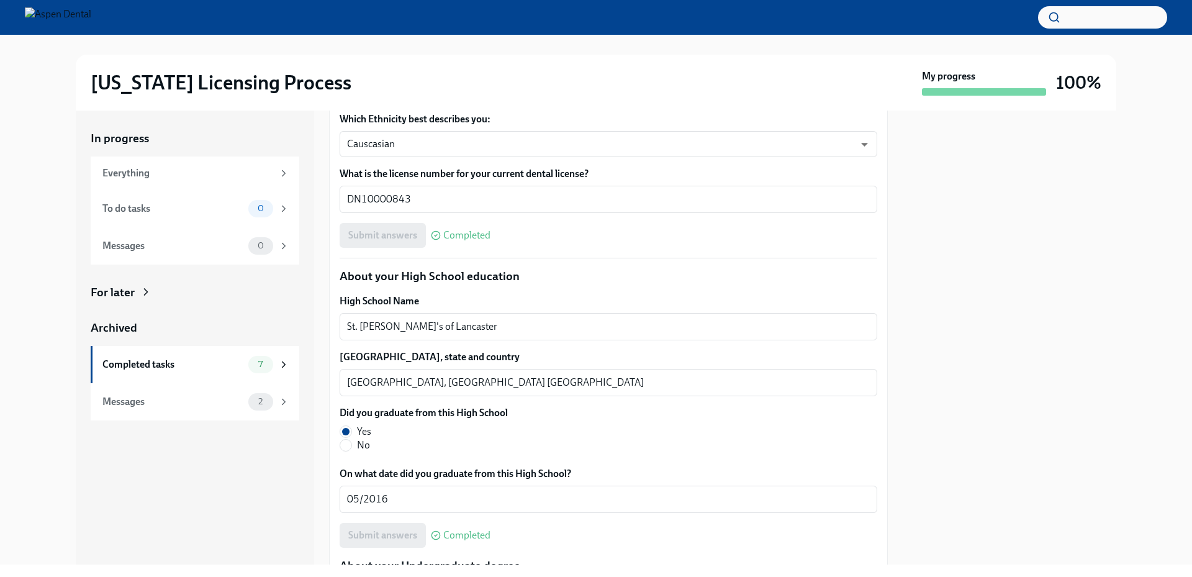
scroll to position [817, 0]
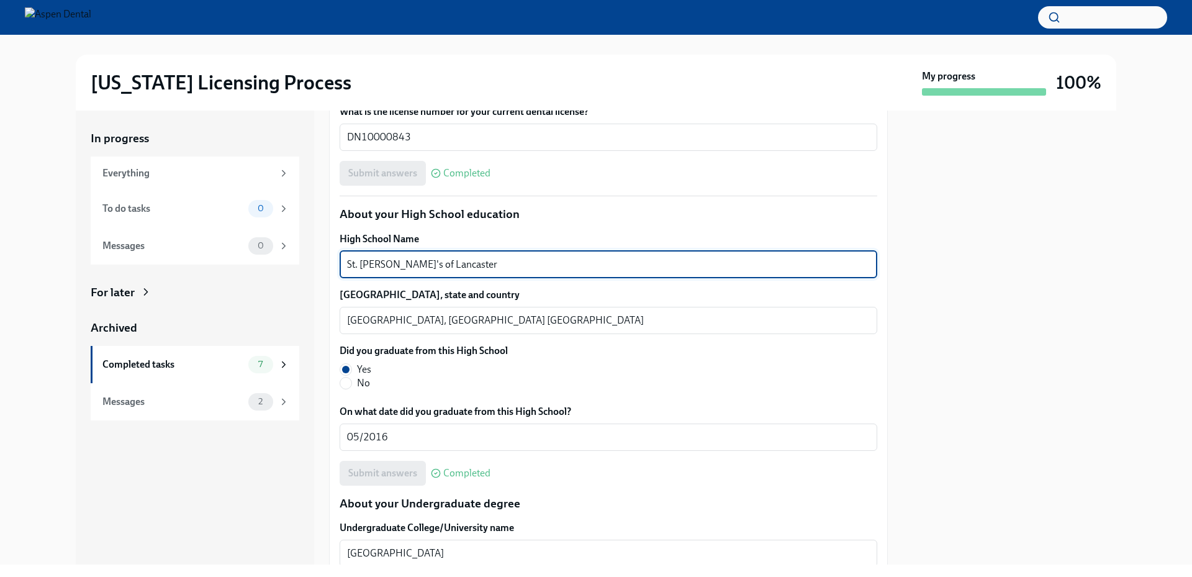
drag, startPoint x: 451, startPoint y: 266, endPoint x: 337, endPoint y: 261, distance: 114.3
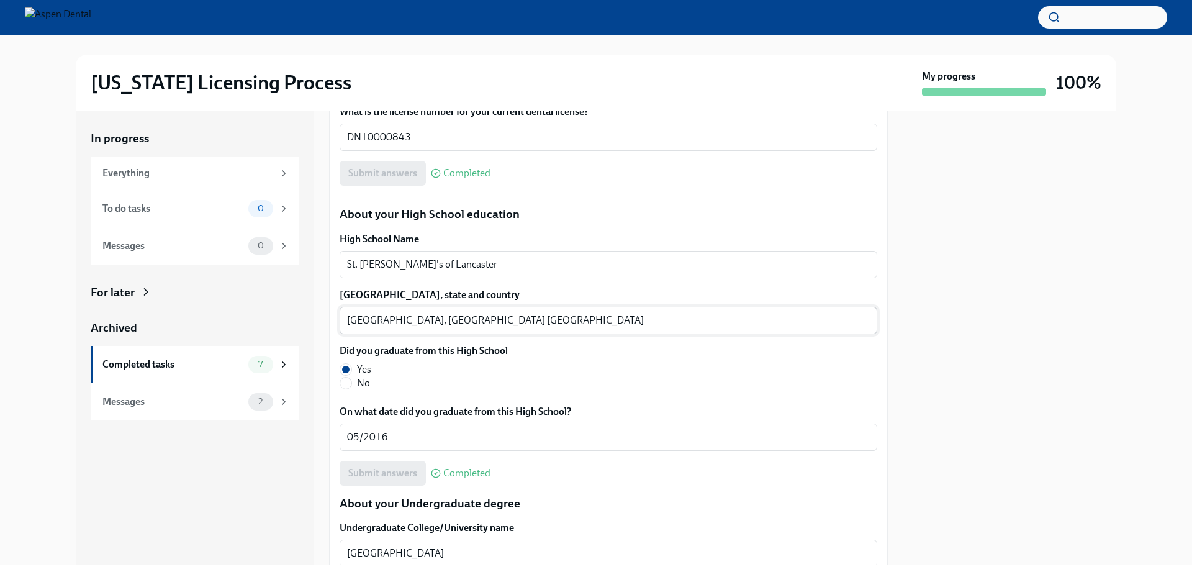
click at [358, 320] on textarea "Lancaster, NY USA" at bounding box center [608, 320] width 523 height 15
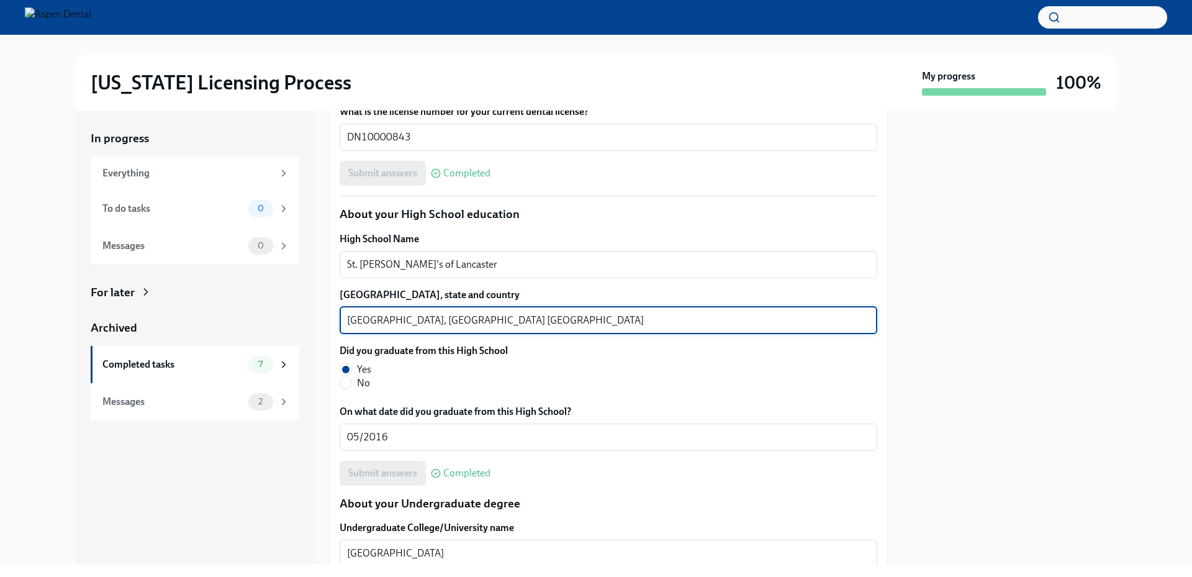
click at [358, 320] on textarea "Lancaster, NY USA" at bounding box center [608, 320] width 523 height 15
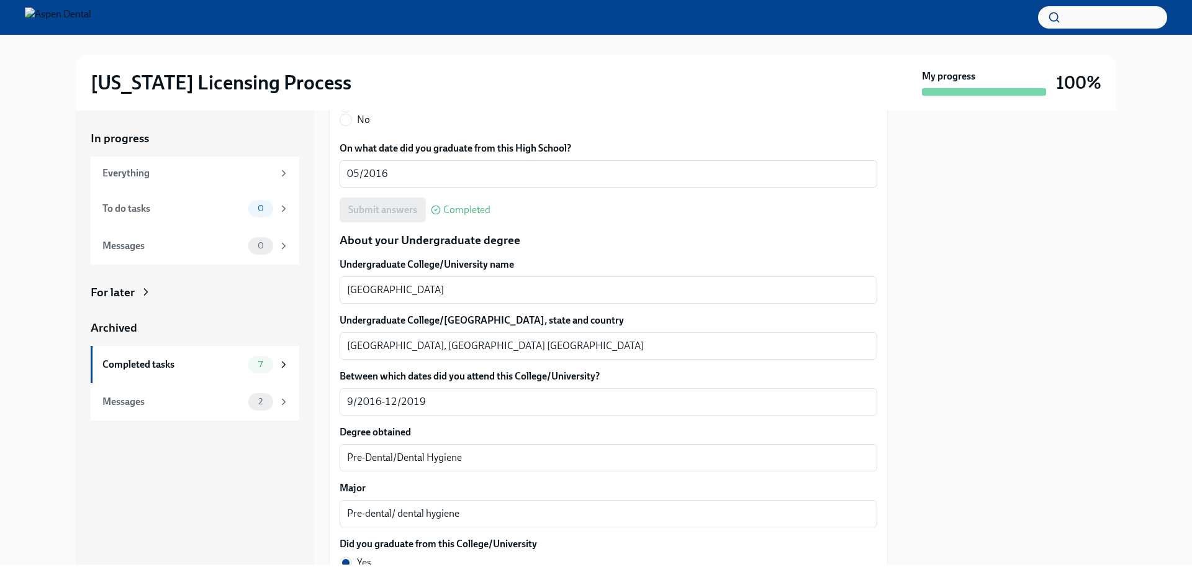
scroll to position [1189, 0]
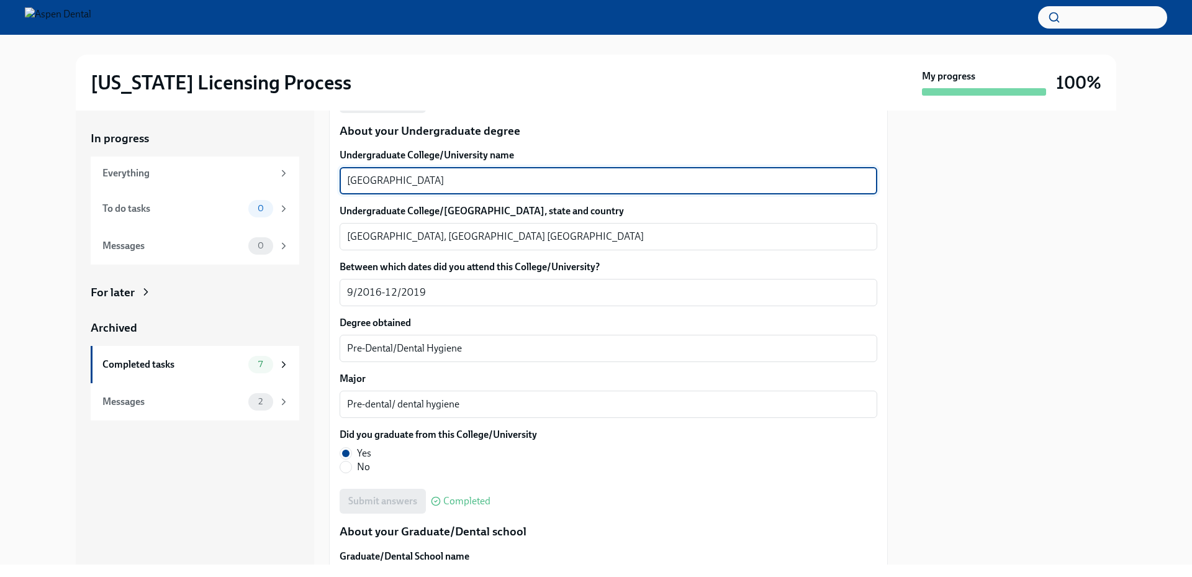
drag, startPoint x: 389, startPoint y: 183, endPoint x: 309, endPoint y: 183, distance: 79.5
click at [309, 183] on div "In progress Everything To do tasks 0 Messages 0 For later Archived Completed ta…" at bounding box center [596, 338] width 1041 height 454
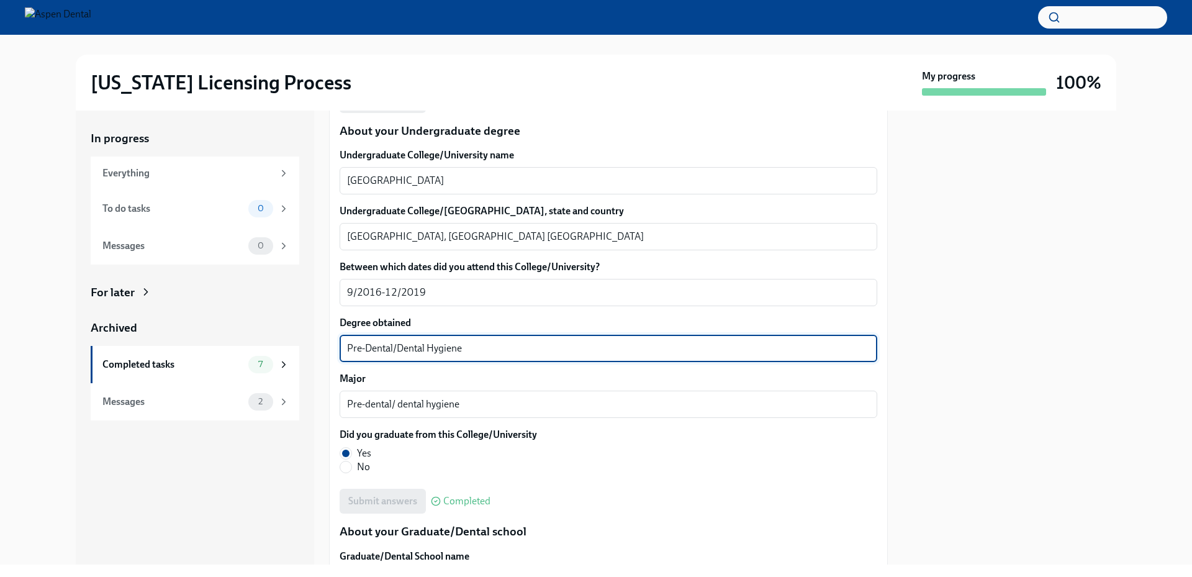
drag, startPoint x: 478, startPoint y: 346, endPoint x: 326, endPoint y: 343, distance: 152.2
click at [326, 343] on div "In progress Everything To do tasks 0 Messages 0 For later Archived Completed ta…" at bounding box center [596, 338] width 1041 height 454
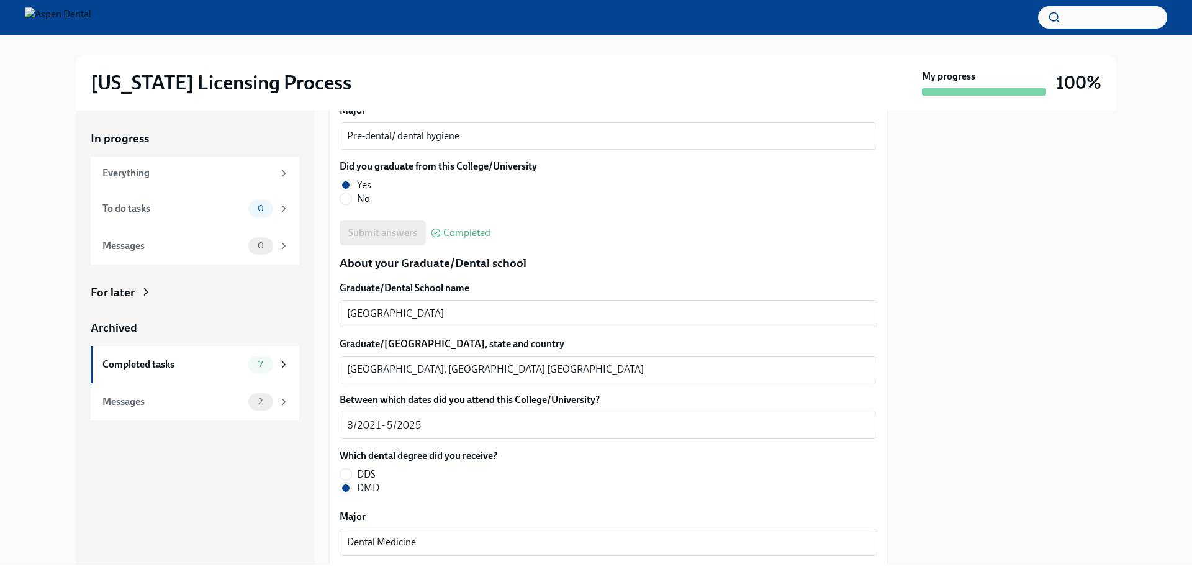
scroll to position [1500, 0]
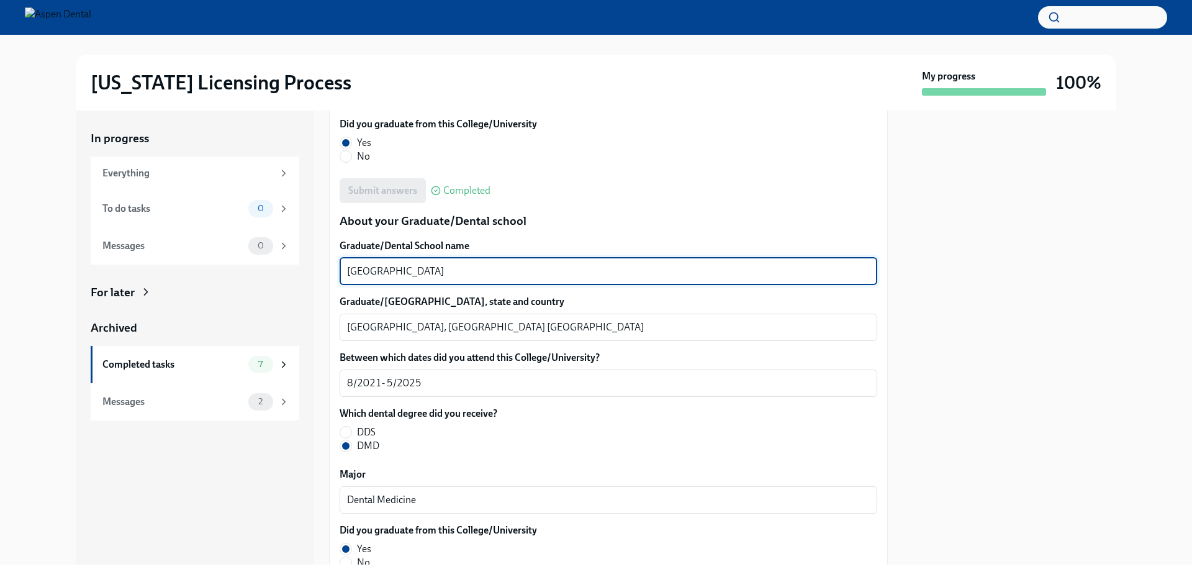
drag, startPoint x: 474, startPoint y: 274, endPoint x: 323, endPoint y: 266, distance: 151.8
click at [323, 266] on div "In progress Everything To do tasks 0 Messages 0 For later Archived Completed ta…" at bounding box center [596, 338] width 1041 height 454
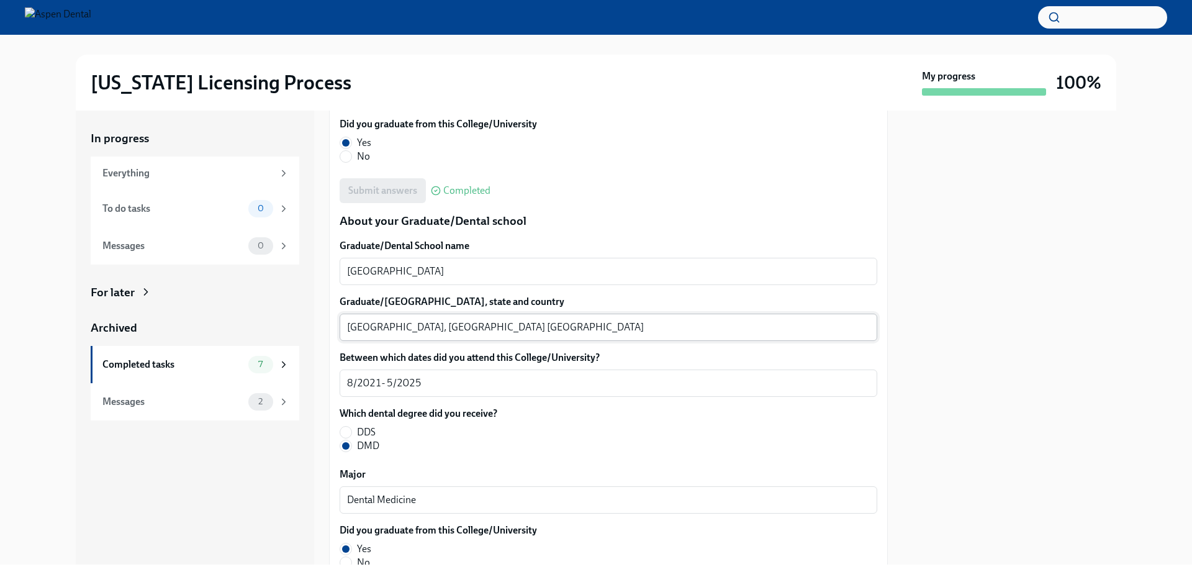
click at [361, 329] on textarea "[GEOGRAPHIC_DATA], [GEOGRAPHIC_DATA] [GEOGRAPHIC_DATA]" at bounding box center [608, 327] width 523 height 15
click at [45, 107] on div "Illinois Licensing Process My progress 100%" at bounding box center [596, 83] width 1153 height 56
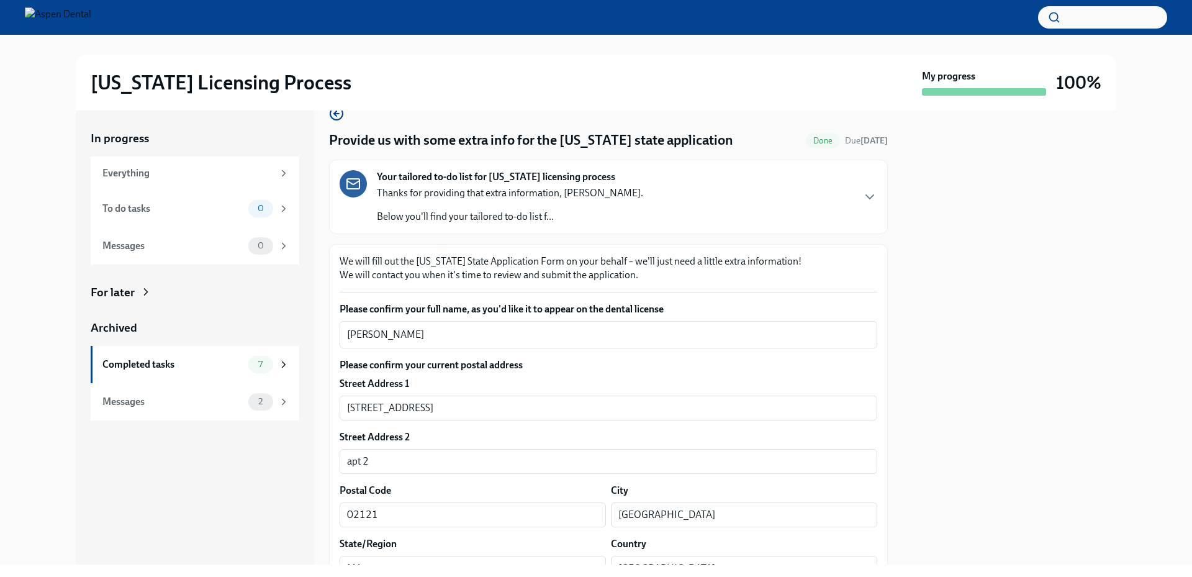
scroll to position [0, 0]
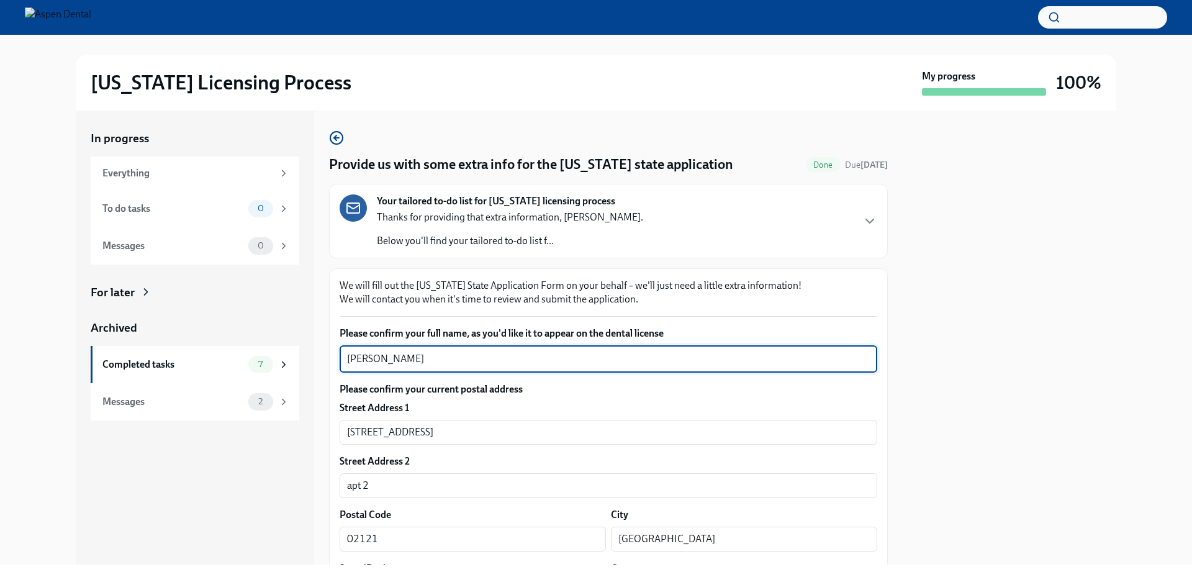
drag, startPoint x: 395, startPoint y: 357, endPoint x: 328, endPoint y: 358, distance: 67.1
click at [328, 358] on div "In progress Everything To do tasks 0 Messages 0 For later Archived Completed ta…" at bounding box center [596, 338] width 1041 height 454
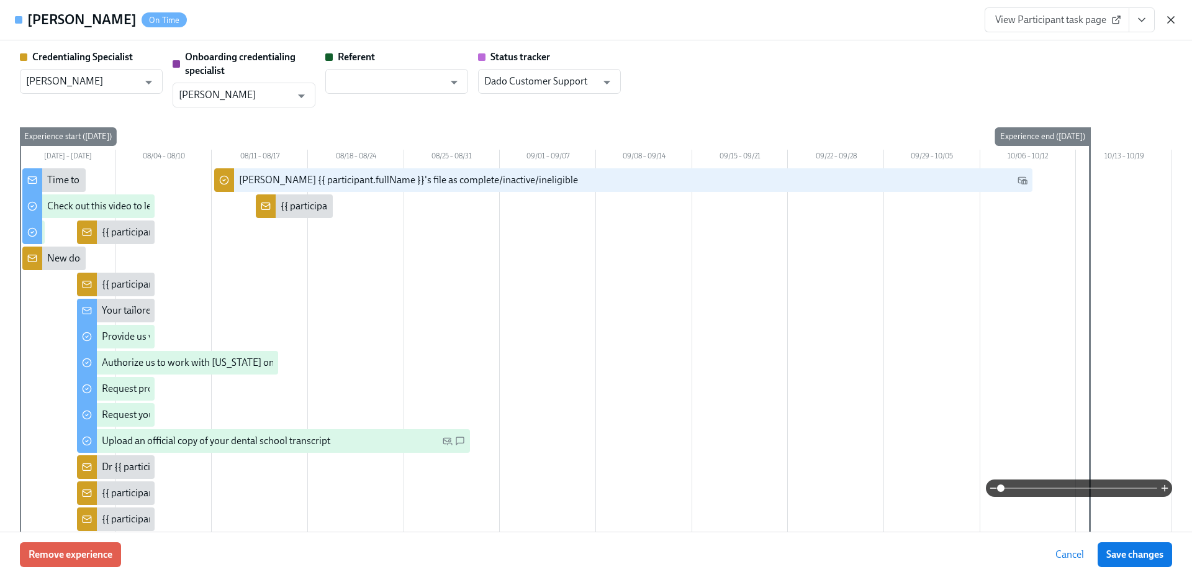
click at [1167, 17] on icon "button" at bounding box center [1171, 20] width 12 height 12
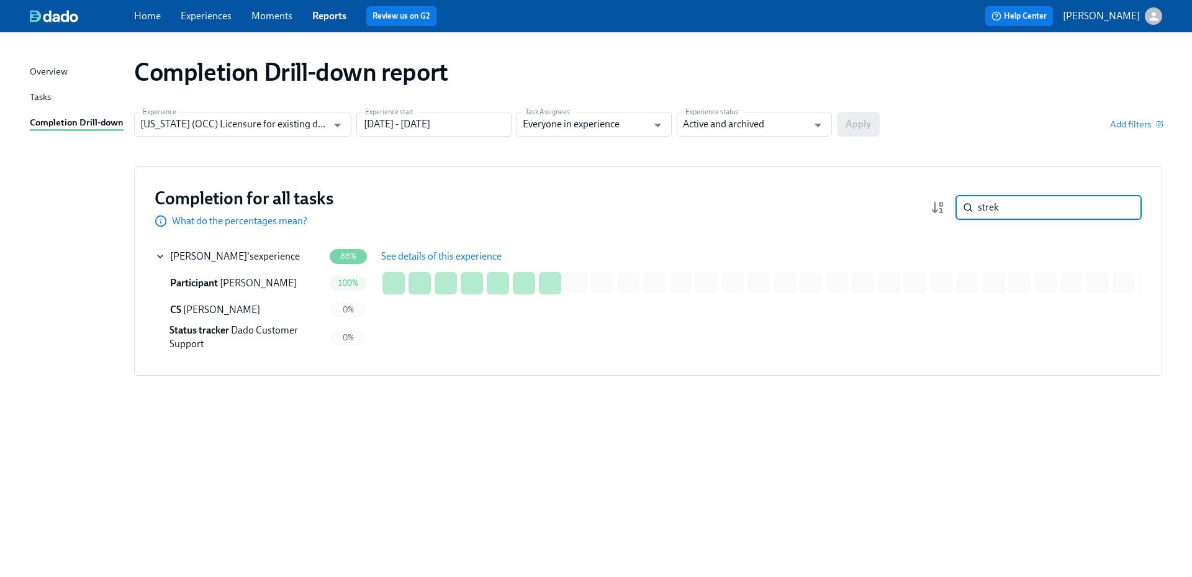
drag, startPoint x: 1020, startPoint y: 206, endPoint x: 960, endPoint y: 211, distance: 59.8
click at [960, 211] on div "strek ​" at bounding box center [1049, 207] width 186 height 25
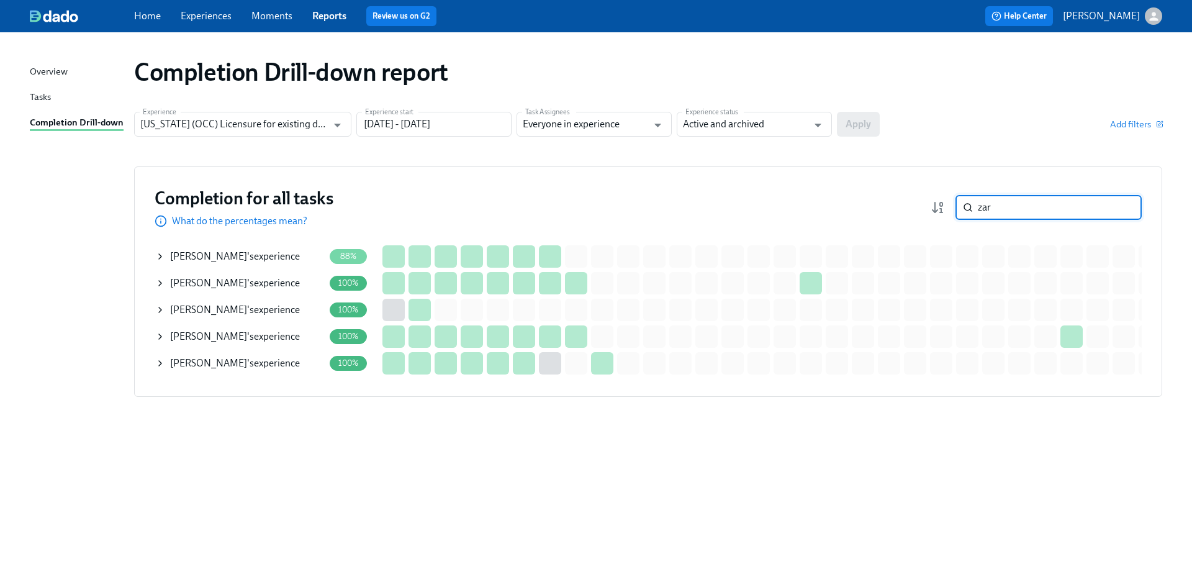
type input "zar"
click at [229, 253] on span "[PERSON_NAME]" at bounding box center [208, 256] width 77 height 12
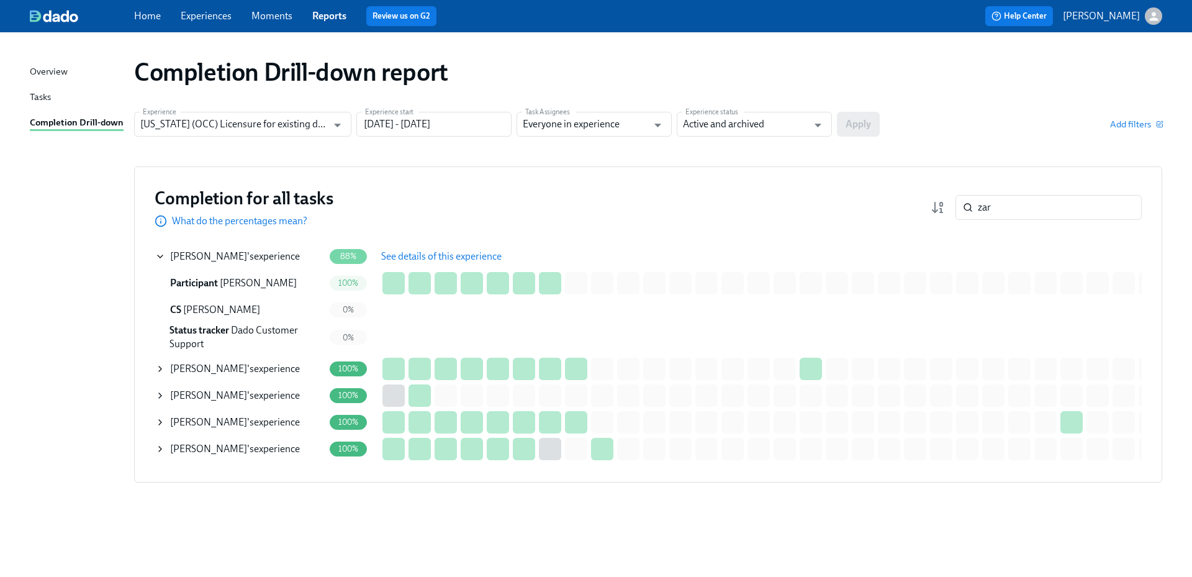
click at [415, 253] on span "See details of this experience" at bounding box center [441, 256] width 120 height 12
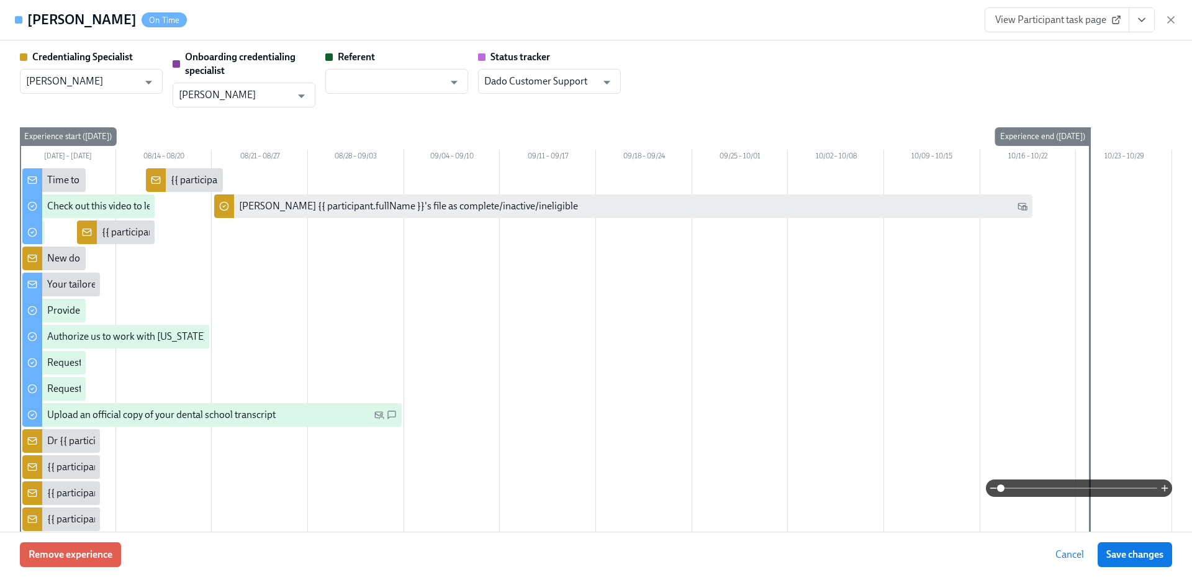
click at [1041, 22] on span "View Participant task page" at bounding box center [1057, 20] width 124 height 12
click at [1021, 18] on span "View Participant task page" at bounding box center [1057, 20] width 124 height 12
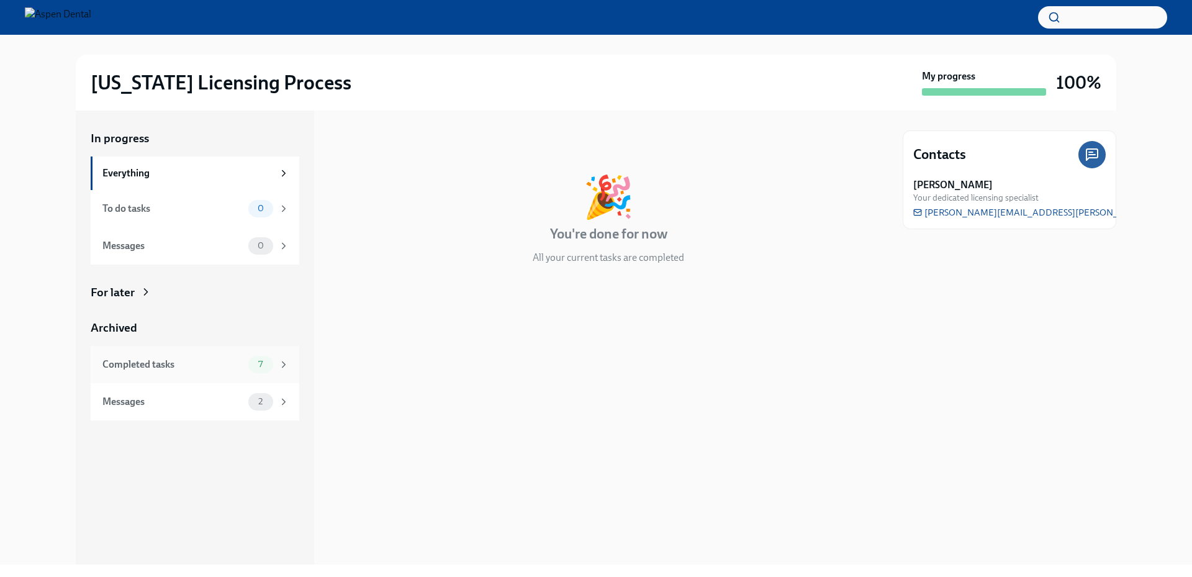
click at [225, 371] on div "Completed tasks 7" at bounding box center [195, 364] width 187 height 17
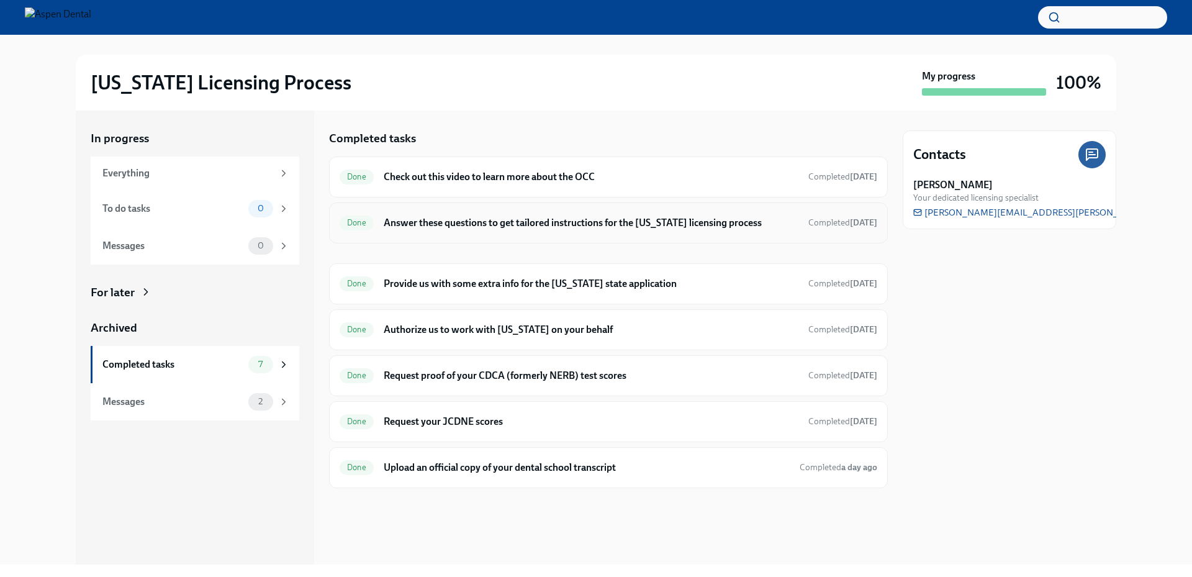
click at [474, 232] on div "Done Answer these questions to get tailored instructions for the [US_STATE] lic…" at bounding box center [609, 223] width 538 height 20
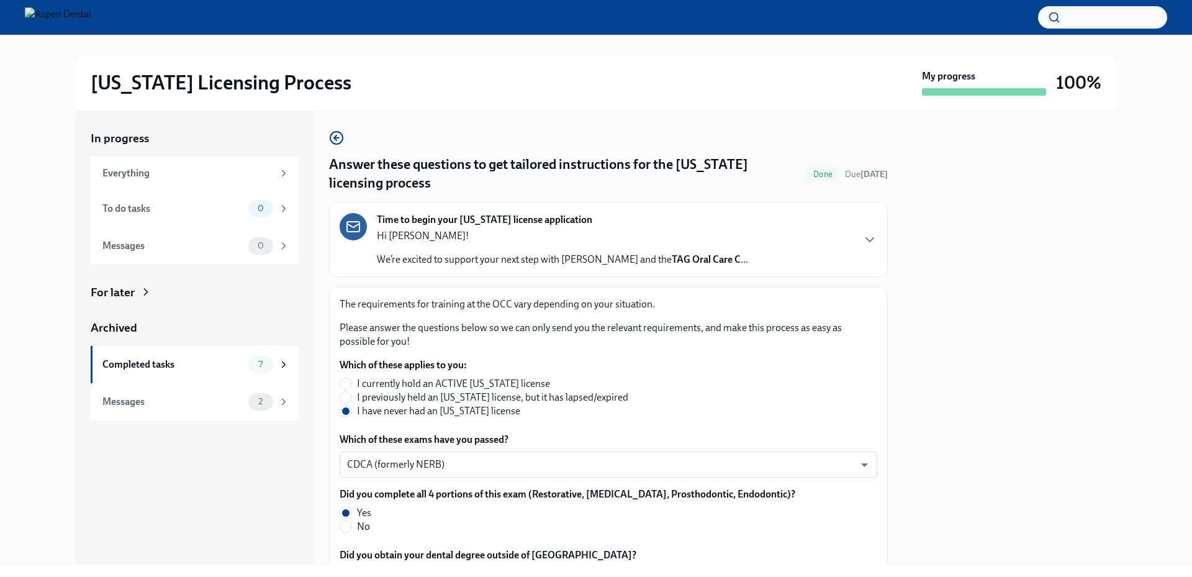
scroll to position [562, 0]
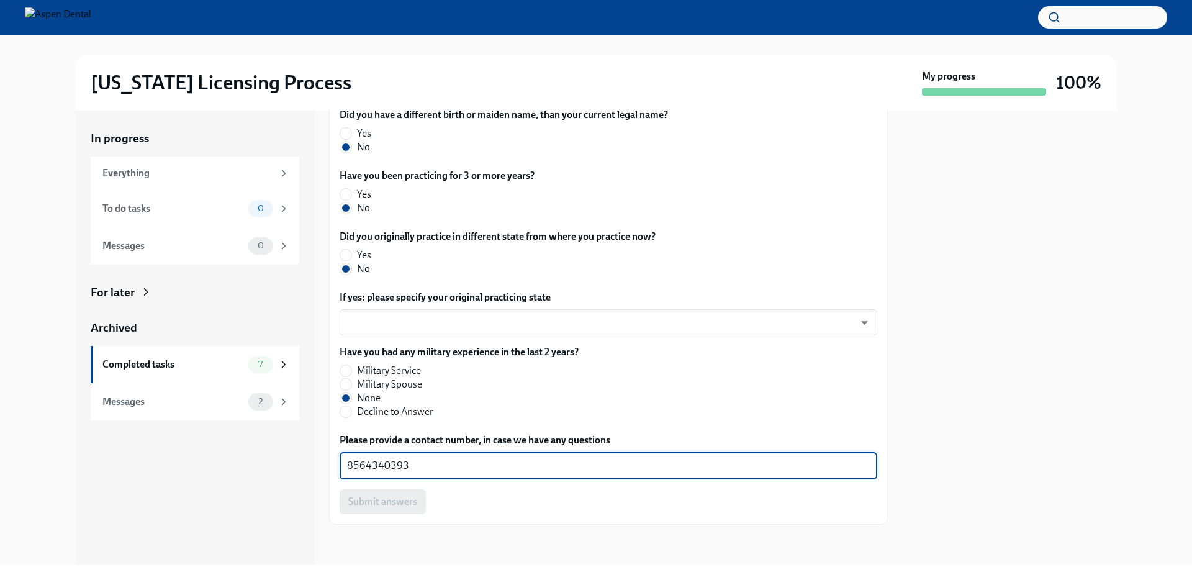
drag, startPoint x: 432, startPoint y: 459, endPoint x: 312, endPoint y: 476, distance: 121.6
click at [312, 476] on div "In progress Everything To do tasks 0 Messages 0 For later Archived Completed ta…" at bounding box center [596, 338] width 1041 height 454
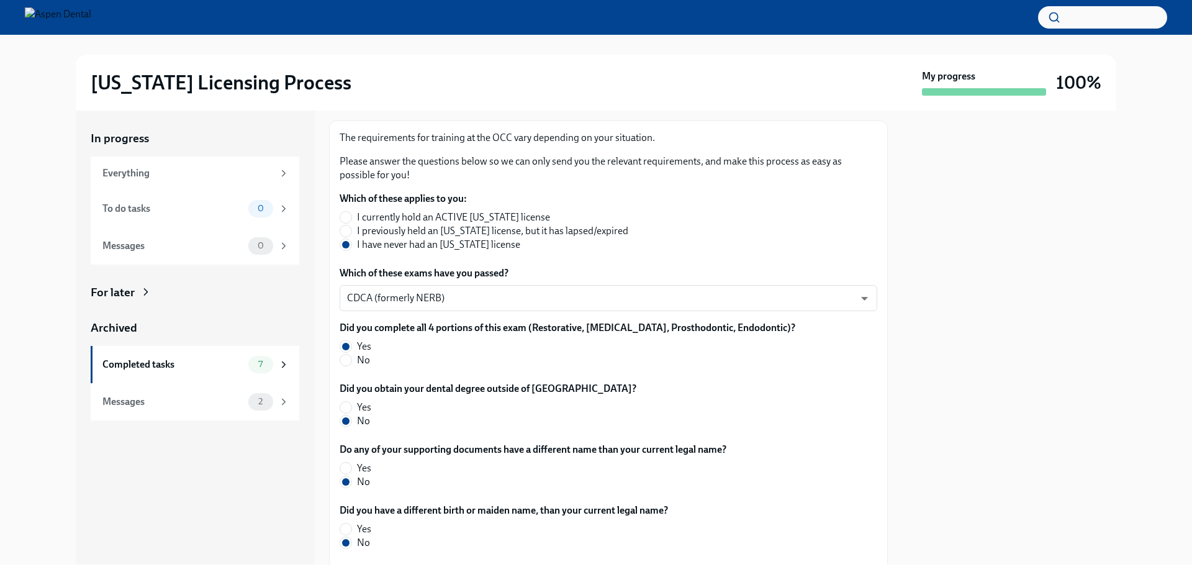
scroll to position [127, 0]
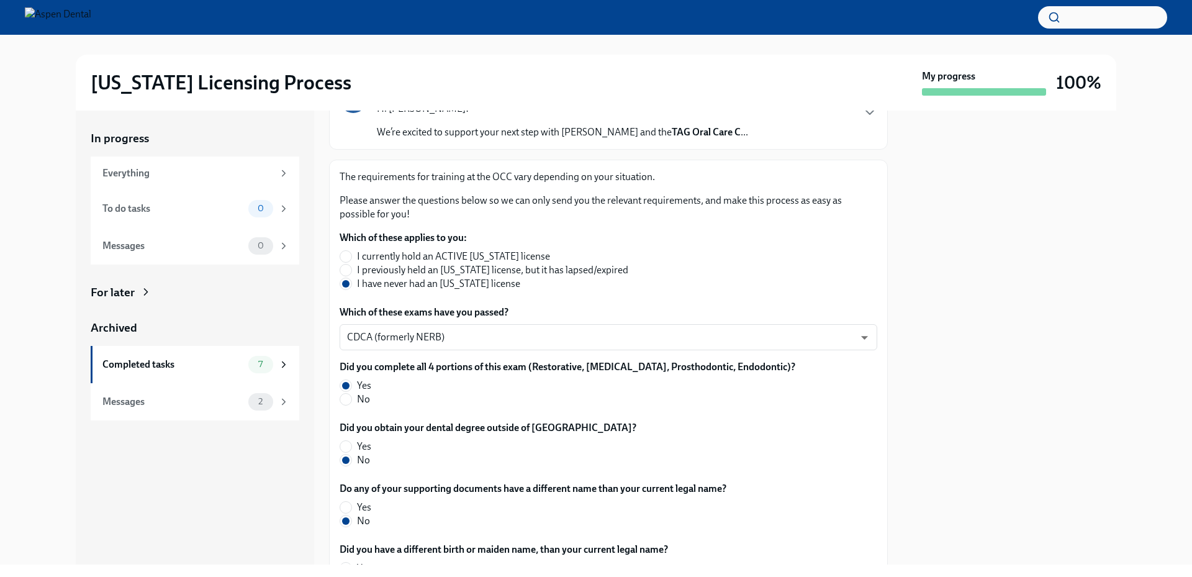
click at [7, 138] on div "[US_STATE] Licensing Process My progress 100% In progress Everything To do task…" at bounding box center [596, 300] width 1192 height 530
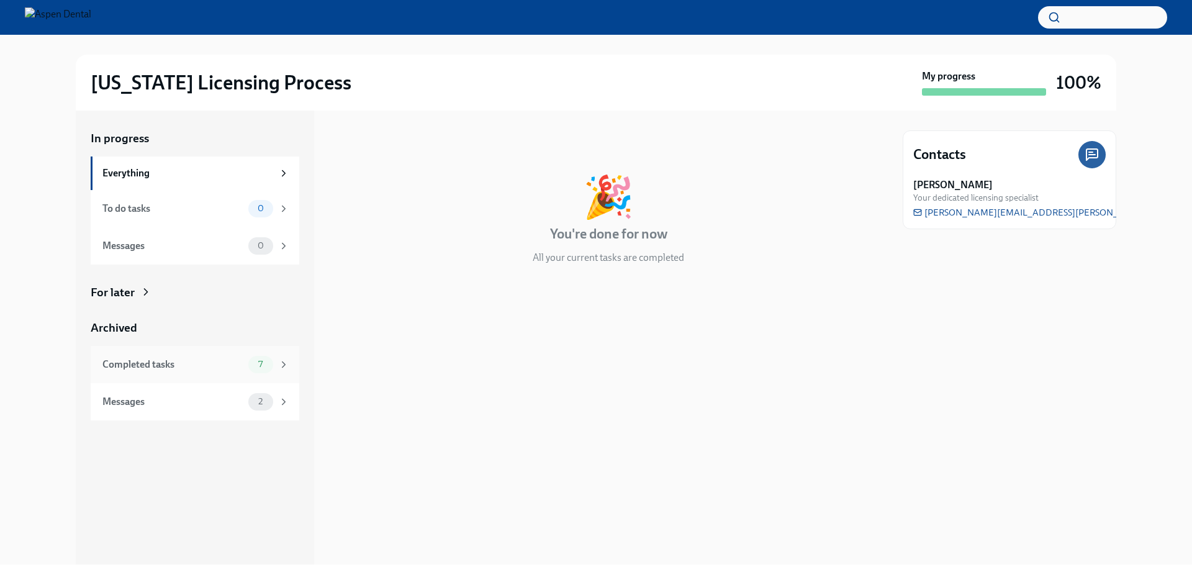
click at [186, 358] on div "Completed tasks" at bounding box center [172, 365] width 141 height 14
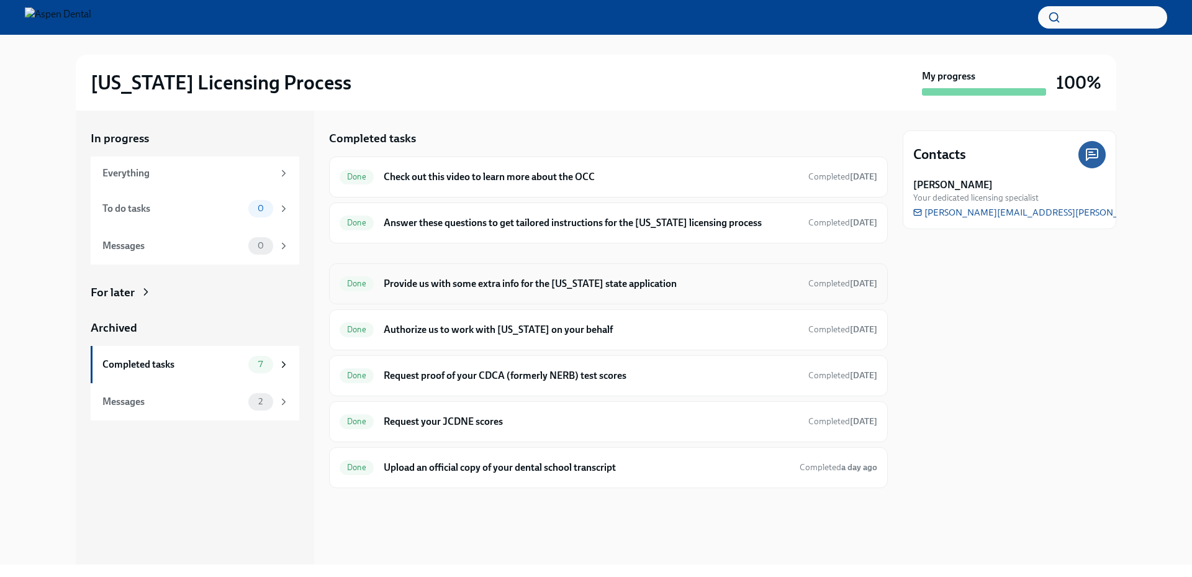
click at [479, 283] on h6 "Provide us with some extra info for the [US_STATE] state application" at bounding box center [591, 284] width 415 height 14
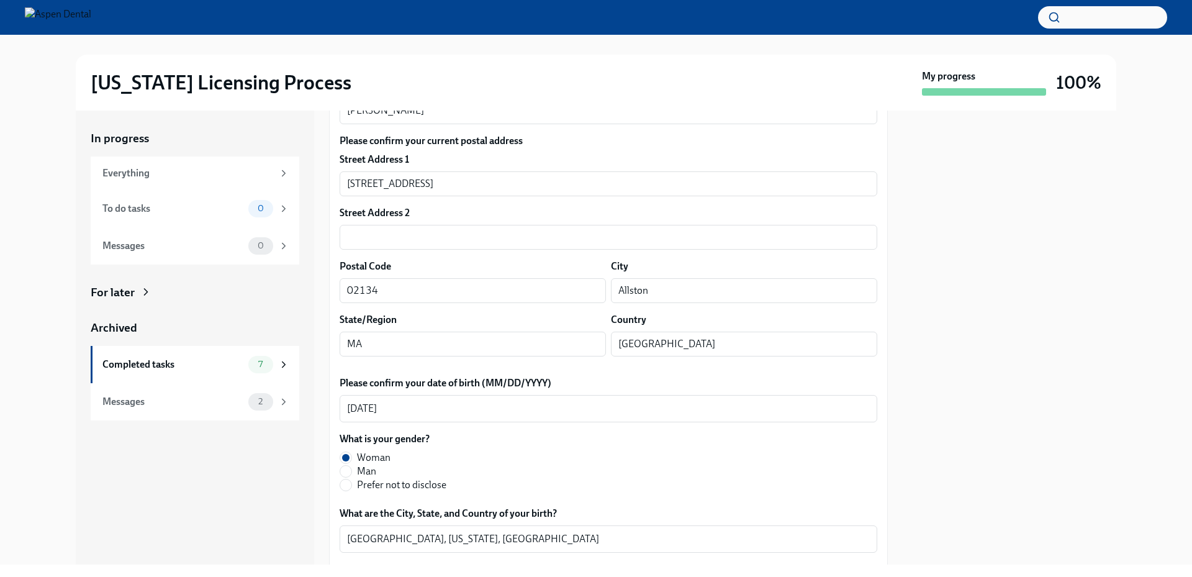
scroll to position [311, 0]
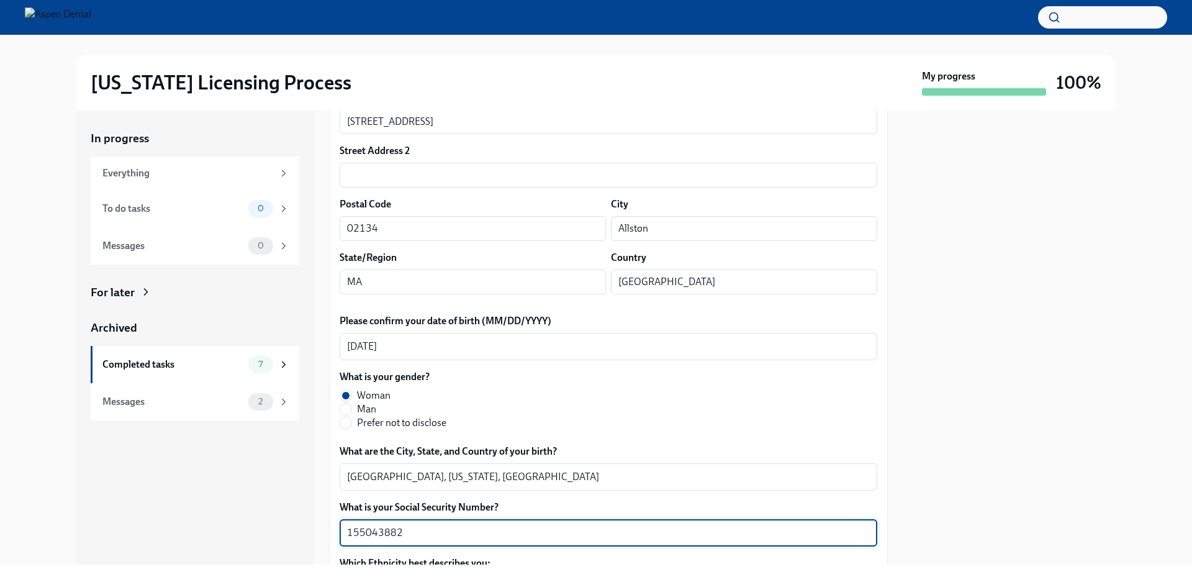
click at [422, 528] on textarea "155043882" at bounding box center [608, 532] width 523 height 15
drag, startPoint x: 406, startPoint y: 533, endPoint x: 388, endPoint y: 537, distance: 17.8
click at [388, 536] on textarea "155043882" at bounding box center [608, 532] width 523 height 15
click at [409, 535] on textarea "155043882" at bounding box center [608, 532] width 523 height 15
click at [427, 534] on textarea "155043882" at bounding box center [608, 532] width 523 height 15
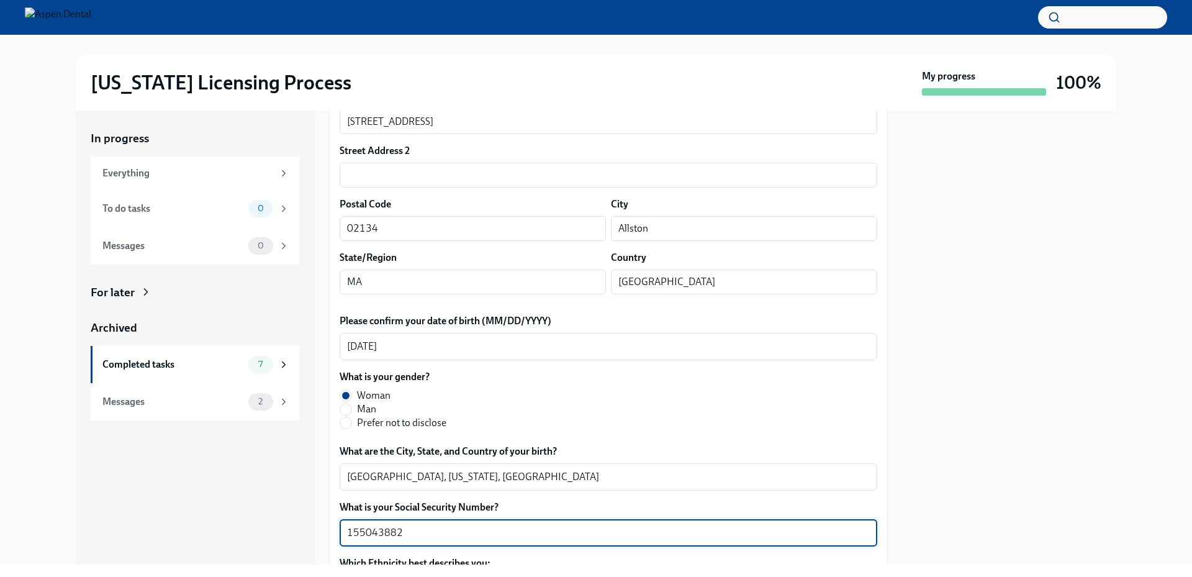
click at [400, 535] on textarea "155043882" at bounding box center [608, 532] width 523 height 15
drag, startPoint x: 386, startPoint y: 535, endPoint x: 298, endPoint y: 537, distance: 87.6
click at [298, 537] on div "In progress Everything To do tasks 0 Messages 0 For later Archived Completed ta…" at bounding box center [596, 338] width 1041 height 454
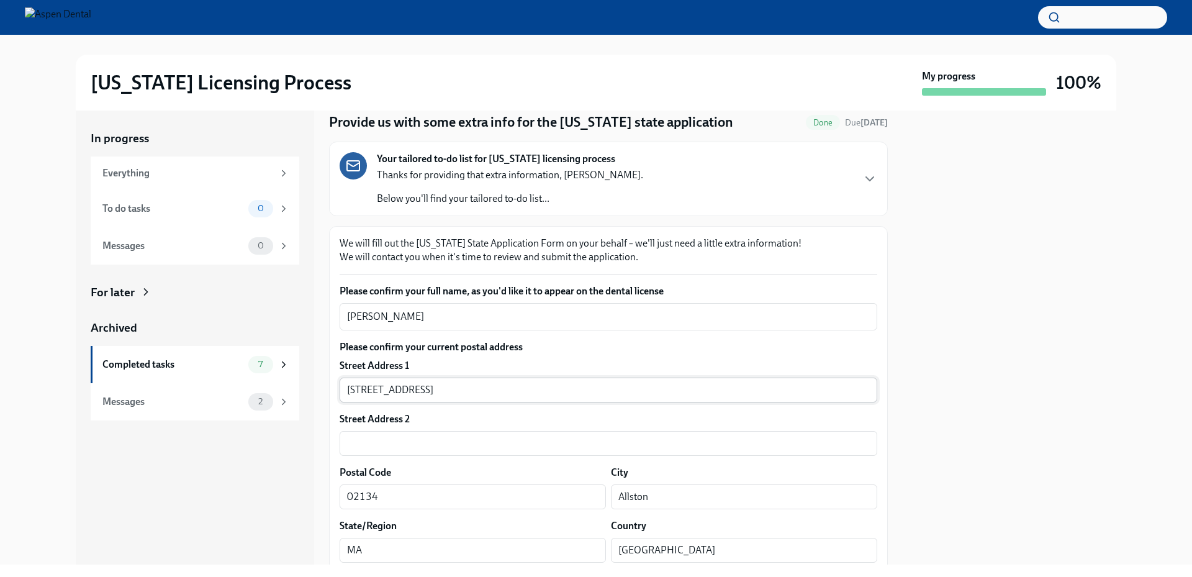
scroll to position [62, 0]
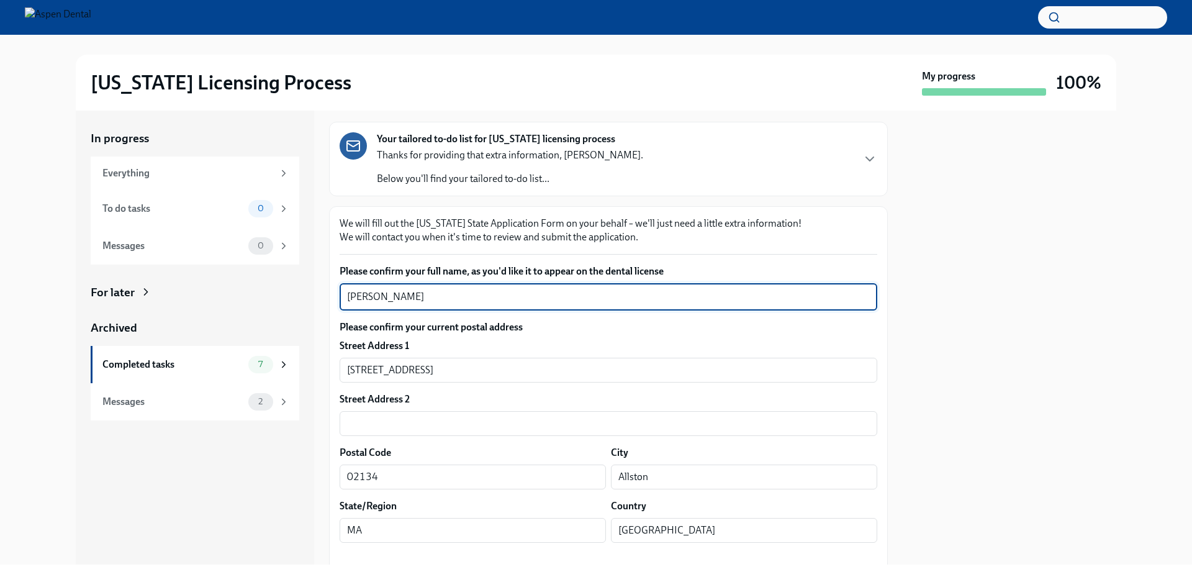
drag, startPoint x: 443, startPoint y: 297, endPoint x: 329, endPoint y: 306, distance: 114.5
click at [329, 306] on div "In progress Everything To do tasks 0 Messages 0 For later Archived Completed ta…" at bounding box center [596, 338] width 1041 height 454
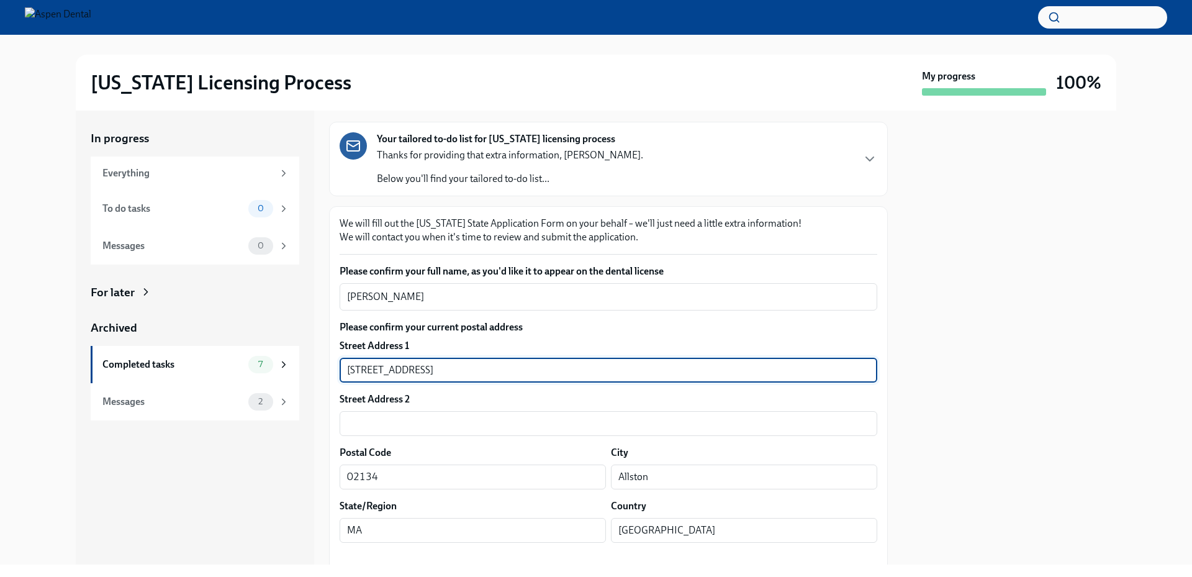
drag, startPoint x: 487, startPoint y: 366, endPoint x: 312, endPoint y: 364, distance: 174.5
click at [304, 366] on div "In progress Everything To do tasks 0 Messages 0 For later Archived Completed ta…" at bounding box center [596, 338] width 1041 height 454
click at [404, 365] on input "[STREET_ADDRESS]" at bounding box center [609, 370] width 538 height 25
drag, startPoint x: 456, startPoint y: 369, endPoint x: 330, endPoint y: 377, distance: 126.9
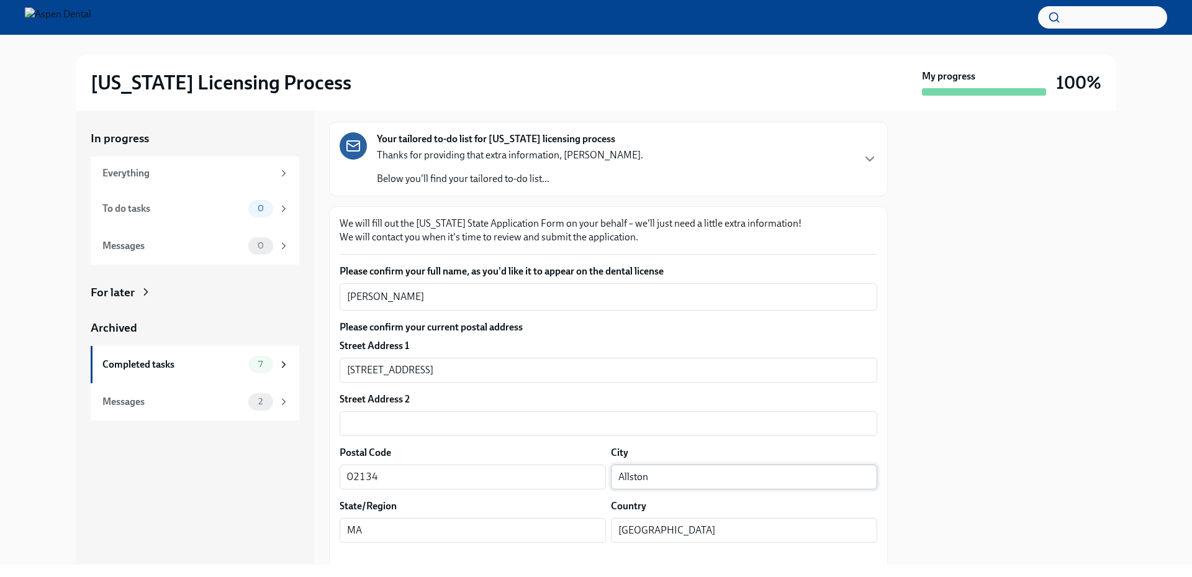
click at [628, 471] on input "Allston" at bounding box center [744, 477] width 266 height 25
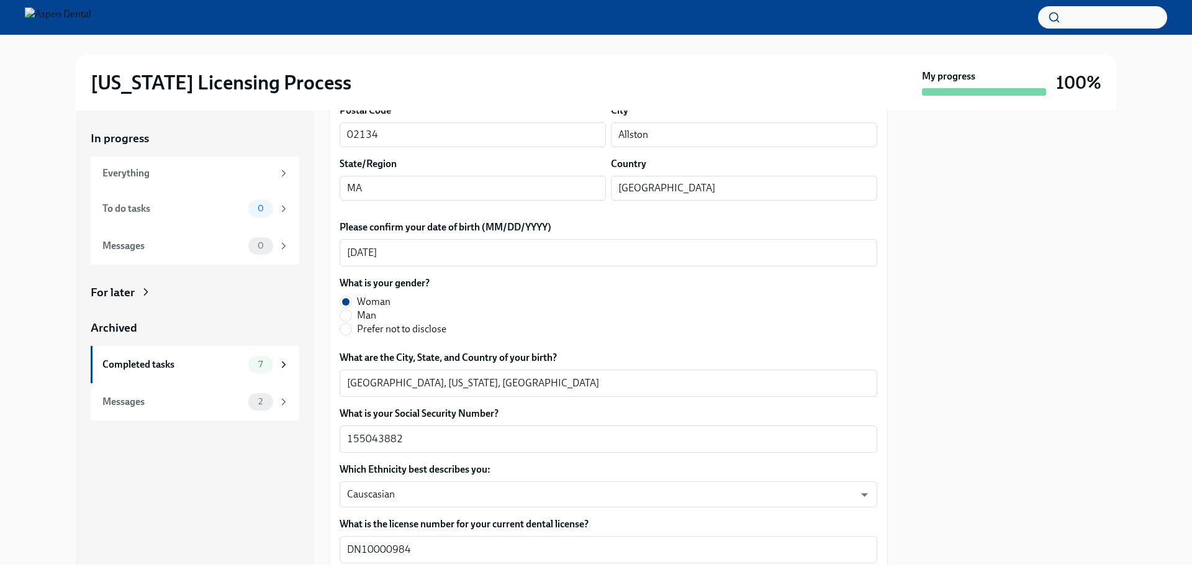
scroll to position [497, 0]
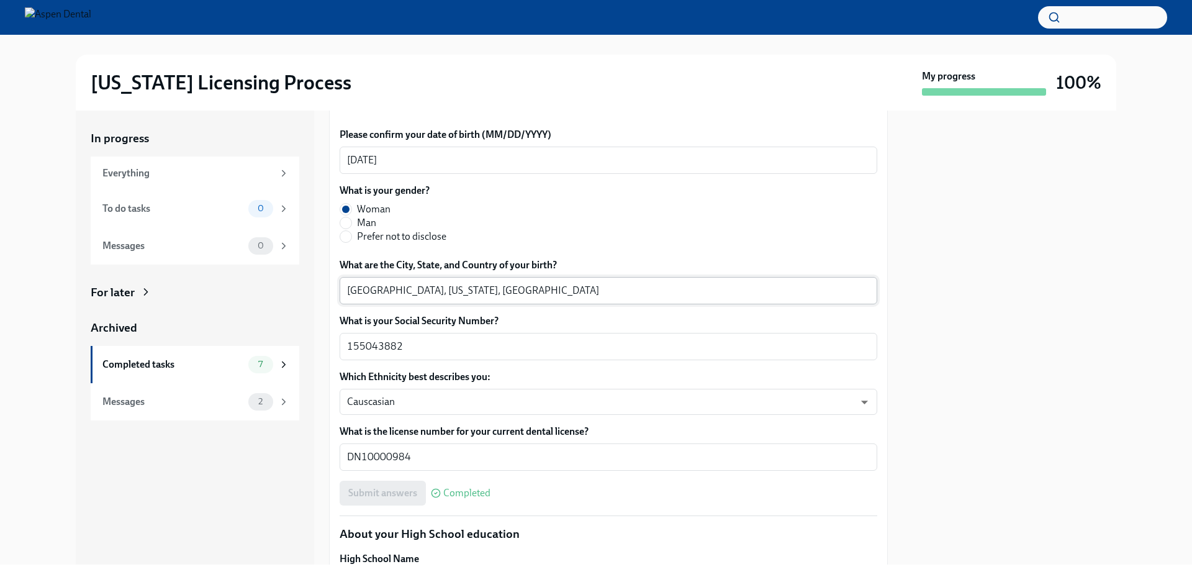
click at [369, 289] on textarea "[GEOGRAPHIC_DATA], [US_STATE], [GEOGRAPHIC_DATA]" at bounding box center [608, 290] width 523 height 15
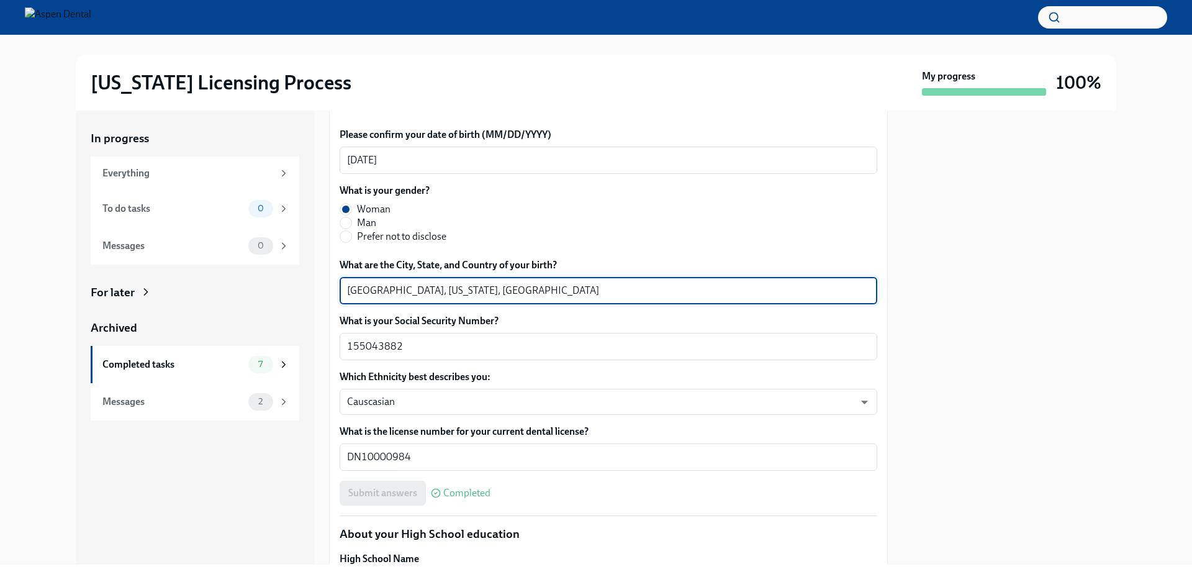
click at [369, 289] on textarea "[GEOGRAPHIC_DATA], [US_STATE], [GEOGRAPHIC_DATA]" at bounding box center [608, 290] width 523 height 15
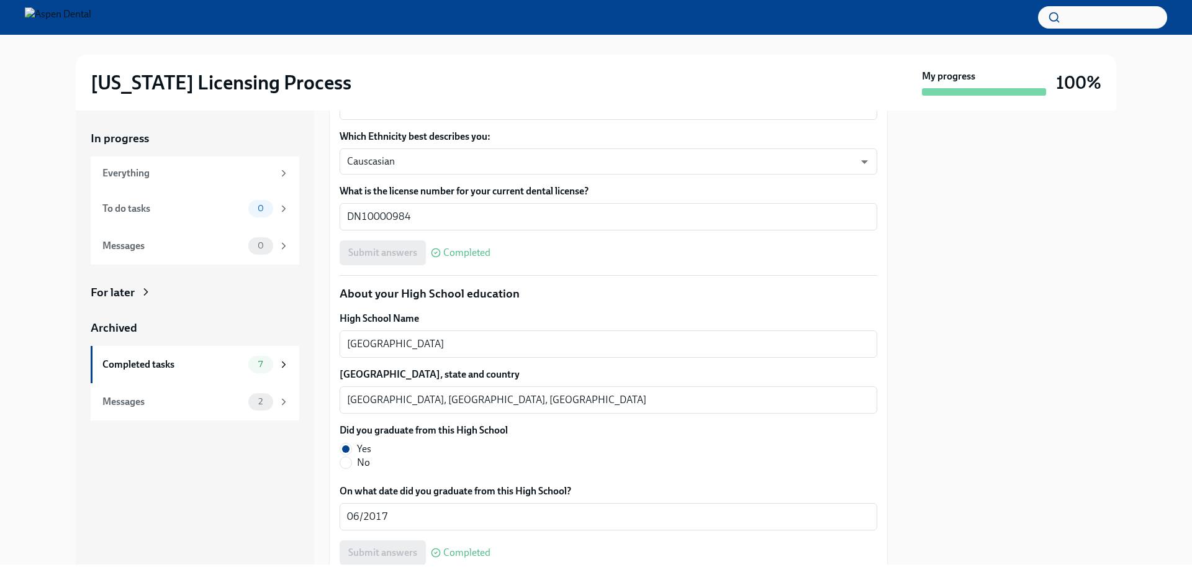
scroll to position [817, 0]
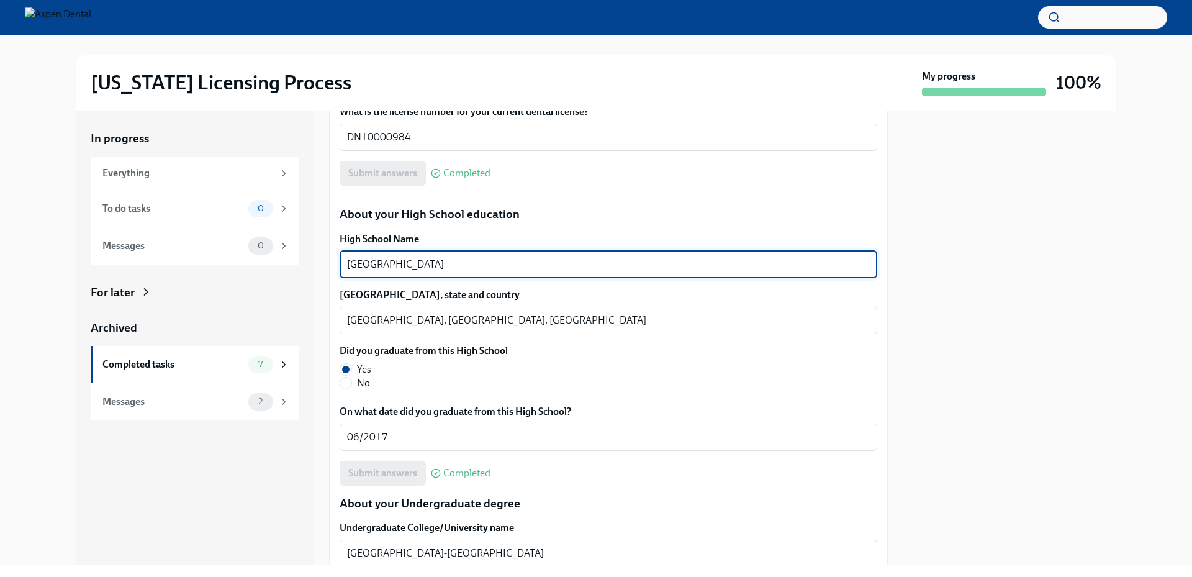
drag, startPoint x: 432, startPoint y: 262, endPoint x: 317, endPoint y: 263, distance: 114.9
click at [317, 263] on div "In progress Everything To do tasks 0 Messages 0 For later Archived Completed ta…" at bounding box center [596, 338] width 1041 height 454
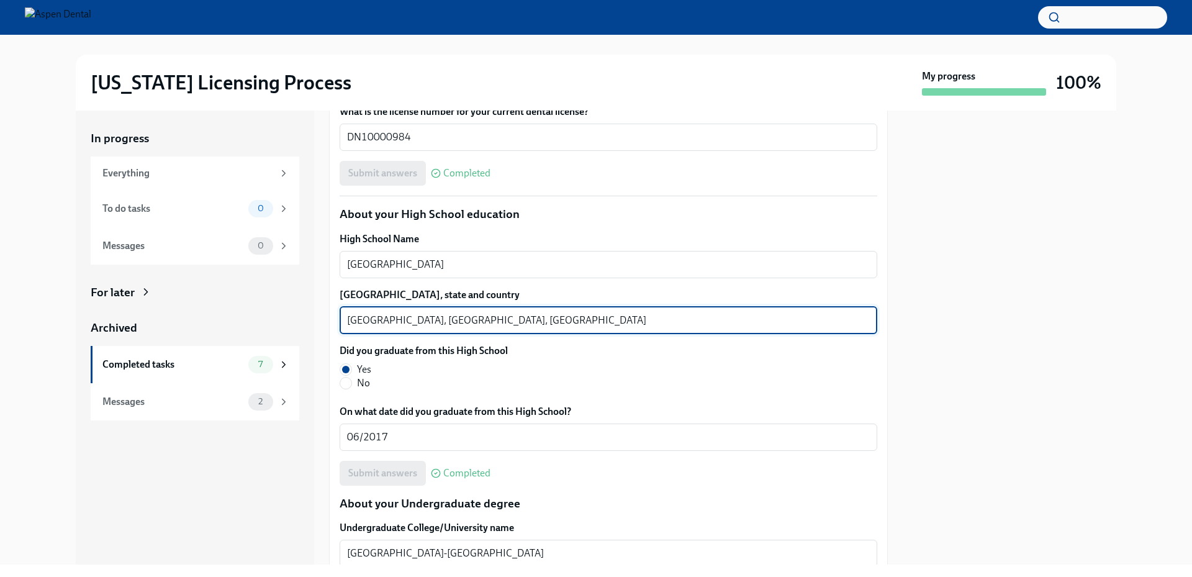
drag, startPoint x: 392, startPoint y: 320, endPoint x: 315, endPoint y: 320, distance: 76.4
click at [315, 320] on div "In progress Everything To do tasks 0 Messages 0 For later Archived Completed ta…" at bounding box center [596, 338] width 1041 height 454
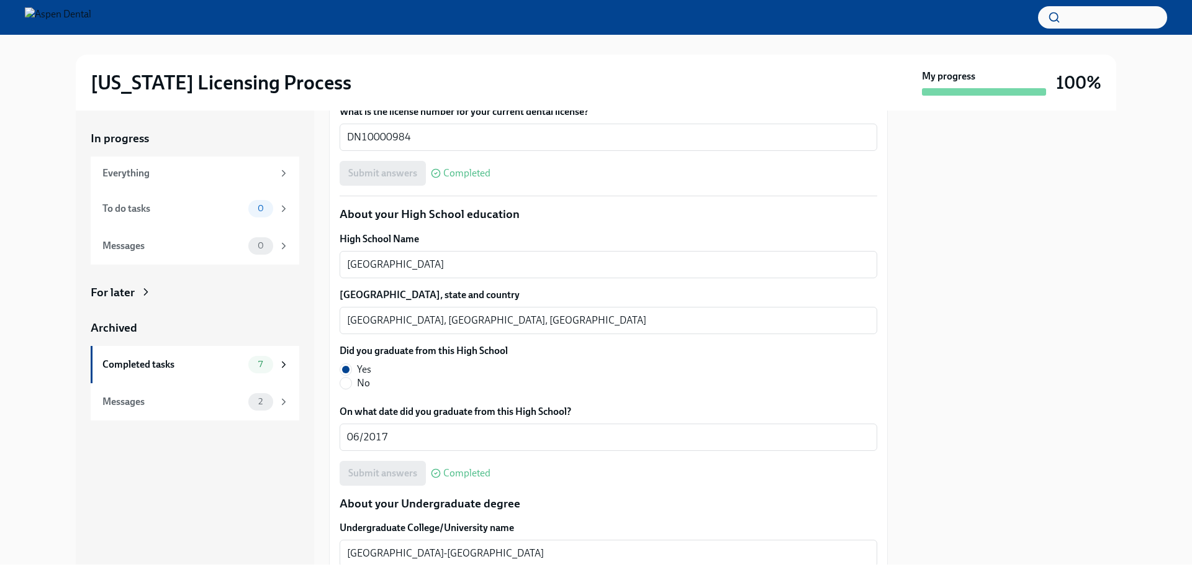
click at [737, 384] on div "Did you graduate from this High School Yes No" at bounding box center [609, 367] width 538 height 46
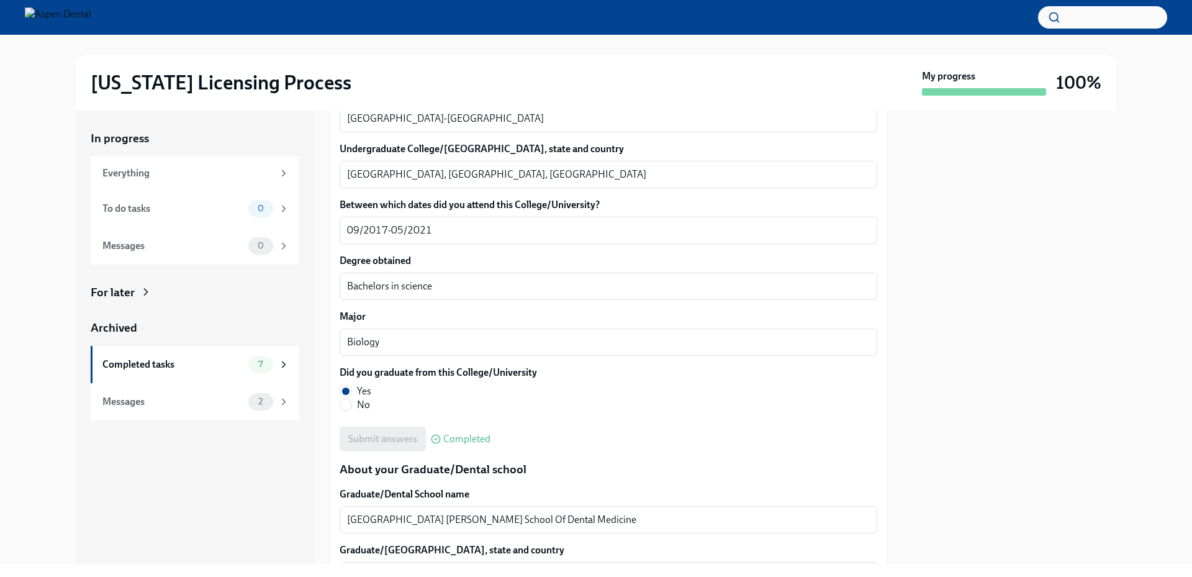
scroll to position [1189, 0]
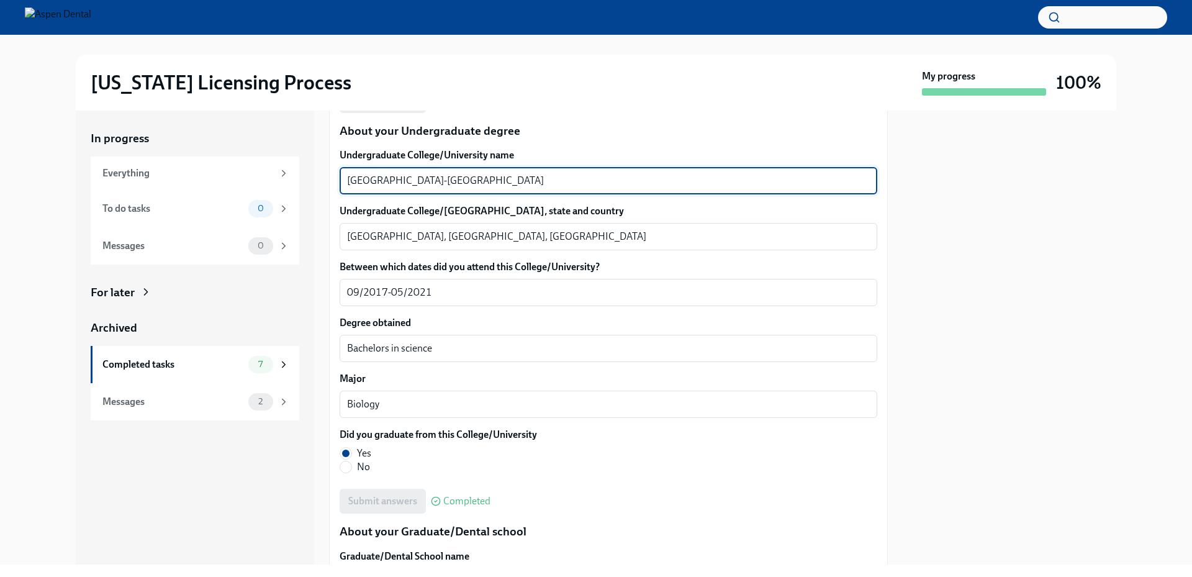
drag, startPoint x: 473, startPoint y: 181, endPoint x: 329, endPoint y: 171, distance: 144.4
click at [329, 171] on div "In progress Everything To do tasks 0 Messages 0 For later Archived Completed ta…" at bounding box center [596, 338] width 1041 height 454
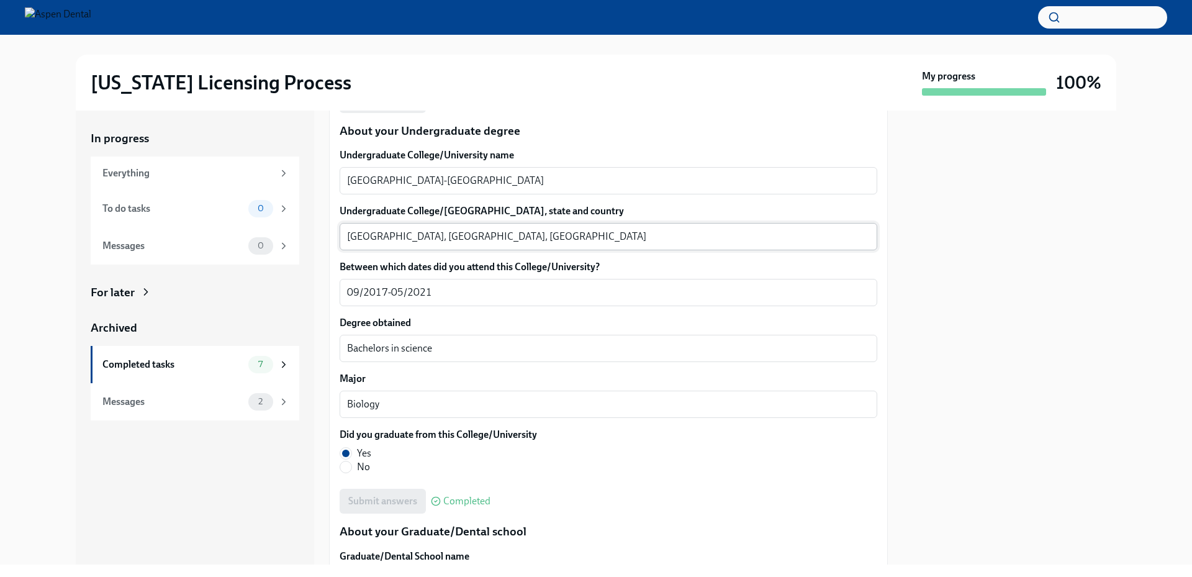
click at [360, 232] on textarea "[GEOGRAPHIC_DATA], [GEOGRAPHIC_DATA], [GEOGRAPHIC_DATA]" at bounding box center [608, 236] width 523 height 15
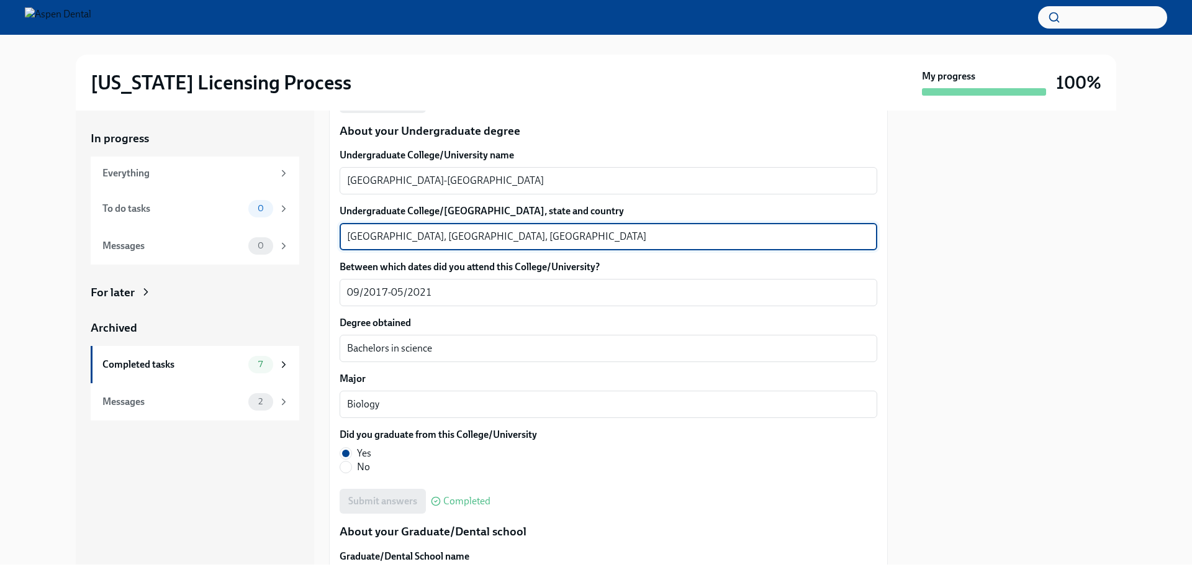
click at [360, 232] on textarea "[GEOGRAPHIC_DATA], [GEOGRAPHIC_DATA], [GEOGRAPHIC_DATA]" at bounding box center [608, 236] width 523 height 15
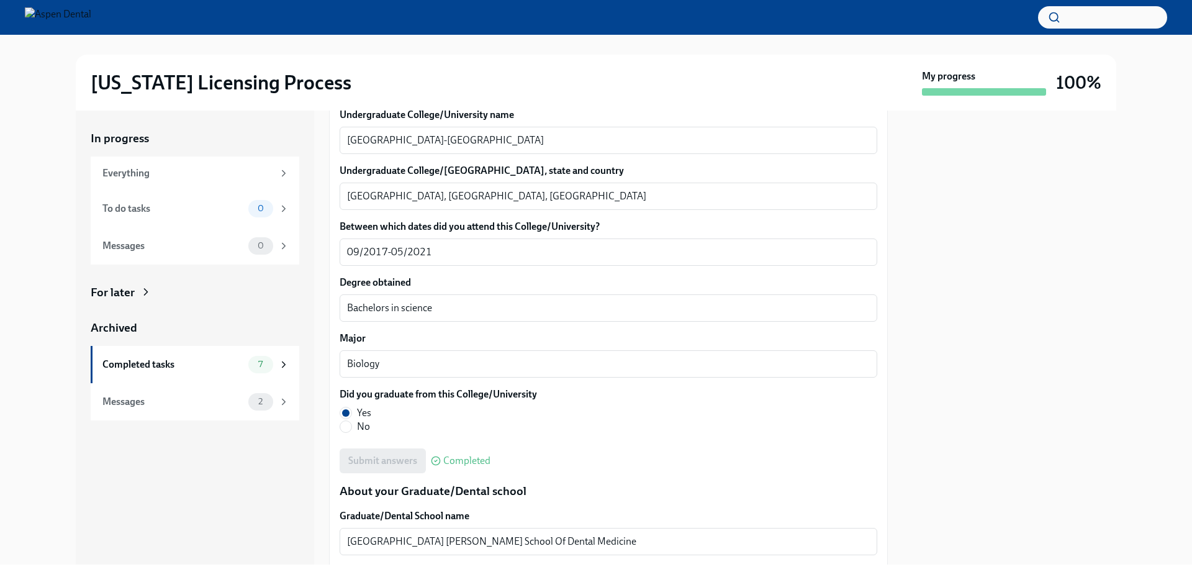
scroll to position [1251, 0]
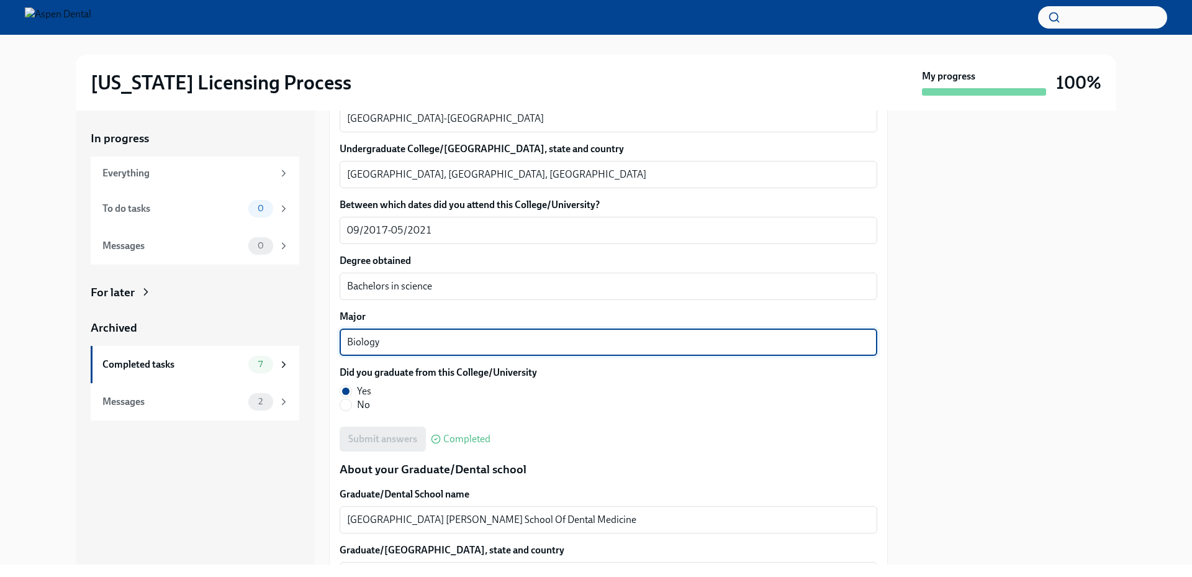
drag, startPoint x: 385, startPoint y: 340, endPoint x: 343, endPoint y: 338, distance: 41.6
click at [343, 338] on div "Biology x ​" at bounding box center [609, 342] width 538 height 27
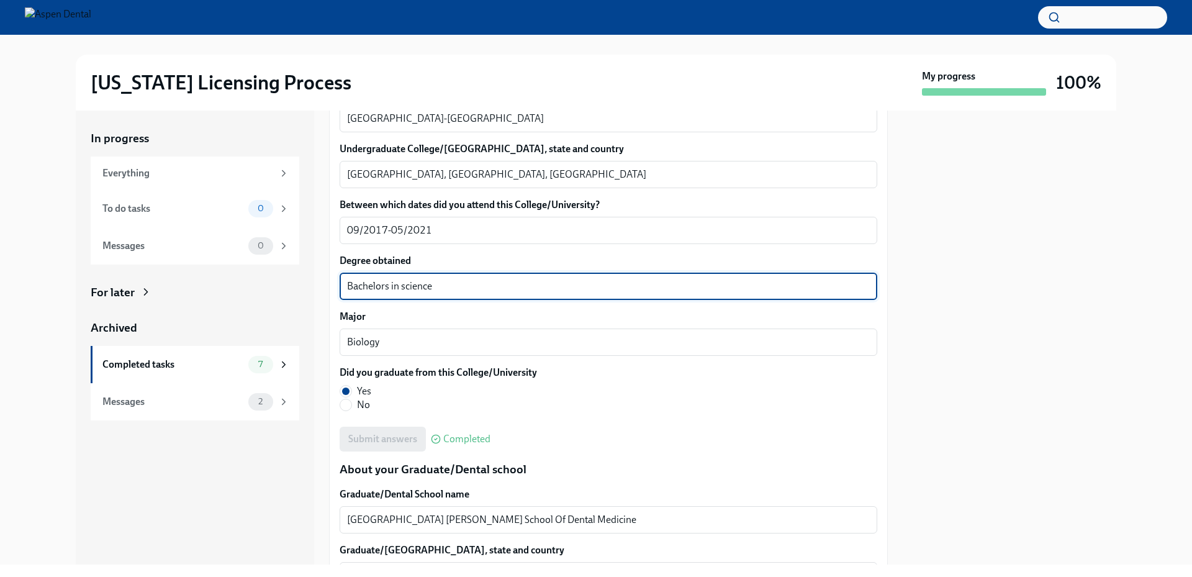
drag, startPoint x: 438, startPoint y: 286, endPoint x: 329, endPoint y: 278, distance: 109.5
click at [329, 278] on div "In progress Everything To do tasks 0 Messages 0 For later Archived Completed ta…" at bounding box center [596, 338] width 1041 height 454
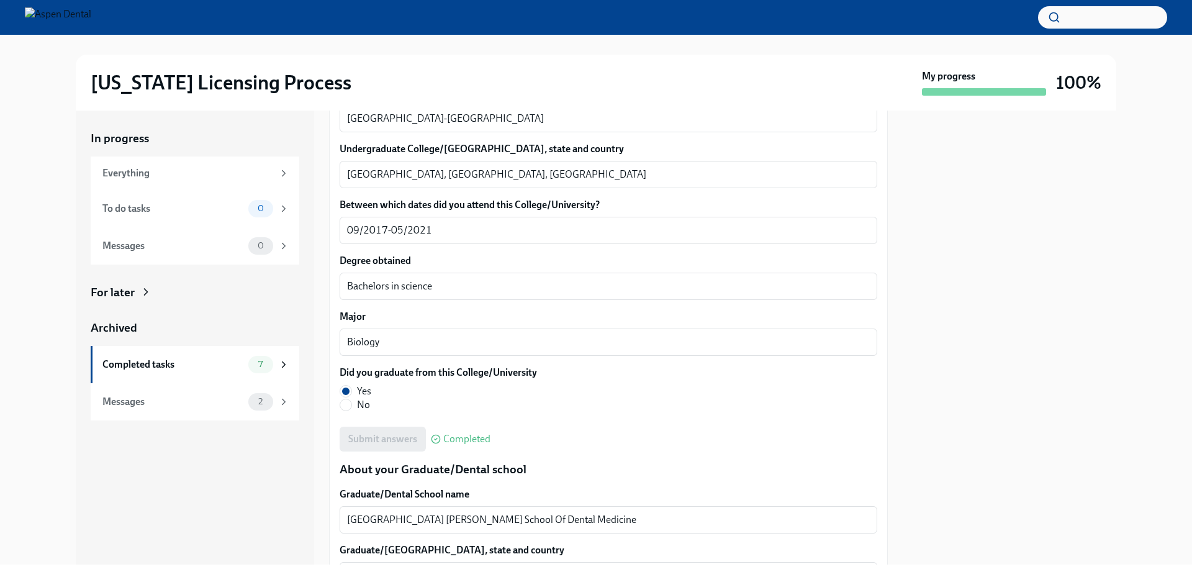
drag, startPoint x: 399, startPoint y: 281, endPoint x: 964, endPoint y: 310, distance: 565.2
click at [964, 310] on div at bounding box center [1010, 338] width 214 height 454
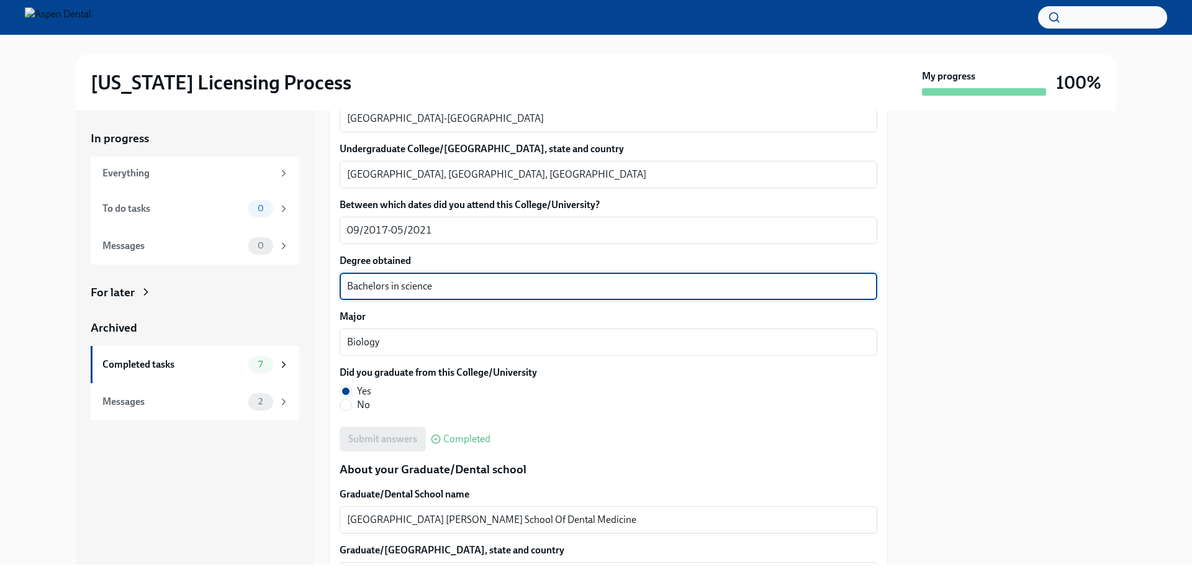
drag, startPoint x: 440, startPoint y: 286, endPoint x: 319, endPoint y: 289, distance: 121.1
click at [319, 289] on div "In progress Everything To do tasks 0 Messages 0 For later Archived Completed ta…" at bounding box center [596, 338] width 1041 height 454
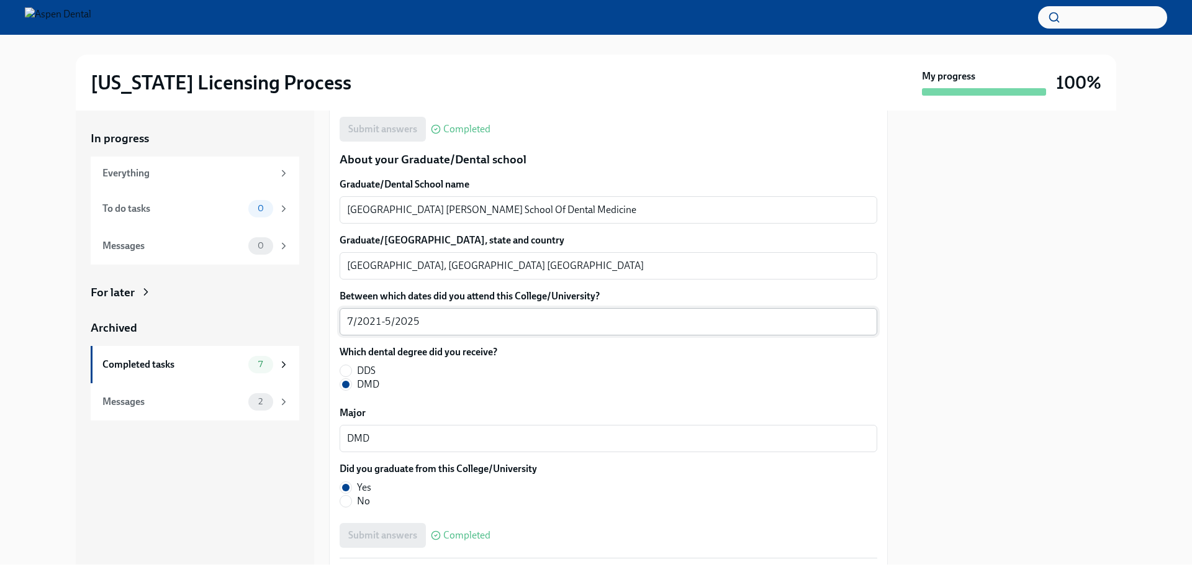
scroll to position [1562, 0]
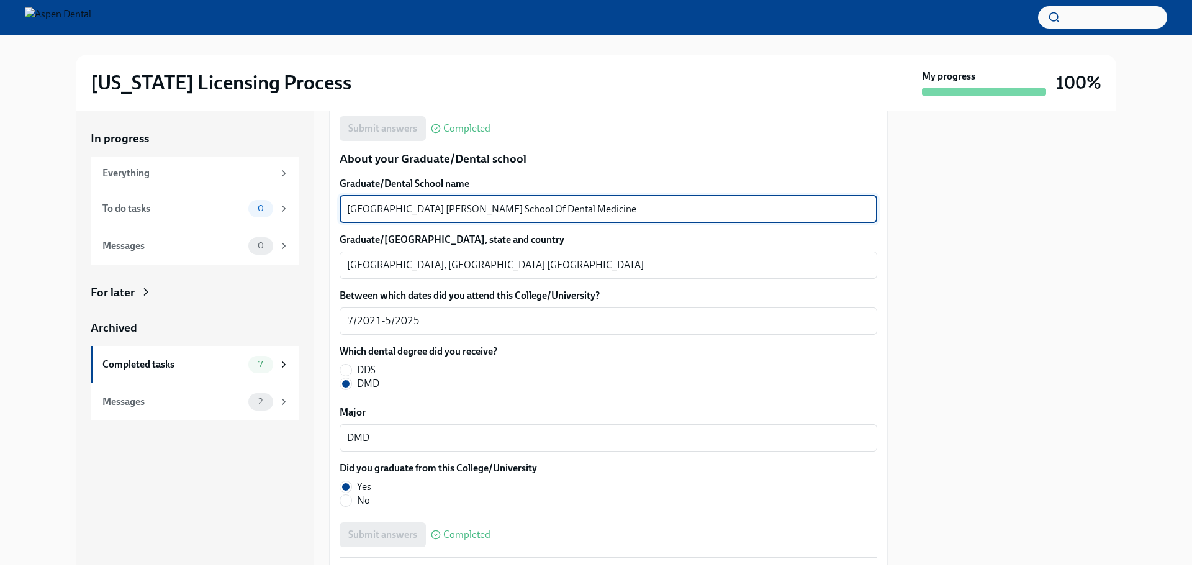
drag, startPoint x: 617, startPoint y: 212, endPoint x: 340, endPoint y: 215, distance: 276.4
click at [340, 215] on div "[GEOGRAPHIC_DATA] [PERSON_NAME] School Of Dental Medicine x ​" at bounding box center [609, 209] width 538 height 27
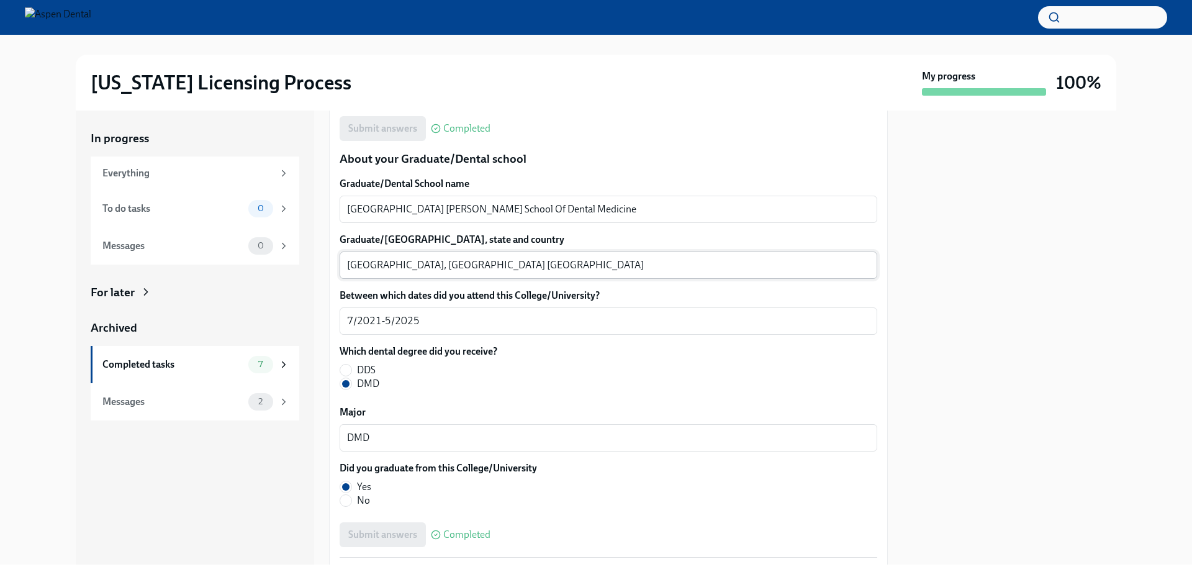
click at [363, 266] on textarea "[GEOGRAPHIC_DATA], [GEOGRAPHIC_DATA] [GEOGRAPHIC_DATA]" at bounding box center [608, 265] width 523 height 15
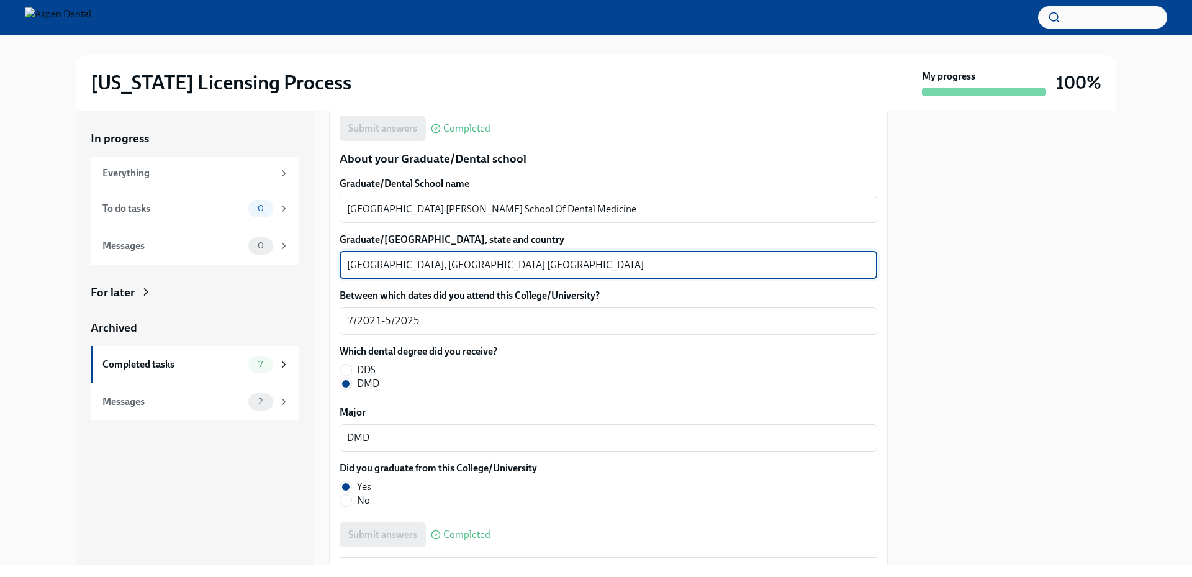
click at [363, 266] on textarea "[GEOGRAPHIC_DATA], [GEOGRAPHIC_DATA] [GEOGRAPHIC_DATA]" at bounding box center [608, 265] width 523 height 15
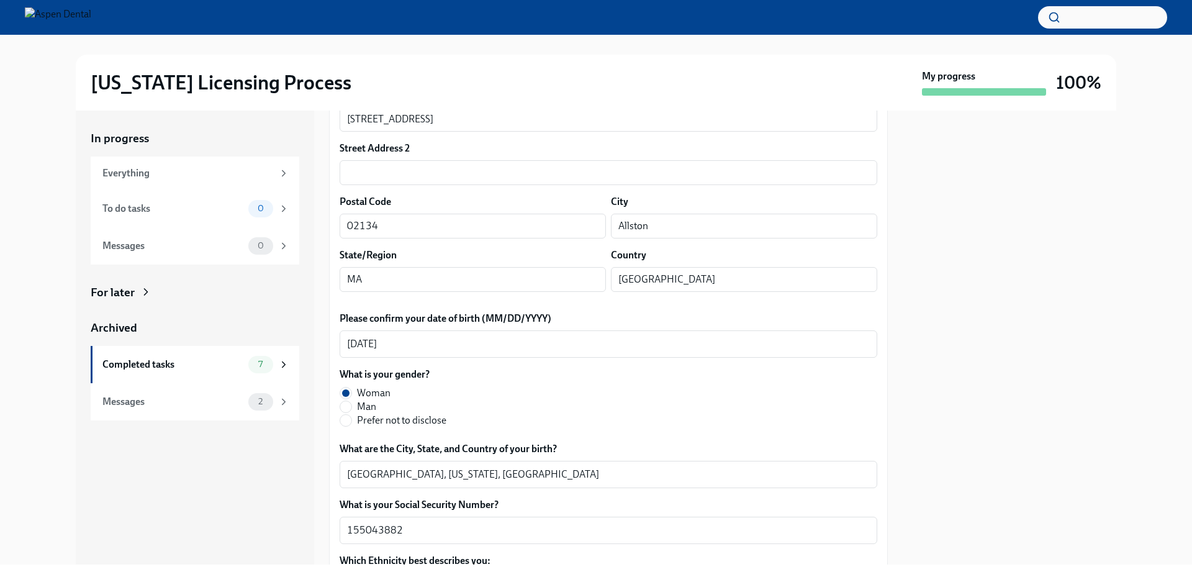
scroll to position [0, 0]
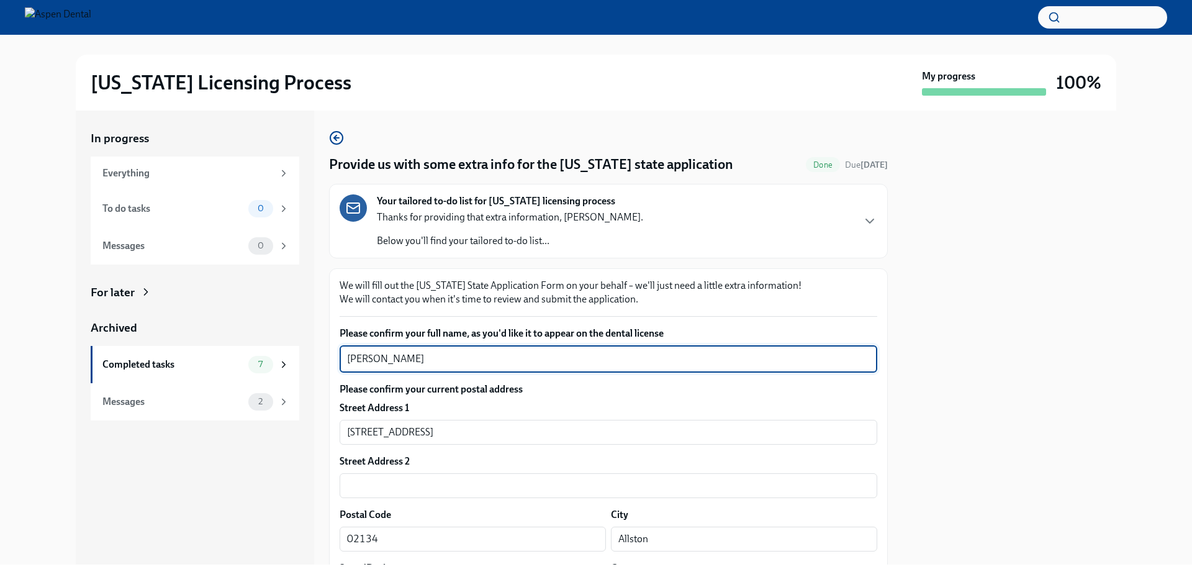
drag, startPoint x: 424, startPoint y: 359, endPoint x: 345, endPoint y: 353, distance: 78.4
click at [344, 353] on div "[PERSON_NAME] x ​" at bounding box center [609, 358] width 538 height 27
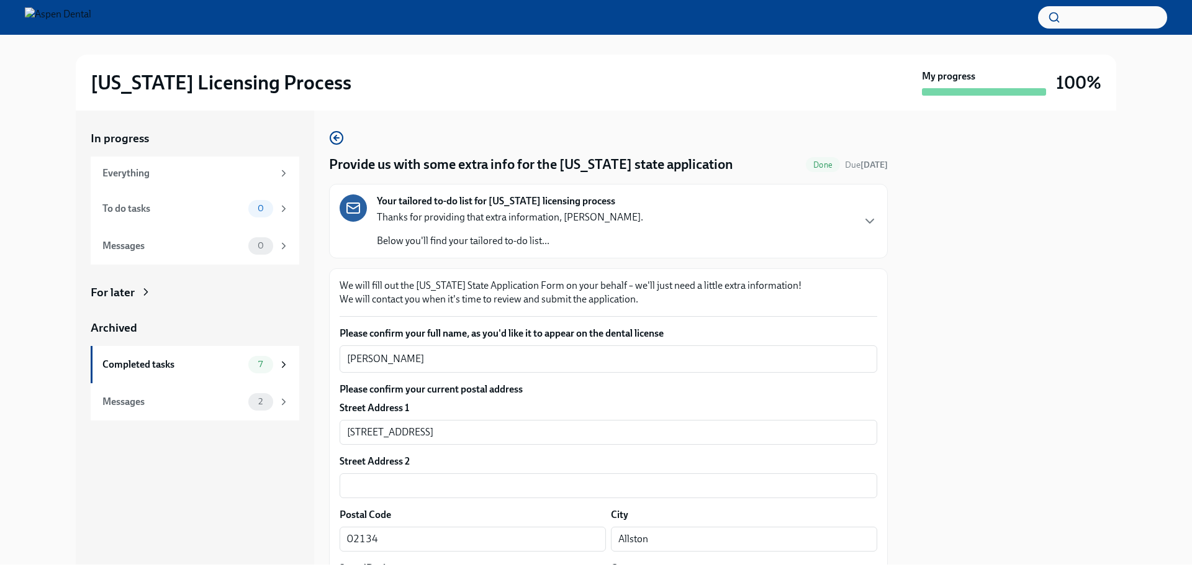
drag, startPoint x: 1037, startPoint y: 247, endPoint x: 1005, endPoint y: 272, distance: 40.6
click at [1037, 247] on div at bounding box center [1010, 338] width 214 height 454
